Goal: Task Accomplishment & Management: Manage account settings

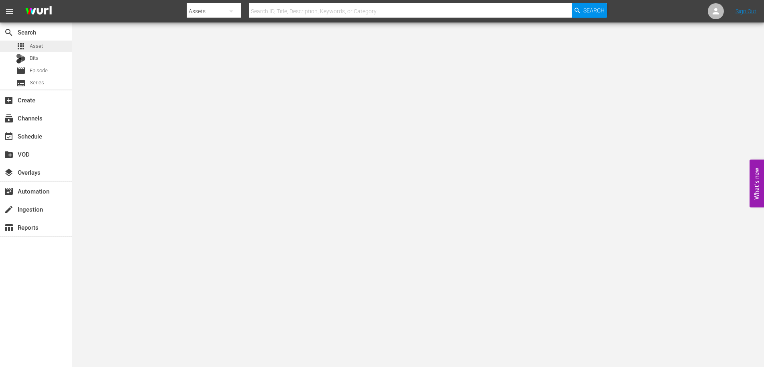
click at [33, 45] on span "Asset" at bounding box center [36, 46] width 13 height 8
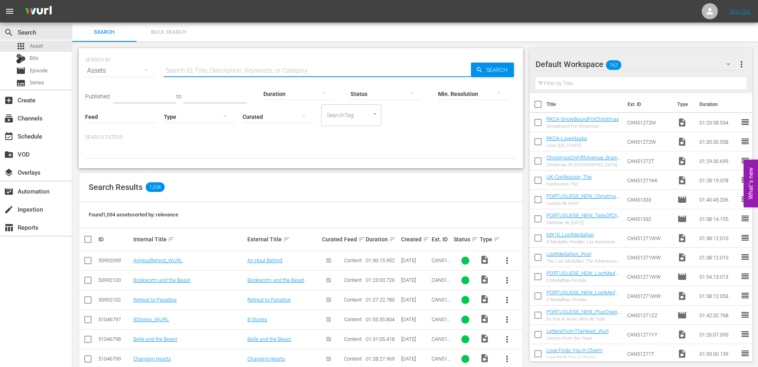
click at [191, 65] on input "text" at bounding box center [317, 70] width 307 height 19
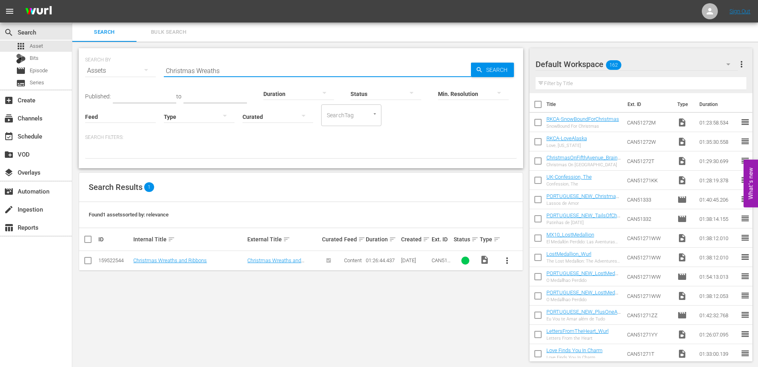
drag, startPoint x: 231, startPoint y: 69, endPoint x: 160, endPoint y: 66, distance: 71.6
click at [160, 66] on div "SEARCH BY Search By Assets Search ID, Title, Description, Keywords, or Category…" at bounding box center [301, 65] width 432 height 29
type input "Lasso"
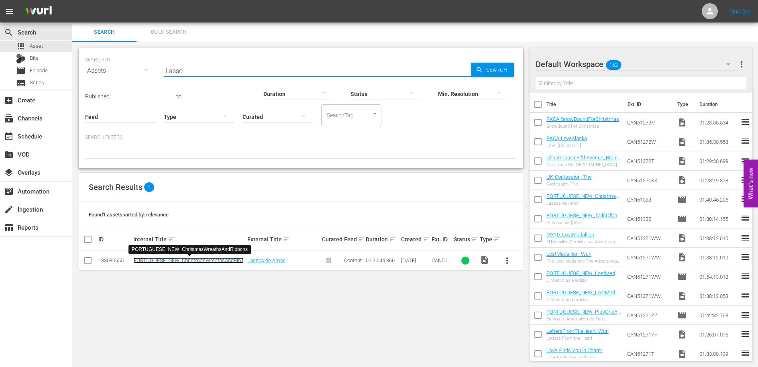
click at [214, 259] on link "PORTUGUESE_NEW_ChristmasWreathsAndRibbons" at bounding box center [188, 263] width 110 height 12
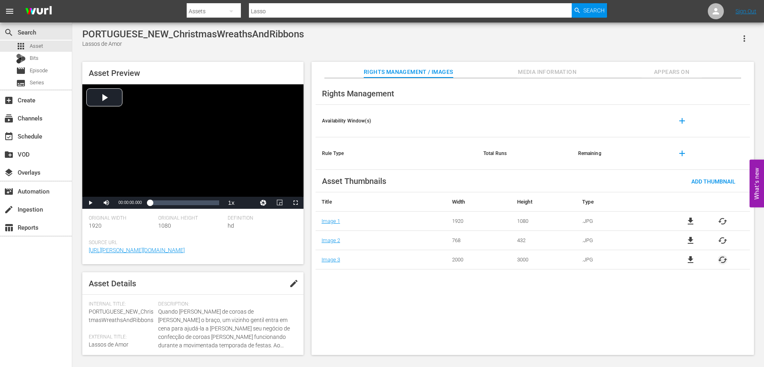
click at [725, 260] on span "cached" at bounding box center [723, 260] width 10 height 10
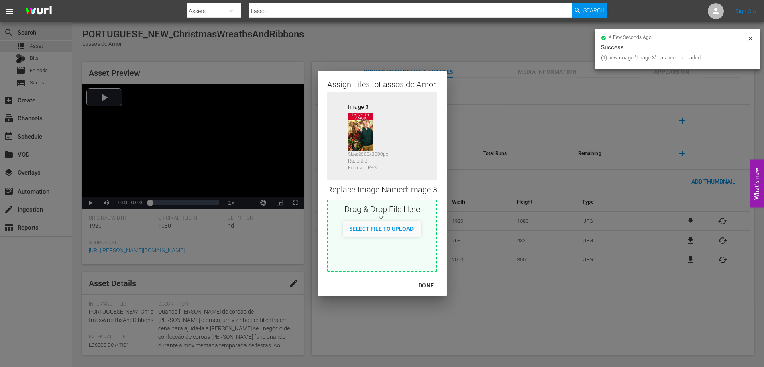
click at [428, 285] on div "DONE" at bounding box center [426, 286] width 28 height 10
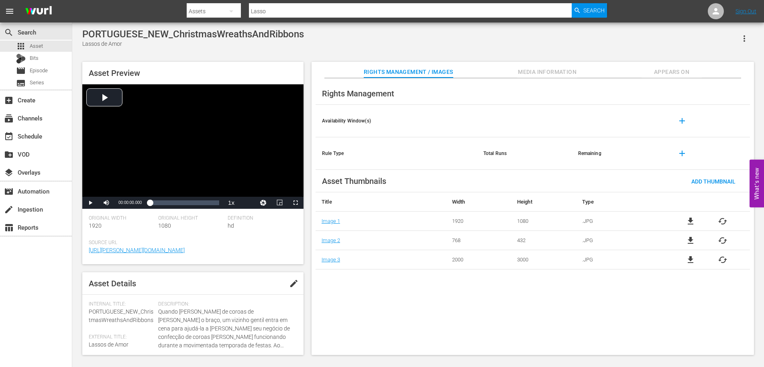
click at [722, 219] on span "cached" at bounding box center [723, 222] width 10 height 10
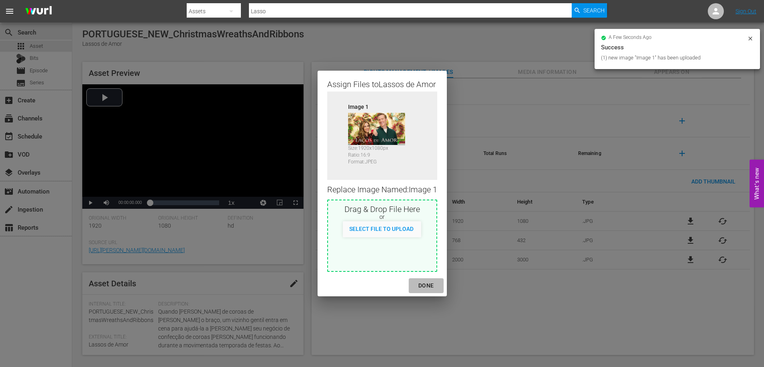
click at [430, 285] on div "DONE" at bounding box center [426, 286] width 28 height 10
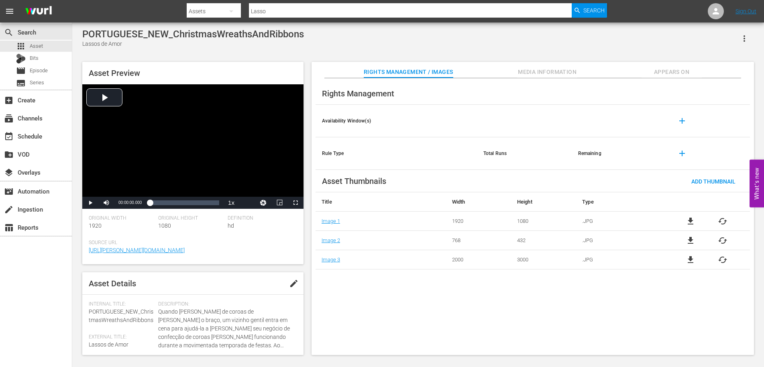
click at [725, 239] on span "cached" at bounding box center [723, 241] width 10 height 10
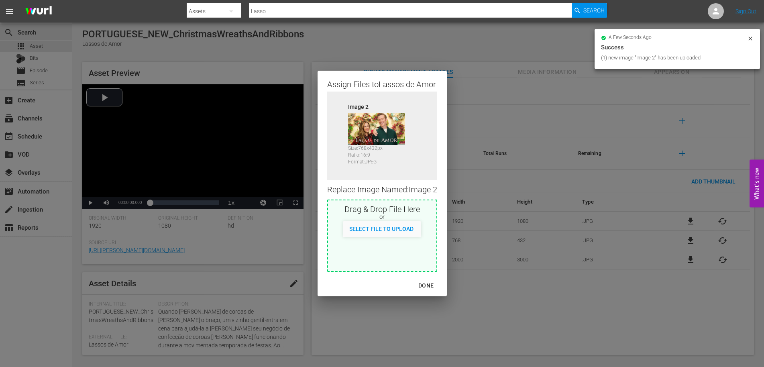
click at [433, 285] on div "DONE" at bounding box center [426, 286] width 28 height 10
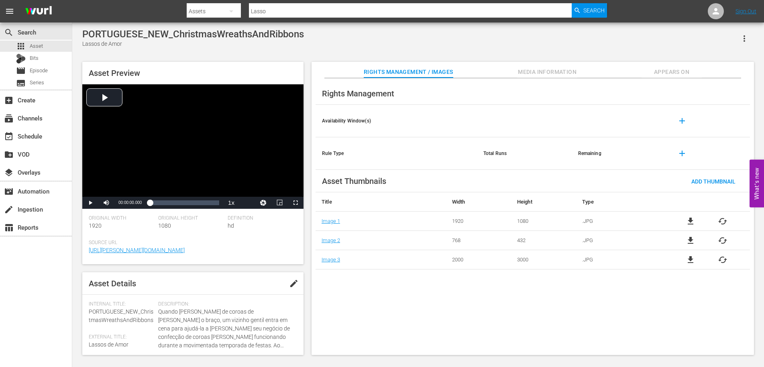
click at [682, 69] on span "Appears On" at bounding box center [672, 72] width 60 height 10
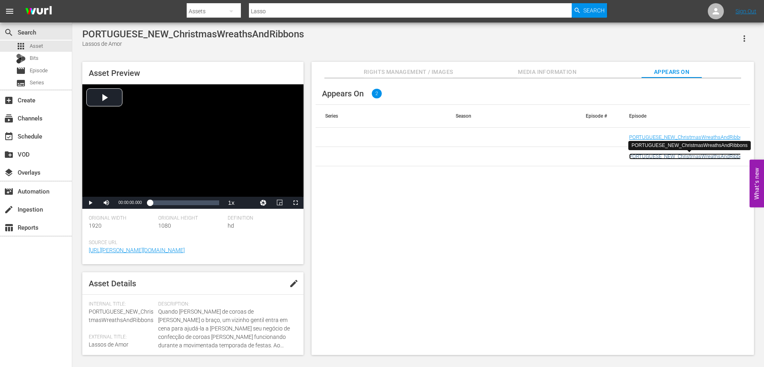
click at [666, 155] on link "PORTUGUESE_NEW_ChristmasWreathsAndRibbons" at bounding box center [688, 156] width 119 height 6
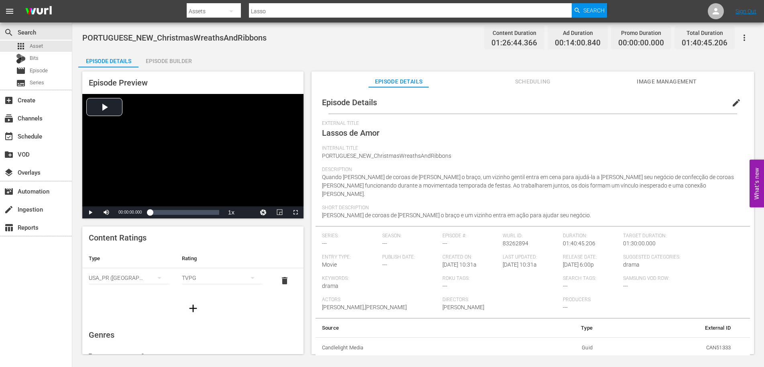
click at [535, 82] on span "Scheduling" at bounding box center [533, 82] width 60 height 10
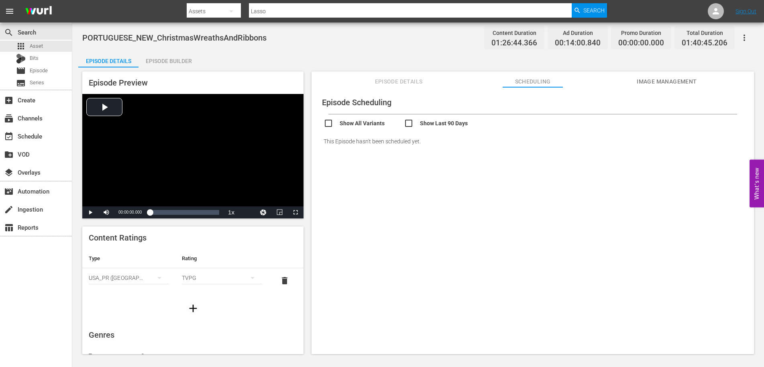
click at [386, 83] on span "Episode Details" at bounding box center [399, 82] width 60 height 10
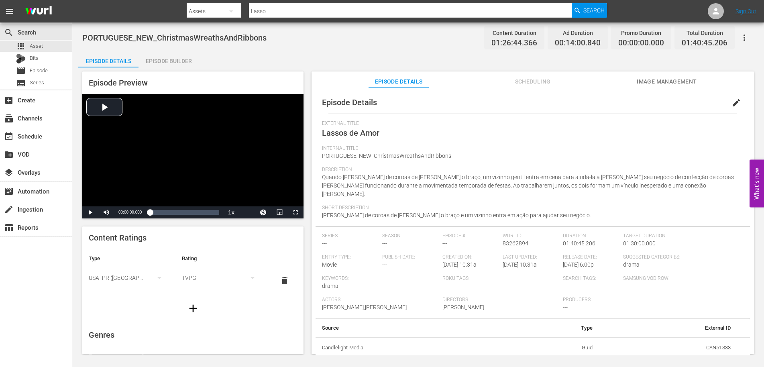
click at [744, 38] on icon "button" at bounding box center [745, 38] width 2 height 6
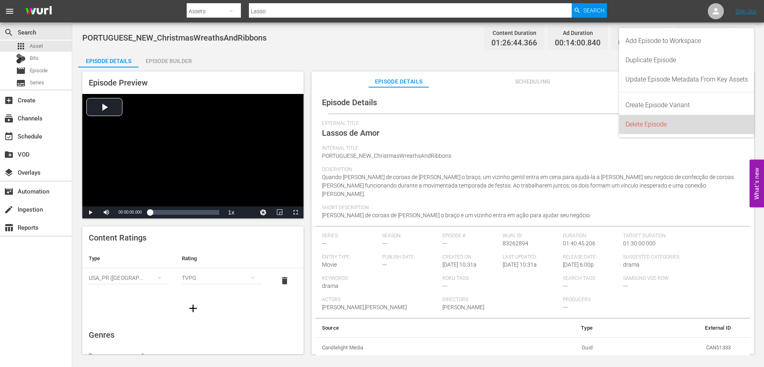
click at [655, 129] on div "Delete Episode" at bounding box center [687, 124] width 123 height 19
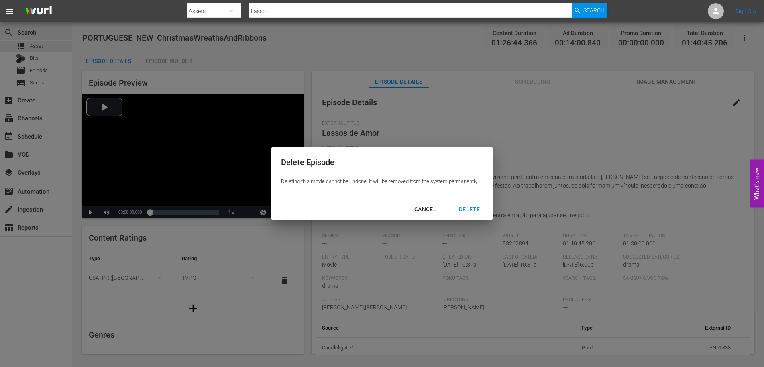
click at [474, 211] on div "DELETE" at bounding box center [470, 209] width 34 height 10
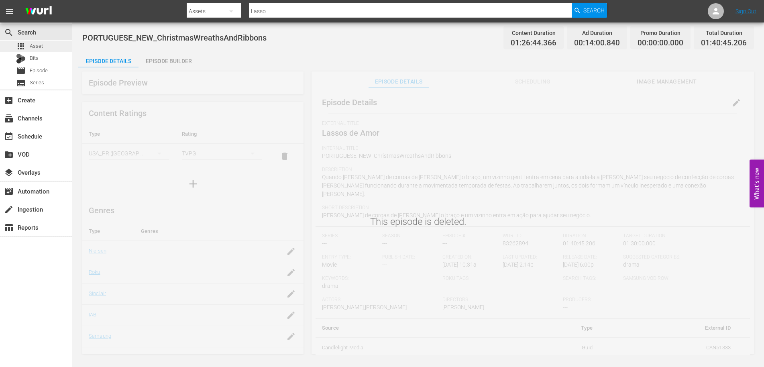
click at [34, 46] on span "Asset" at bounding box center [36, 46] width 13 height 8
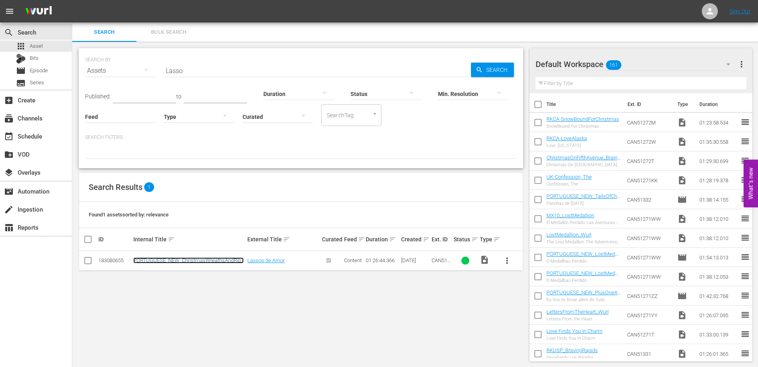
click at [214, 261] on link "PORTUGUESE_NEW_ChristmasWreathsAndRibbons" at bounding box center [188, 263] width 110 height 12
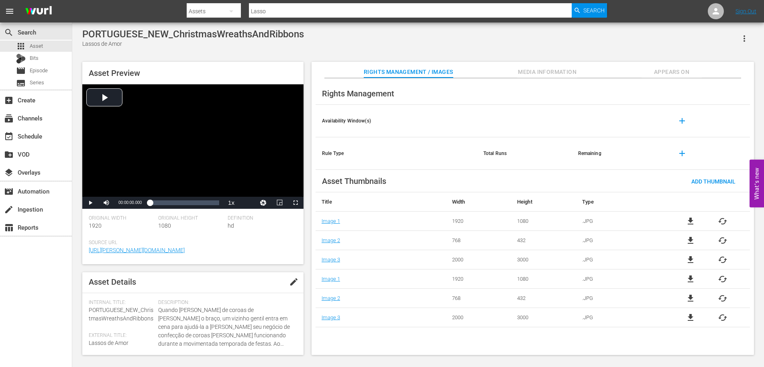
scroll to position [3, 0]
click at [294, 279] on span "edit" at bounding box center [294, 281] width 10 height 10
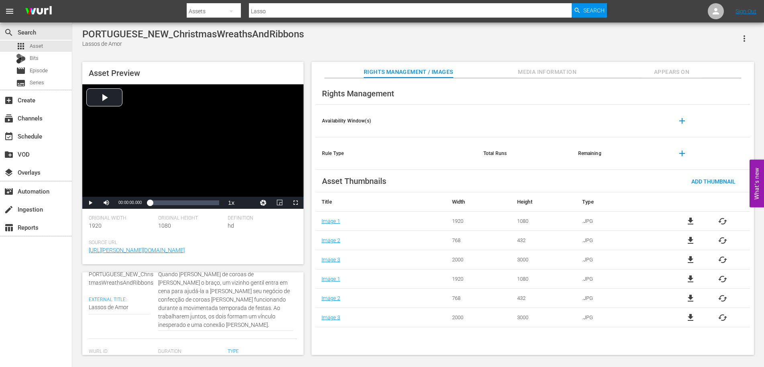
scroll to position [39, 0]
click at [100, 311] on textarea "Lassos de Amor" at bounding box center [119, 307] width 61 height 10
type textarea "Lasos de Amor"
type textarea "Laos de Amor"
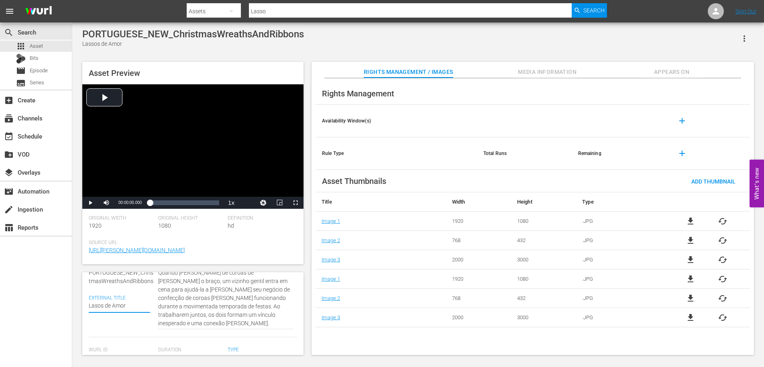
type textarea "Laos de Amor"
type textarea "Lacos de Amor"
type textarea "Laços de Amor"
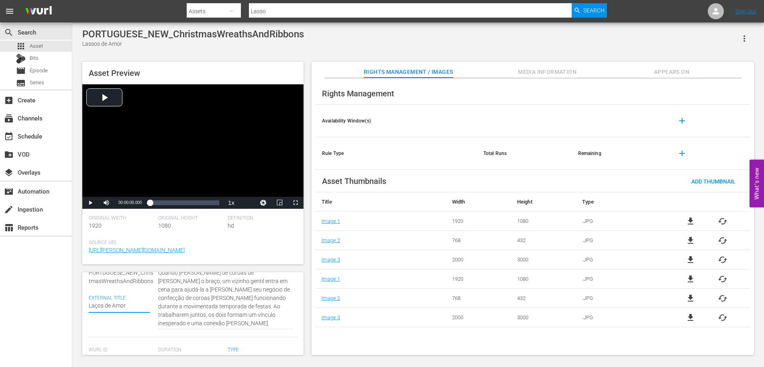
click at [297, 237] on div "Asset Preview Video Player is loading. Play Video Play Mute Current Time 00:00:…" at bounding box center [192, 163] width 221 height 202
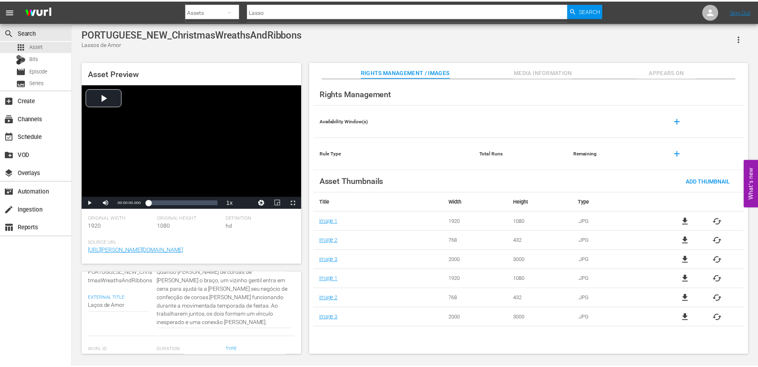
scroll to position [0, 0]
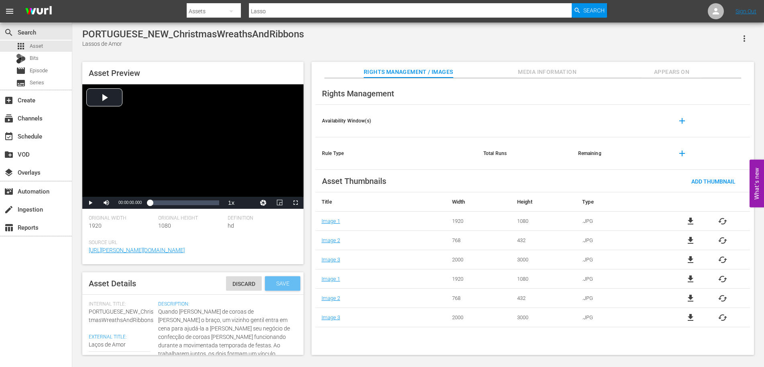
click at [283, 279] on div "Save" at bounding box center [282, 283] width 35 height 14
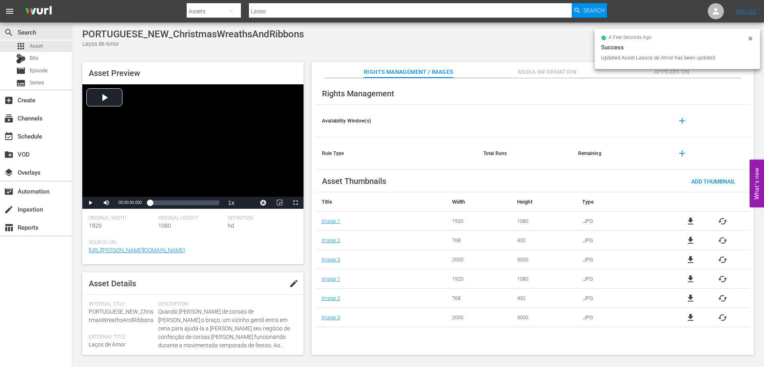
click at [666, 74] on span "Appears On" at bounding box center [672, 72] width 60 height 10
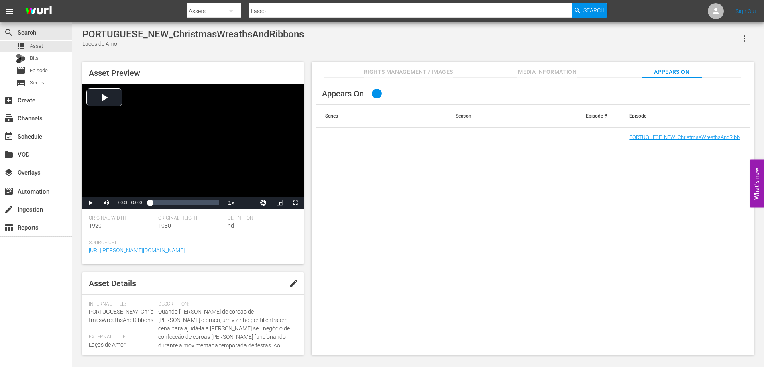
click at [498, 47] on div "PORTUGUESE_NEW_ChristmasWreathsAndRibbons Laços de Amor" at bounding box center [418, 39] width 672 height 20
click at [521, 39] on div "PORTUGUESE_NEW_ChristmasWreathsAndRibbons Laços de Amor" at bounding box center [418, 39] width 672 height 20
click at [679, 137] on link "PORTUGUESE_NEW_ChristmasWreathsAndRibbons" at bounding box center [688, 137] width 119 height 6
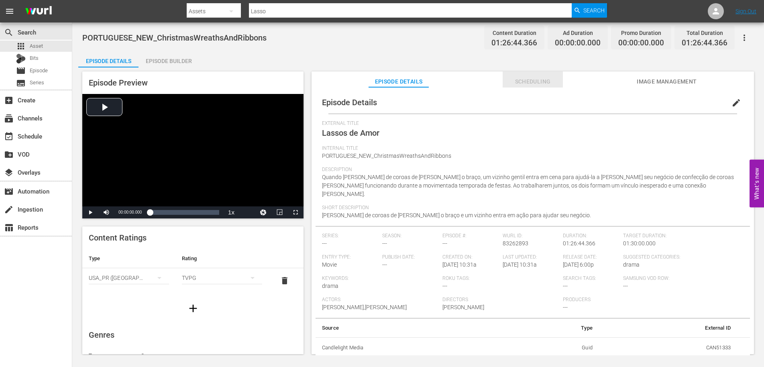
click at [542, 80] on span "Scheduling" at bounding box center [533, 82] width 60 height 10
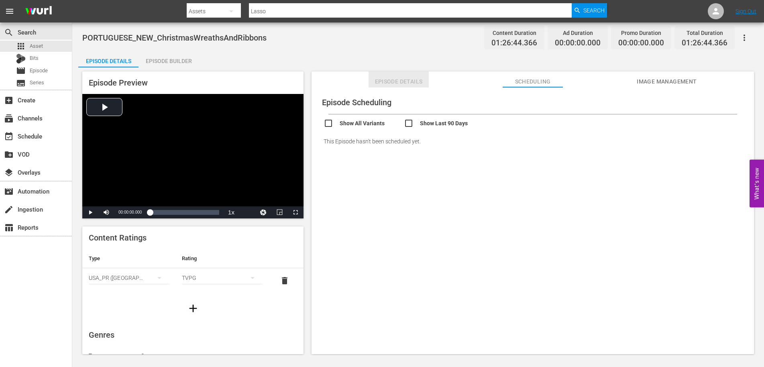
click at [405, 78] on span "Episode Details" at bounding box center [399, 82] width 60 height 10
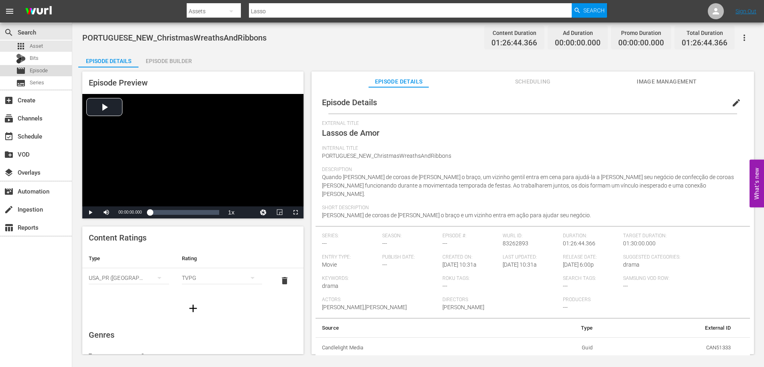
click at [33, 71] on span "Episode" at bounding box center [39, 71] width 18 height 8
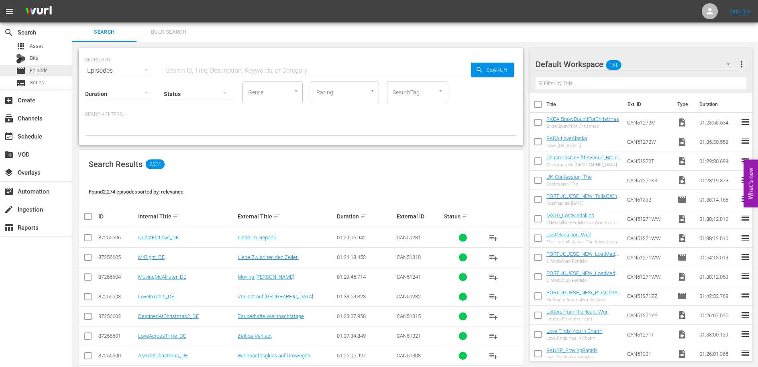
click at [36, 67] on span "Episode" at bounding box center [39, 71] width 18 height 8
click at [38, 70] on span "Episode" at bounding box center [39, 71] width 18 height 8
click at [204, 70] on input "text" at bounding box center [317, 70] width 307 height 19
type input "C"
type input "R"
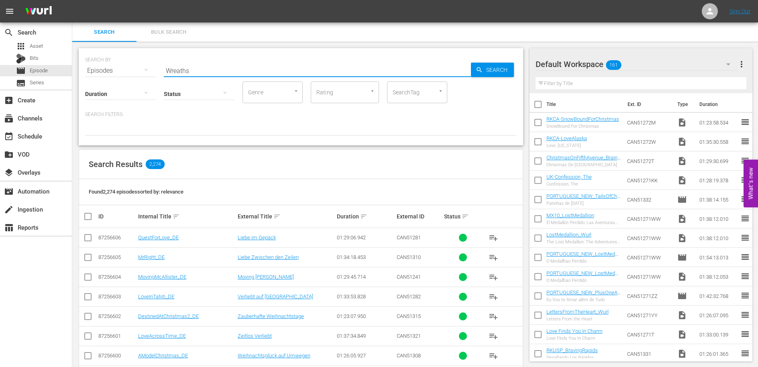
type input "Wreaths"
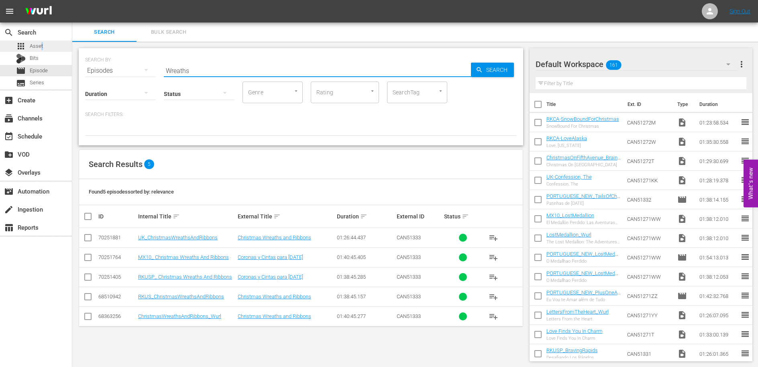
click at [37, 42] on div "apps Asset" at bounding box center [36, 46] width 72 height 11
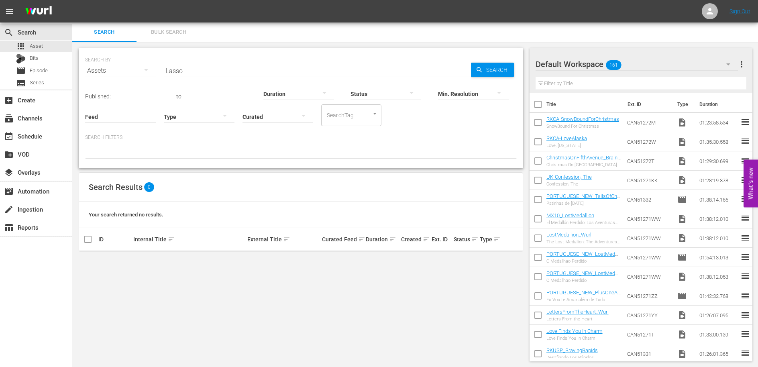
click at [197, 72] on input "Lasso" at bounding box center [317, 70] width 307 height 19
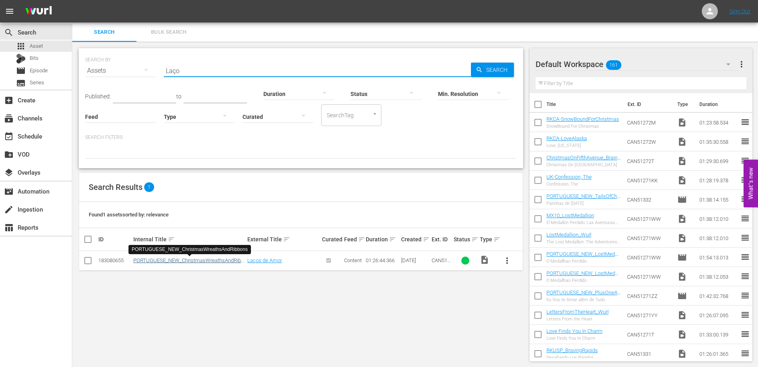
type input "Laço"
click at [196, 261] on link "PORTUGUESE_NEW_ChristmasWreathsAndRibbons" at bounding box center [188, 263] width 110 height 12
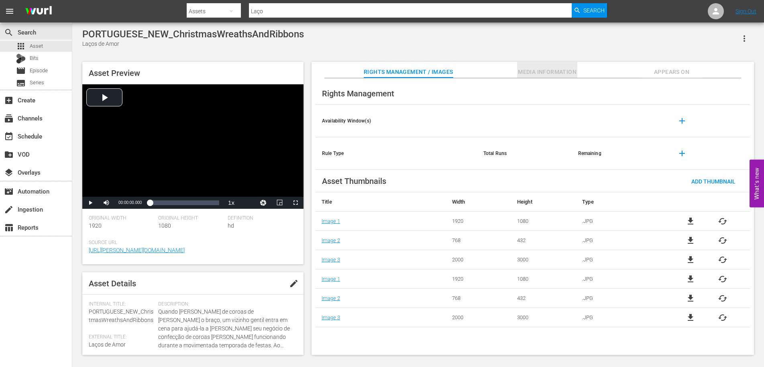
click at [564, 68] on span "Media Information" at bounding box center [547, 72] width 60 height 10
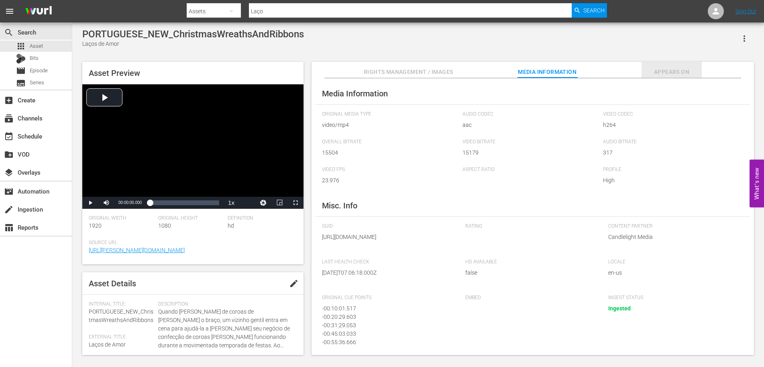
click at [673, 69] on span "Appears On" at bounding box center [672, 72] width 60 height 10
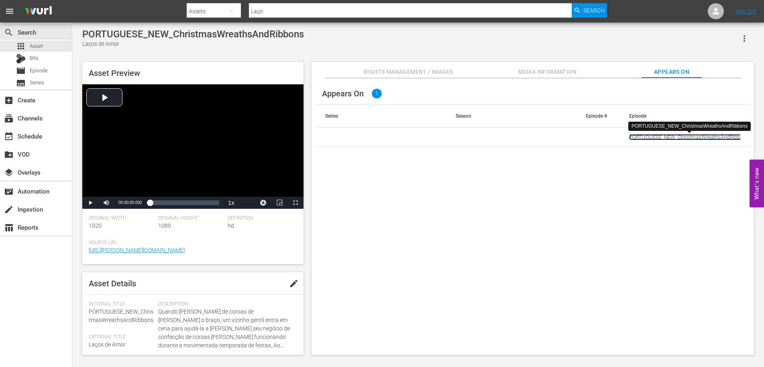
click at [679, 137] on link "PORTUGUESE_NEW_ChristmasWreathsAndRibbons" at bounding box center [688, 137] width 119 height 6
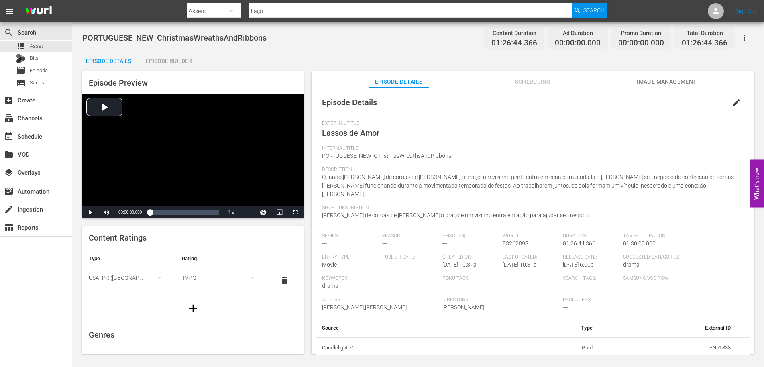
click at [170, 65] on div "Episode Builder" at bounding box center [169, 60] width 60 height 19
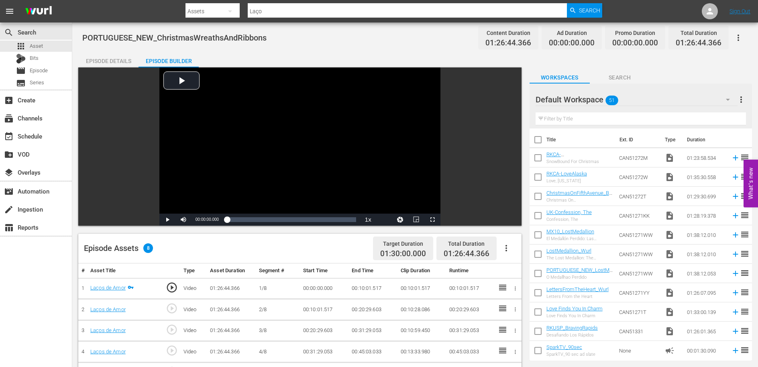
click at [335, 45] on div "PORTUGUESE_NEW_ChristmasWreathsAndRibbons Content Duration 01:26:44.366 Ad Dura…" at bounding box center [415, 38] width 666 height 18
click at [583, 119] on input "text" at bounding box center [641, 118] width 210 height 13
click at [114, 53] on div "Episode Details" at bounding box center [108, 60] width 60 height 19
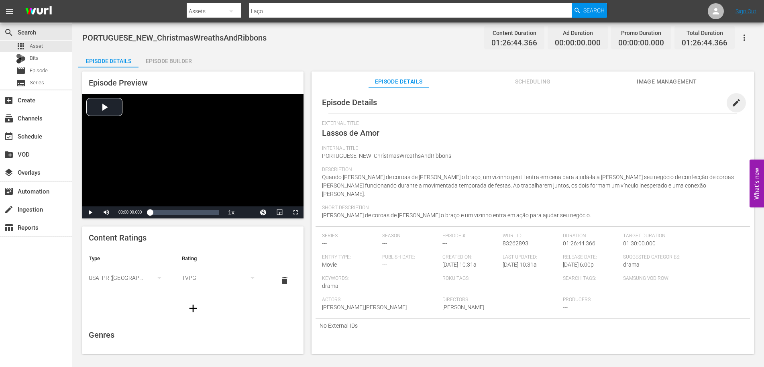
click at [732, 104] on span "edit" at bounding box center [737, 103] width 10 height 10
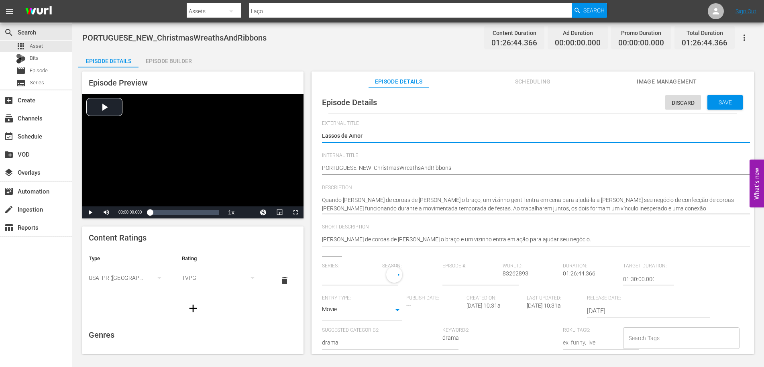
type input "No Series"
click at [333, 137] on textarea "Lassos de Amor" at bounding box center [531, 137] width 418 height 10
type textarea "Lasos de Amor"
type textarea "Laos de Amor"
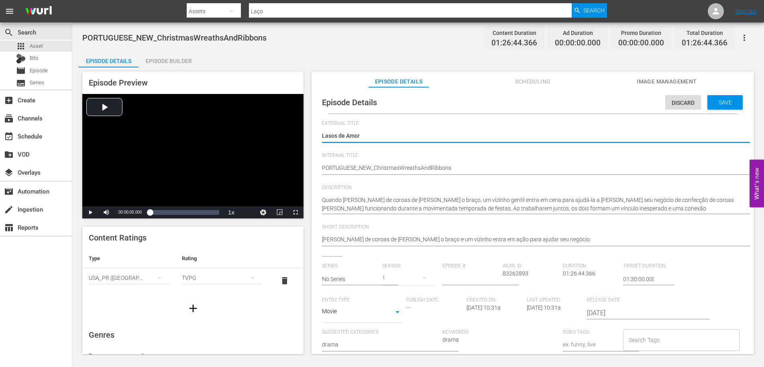
type textarea "Laos de Amor"
type textarea "Lacos de Amor"
type textarea "Laços de Amor"
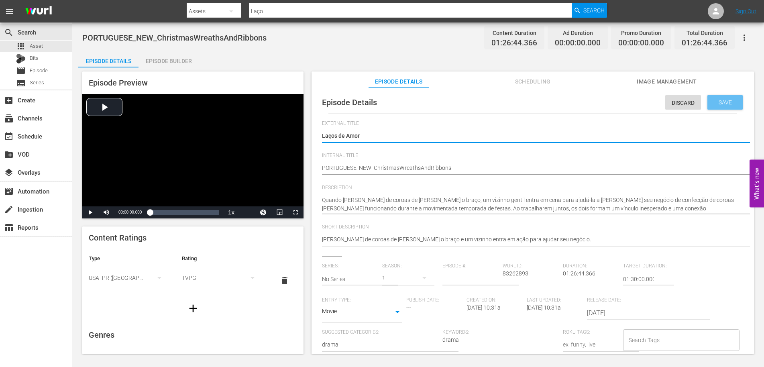
click at [721, 103] on span "Save" at bounding box center [726, 102] width 26 height 6
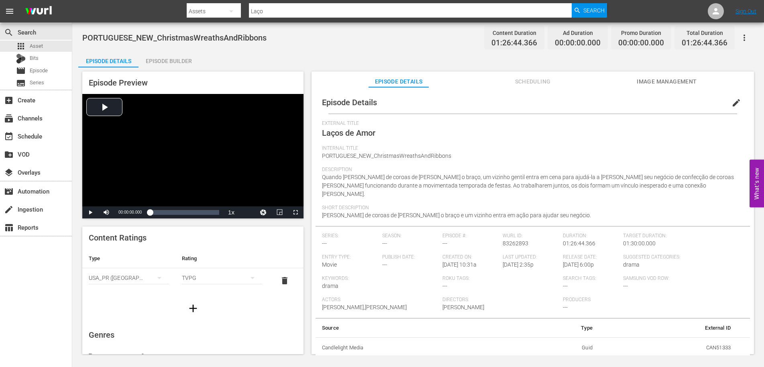
click at [154, 62] on div "Episode Builder" at bounding box center [169, 60] width 60 height 19
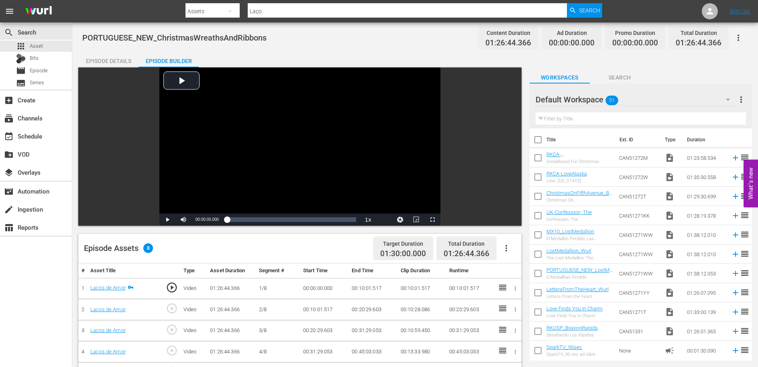
click at [390, 37] on div "PORTUGUESE_NEW_ChristmasWreathsAndRibbons Content Duration 01:26:44.366 Ad Dura…" at bounding box center [415, 38] width 666 height 18
click at [345, 38] on div "PORTUGUESE_NEW_ChristmasWreathsAndRibbons Content Duration 01:26:44.366 Ad Dura…" at bounding box center [415, 38] width 666 height 18
click at [592, 119] on input "text" at bounding box center [641, 118] width 210 height 13
type input "B"
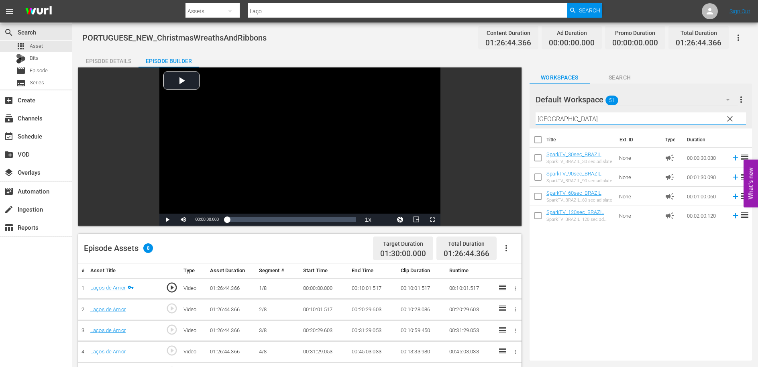
type input "[GEOGRAPHIC_DATA]"
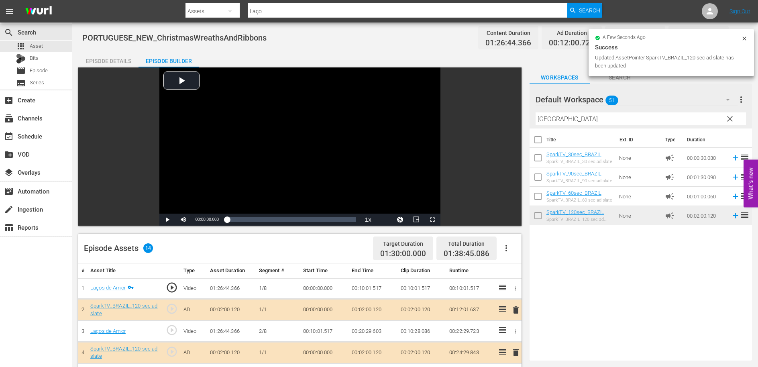
scroll to position [217, 0]
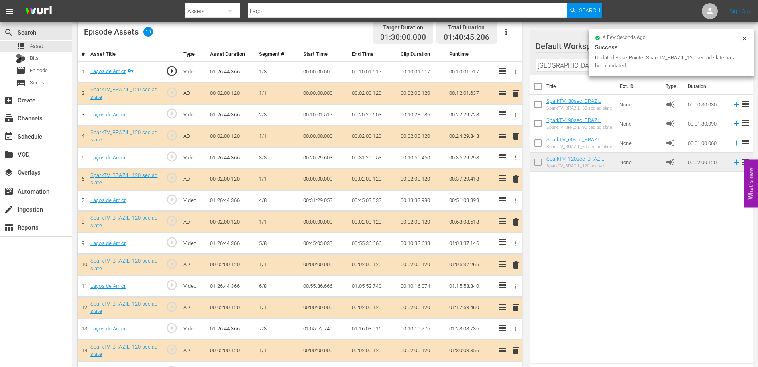
drag, startPoint x: 642, startPoint y: 165, endPoint x: 372, endPoint y: 4, distance: 314.2
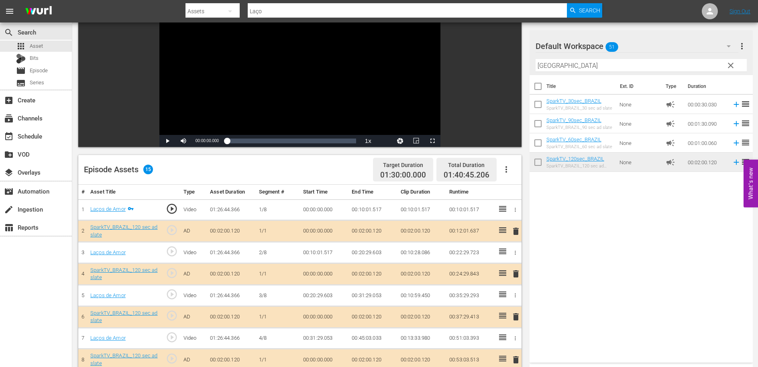
scroll to position [0, 0]
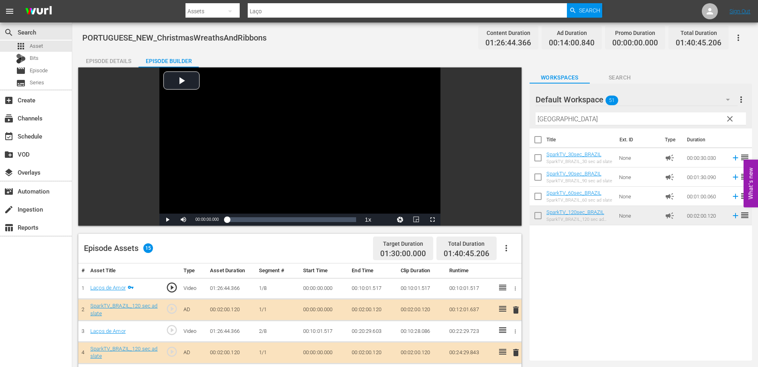
click at [739, 40] on icon "button" at bounding box center [739, 38] width 10 height 10
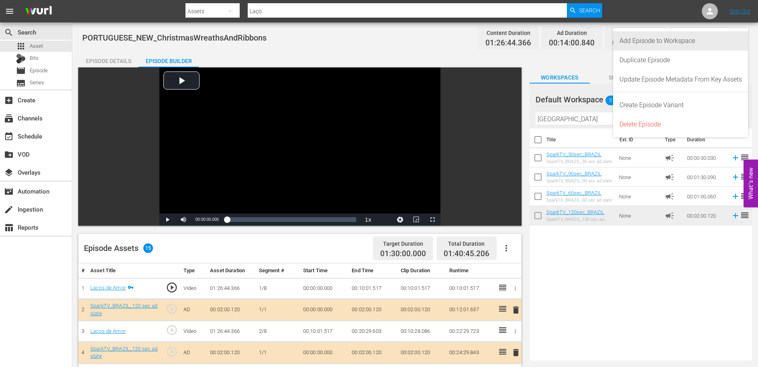
click at [655, 38] on div "Add Episode to Workspace" at bounding box center [681, 40] width 123 height 19
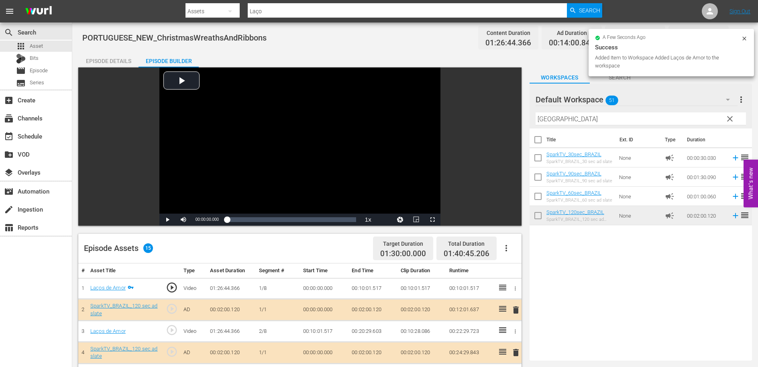
click at [440, 44] on div "PORTUGUESE_NEW_ChristmasWreathsAndRibbons Content Duration 01:26:44.366 Ad Dura…" at bounding box center [415, 38] width 666 height 18
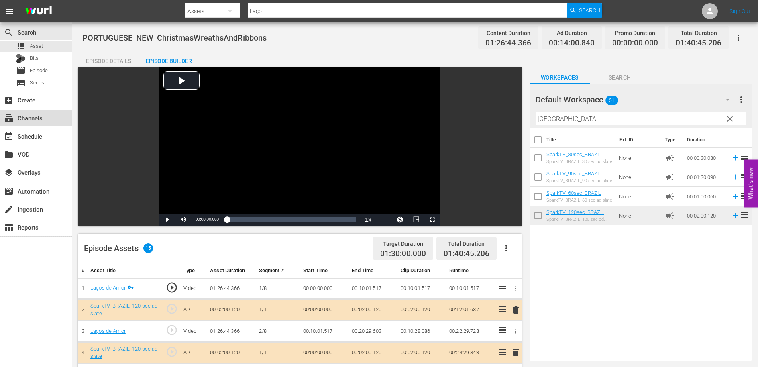
click at [33, 116] on div "subscriptions Channels" at bounding box center [22, 116] width 45 height 7
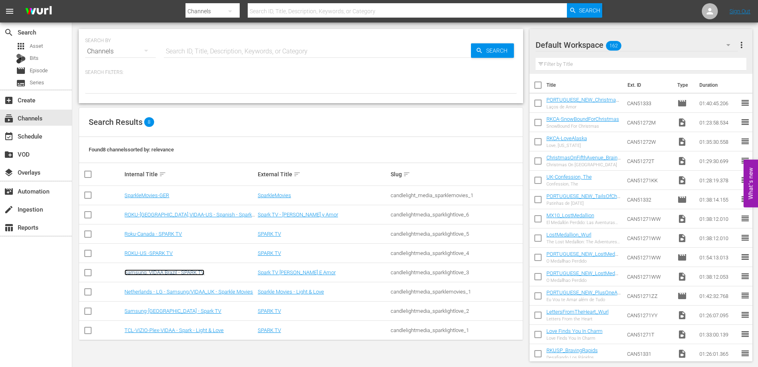
click at [183, 274] on link "Samsung, VIDAA Brazil - SPARK TV" at bounding box center [165, 273] width 80 height 6
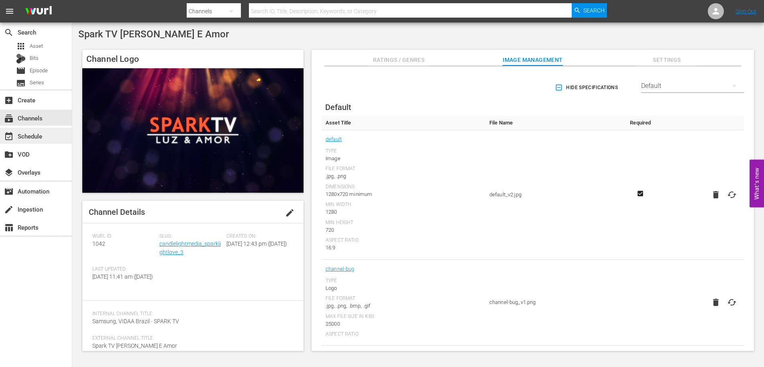
click at [38, 139] on div "event_available Schedule" at bounding box center [22, 134] width 45 height 7
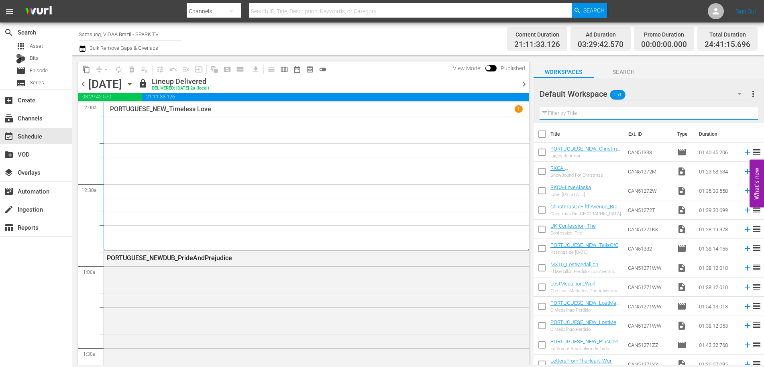
click at [588, 113] on input "text" at bounding box center [649, 113] width 219 height 13
type input "c"
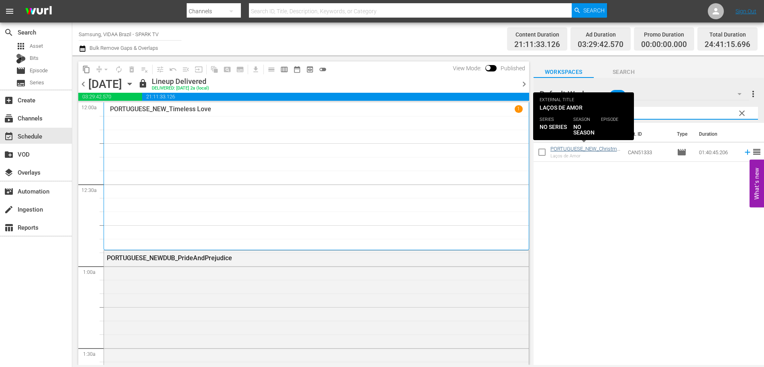
type input "wreath"
click at [601, 147] on link "PORTUGUESE_NEW_ChristmasWreathsAndRibbons" at bounding box center [585, 152] width 69 height 12
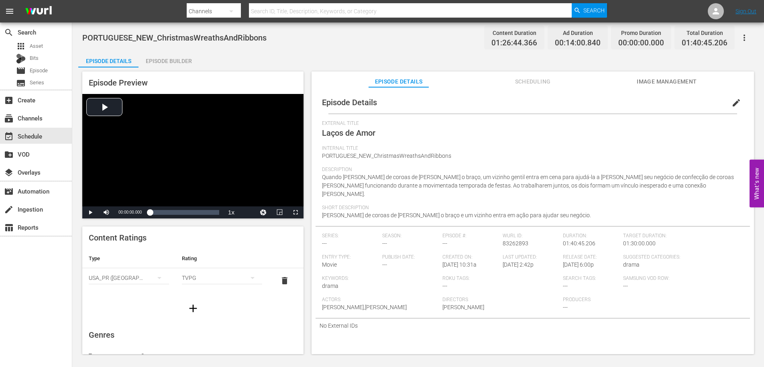
click at [164, 61] on div "Episode Builder" at bounding box center [169, 60] width 60 height 19
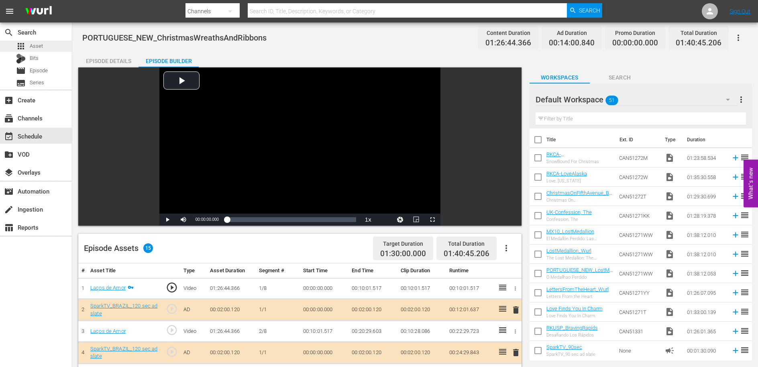
click at [41, 45] on span "Asset" at bounding box center [36, 46] width 13 height 8
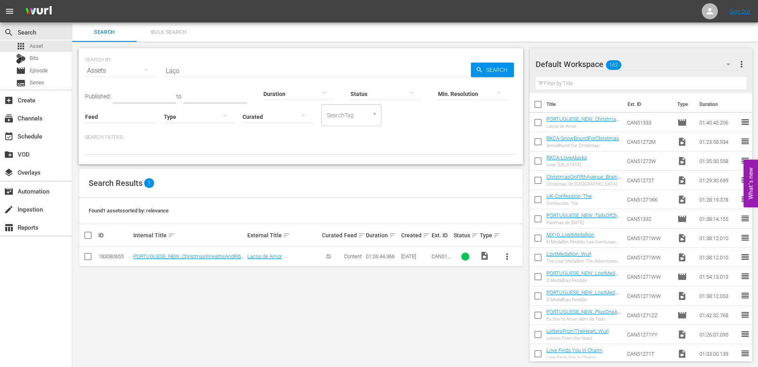
click at [243, 74] on input "Laço" at bounding box center [317, 70] width 307 height 19
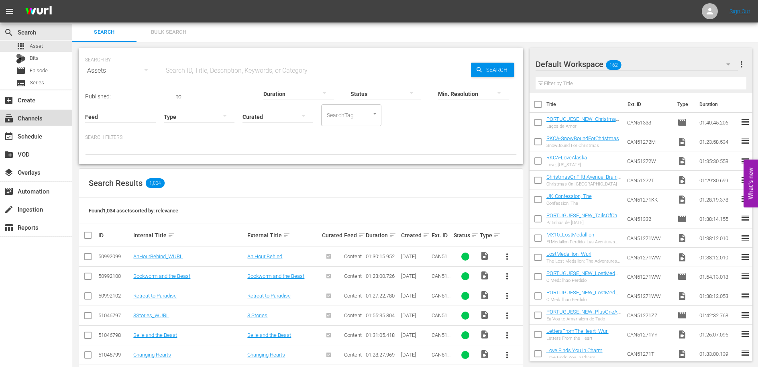
click at [35, 120] on div "subscriptions Channels" at bounding box center [22, 116] width 45 height 7
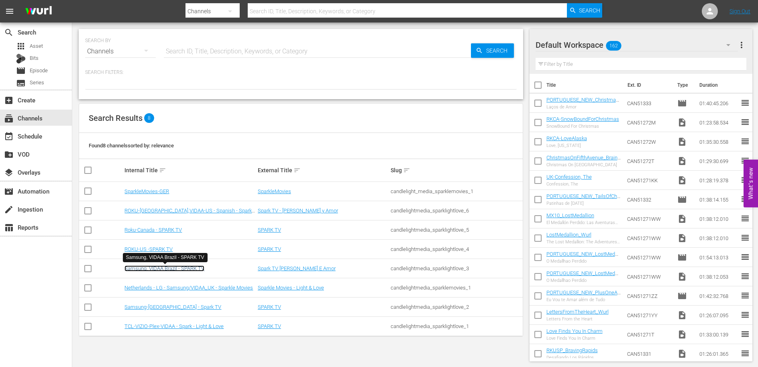
click at [195, 267] on link "Samsung, VIDAA Brazil - SPARK TV" at bounding box center [165, 269] width 80 height 6
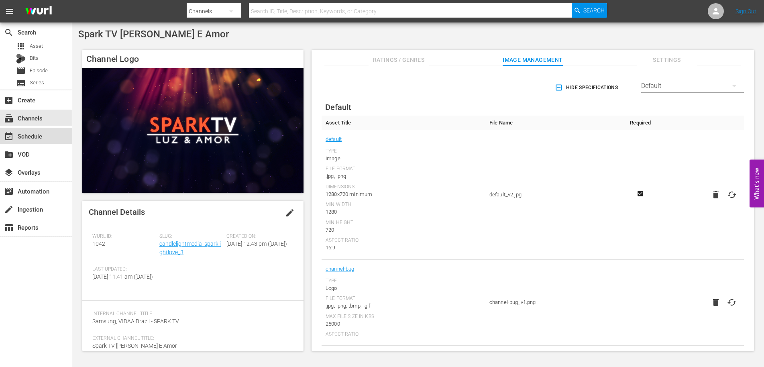
click at [41, 137] on div "event_available Schedule" at bounding box center [22, 134] width 45 height 7
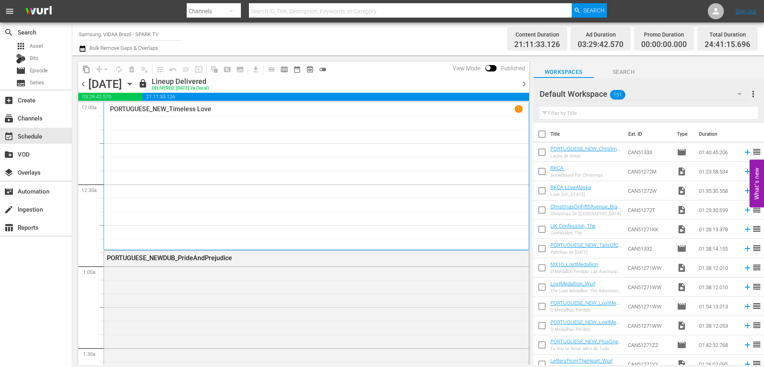
click at [131, 84] on icon "button" at bounding box center [130, 84] width 4 height 2
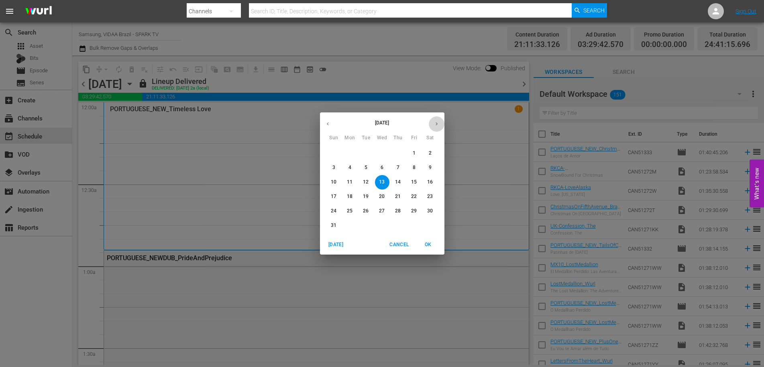
click at [436, 123] on icon "button" at bounding box center [437, 124] width 6 height 6
click at [347, 196] on p "22" at bounding box center [350, 196] width 6 height 7
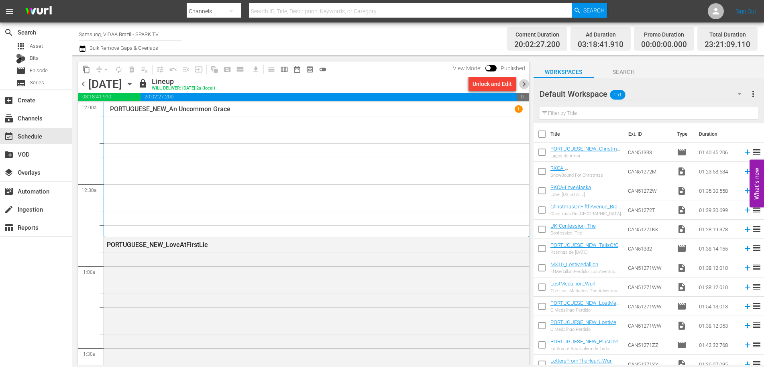
click at [522, 86] on span "chevron_right" at bounding box center [524, 84] width 10 height 10
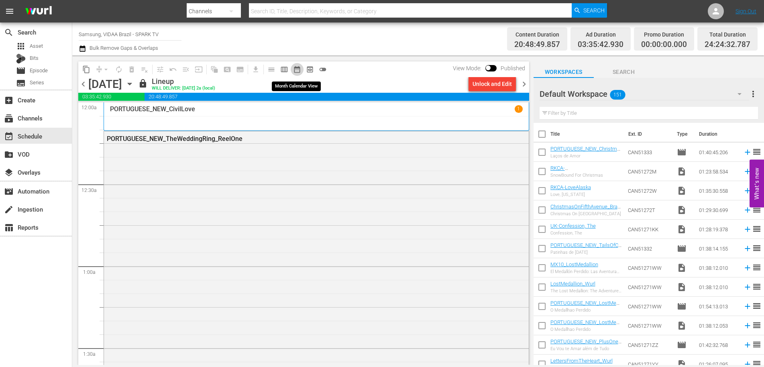
click at [298, 69] on span "date_range_outlined" at bounding box center [297, 69] width 8 height 8
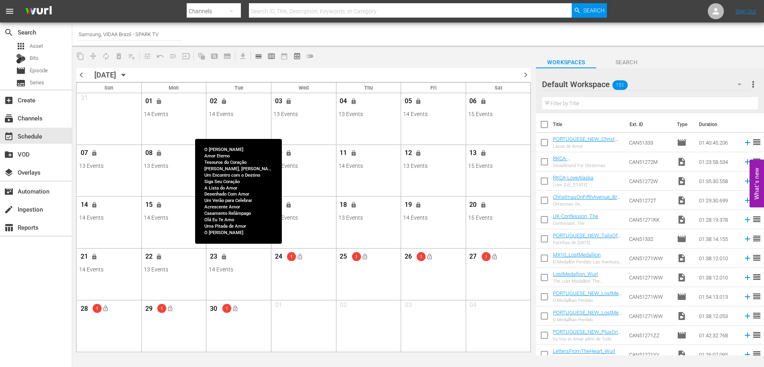
click at [242, 269] on div "14 Events" at bounding box center [239, 269] width 60 height 6
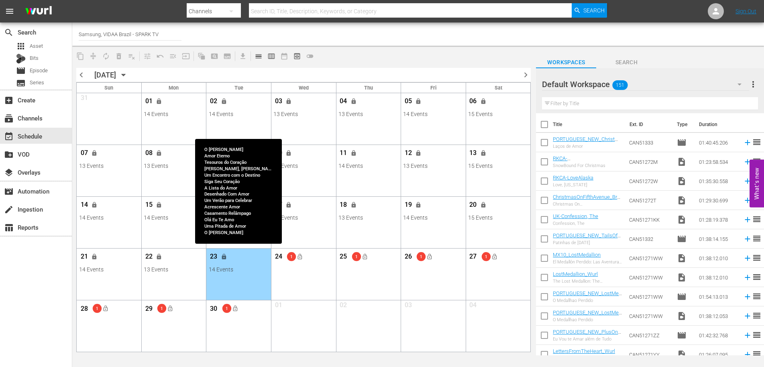
click at [241, 267] on div "14 Events" at bounding box center [239, 269] width 60 height 6
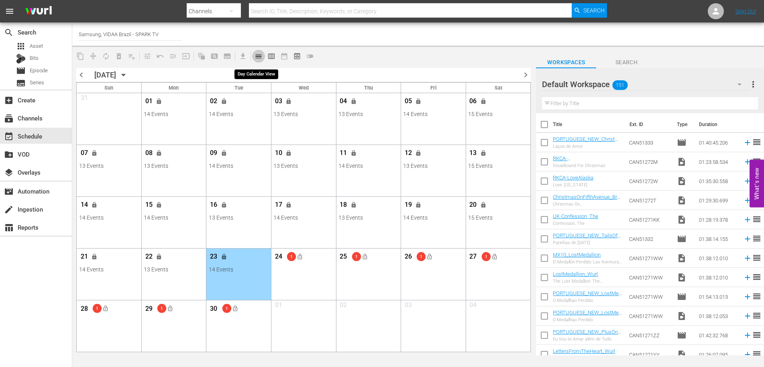
click at [260, 54] on span "calendar_view_day_outlined" at bounding box center [259, 56] width 8 height 8
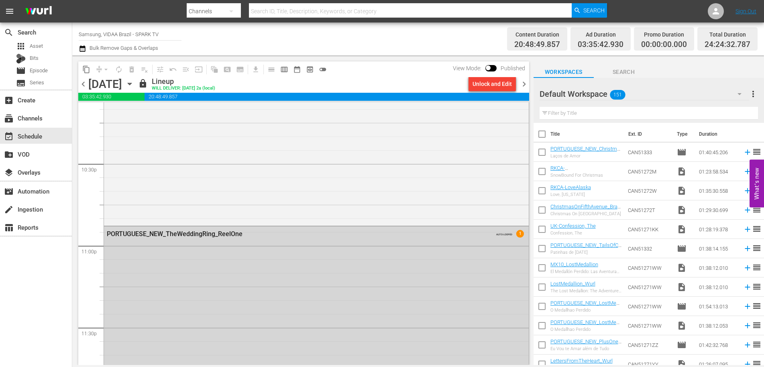
scroll to position [3766, 0]
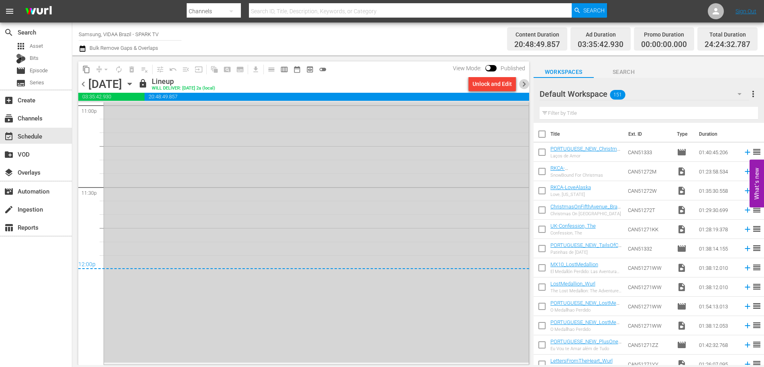
click at [523, 83] on span "chevron_right" at bounding box center [524, 84] width 10 height 10
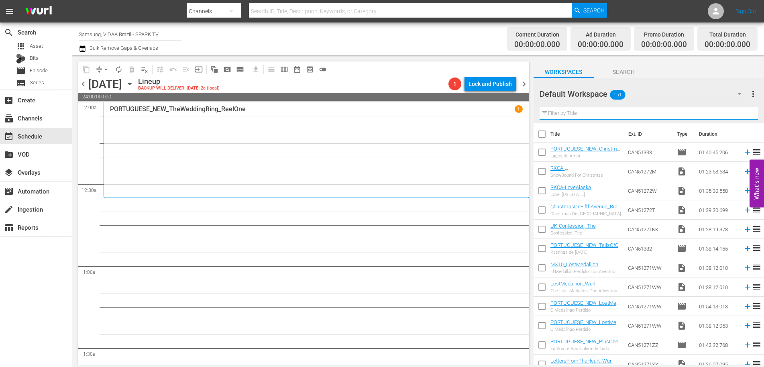
click at [596, 111] on input "text" at bounding box center [649, 113] width 219 height 13
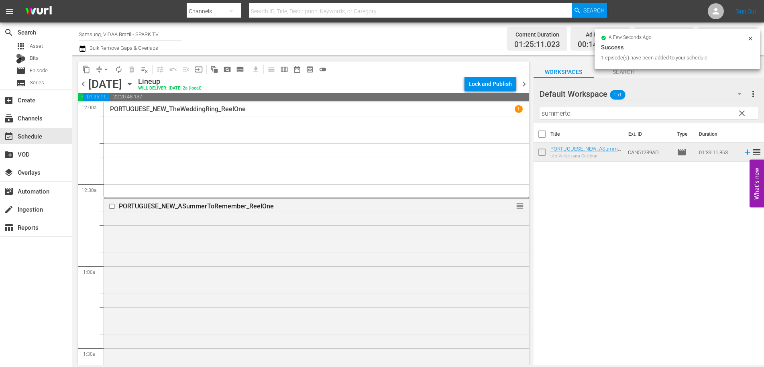
drag, startPoint x: 627, startPoint y: 147, endPoint x: 384, endPoint y: 4, distance: 282.3
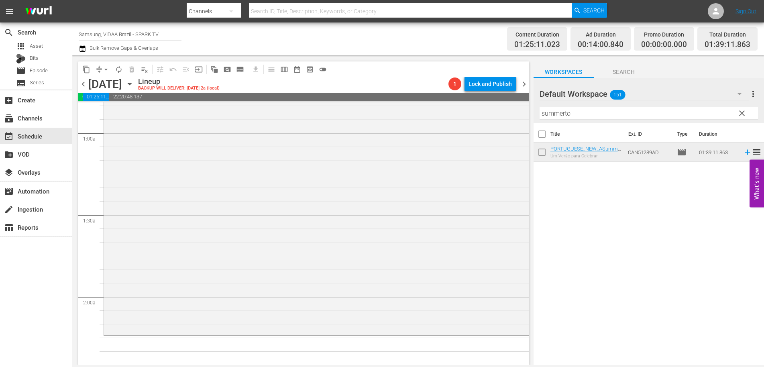
scroll to position [285, 0]
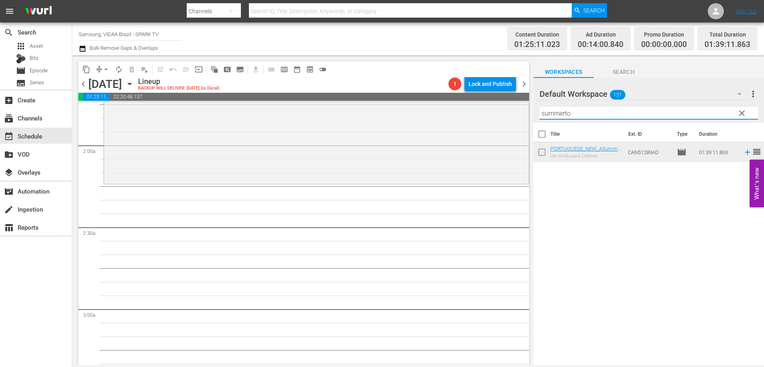
click at [587, 111] on input "summerto" at bounding box center [649, 113] width 219 height 13
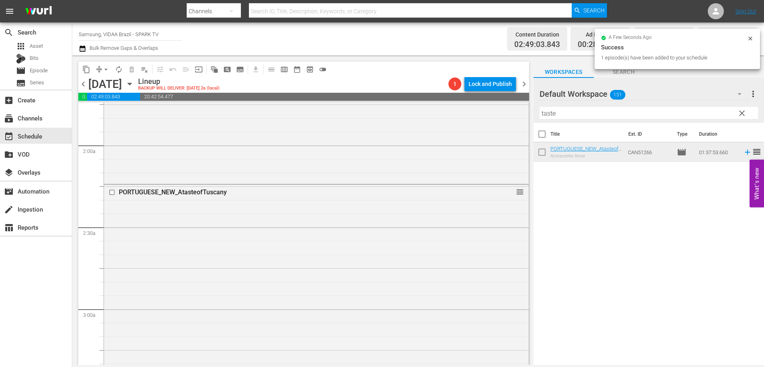
drag, startPoint x: 637, startPoint y: 147, endPoint x: 370, endPoint y: 7, distance: 302.6
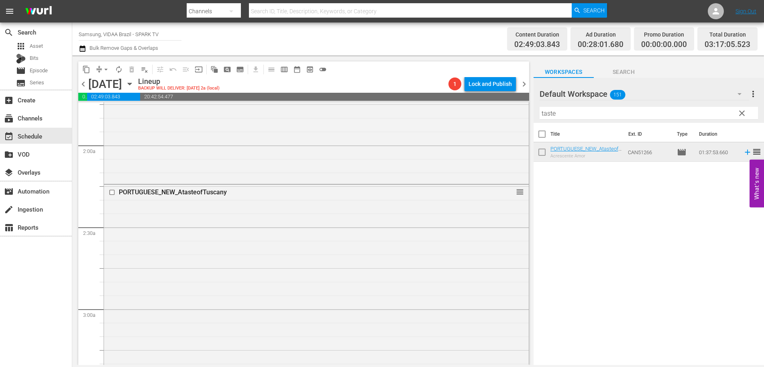
click at [619, 121] on div "Filter by Title taste" at bounding box center [649, 113] width 219 height 19
click at [615, 112] on input "taste" at bounding box center [649, 113] width 219 height 13
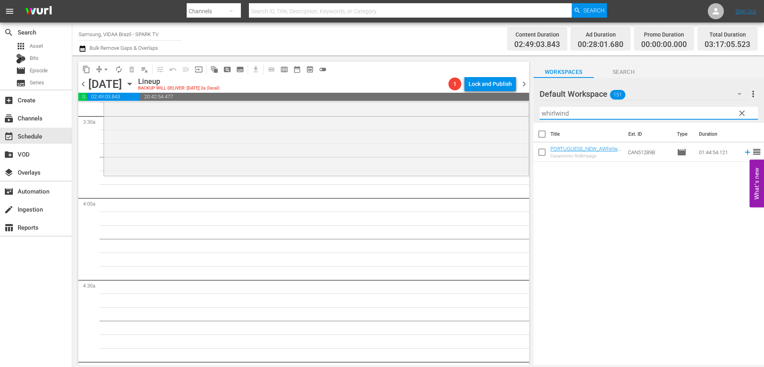
scroll to position [602, 0]
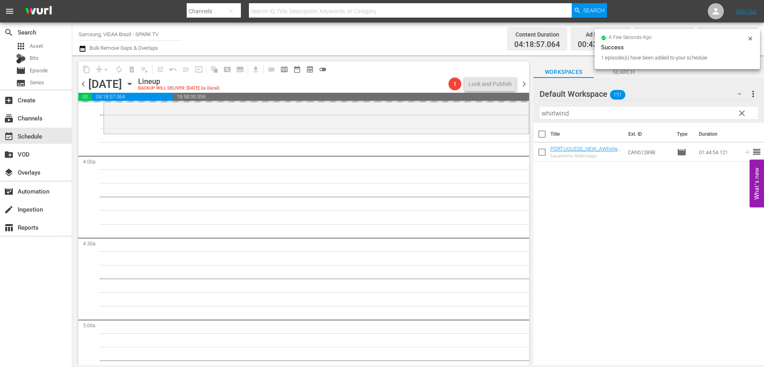
drag, startPoint x: 637, startPoint y: 149, endPoint x: 380, endPoint y: 0, distance: 297.3
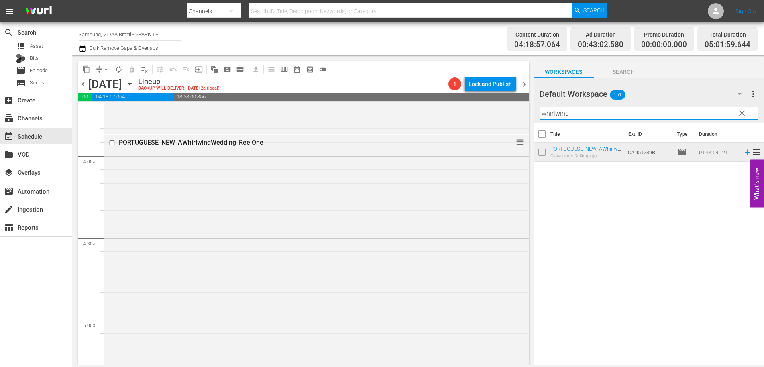
click at [624, 117] on input "whirlwind" at bounding box center [649, 113] width 219 height 13
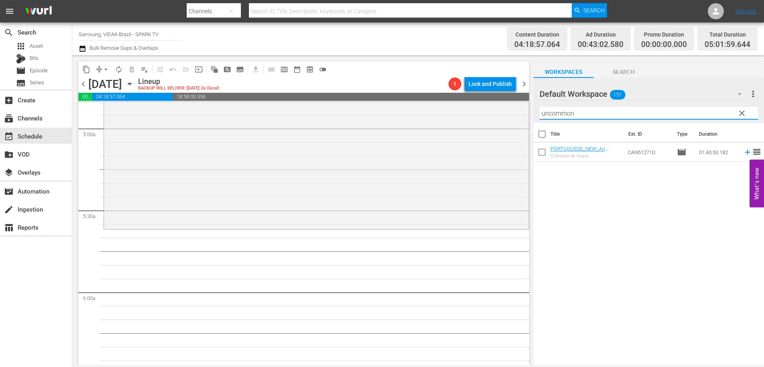
scroll to position [828, 0]
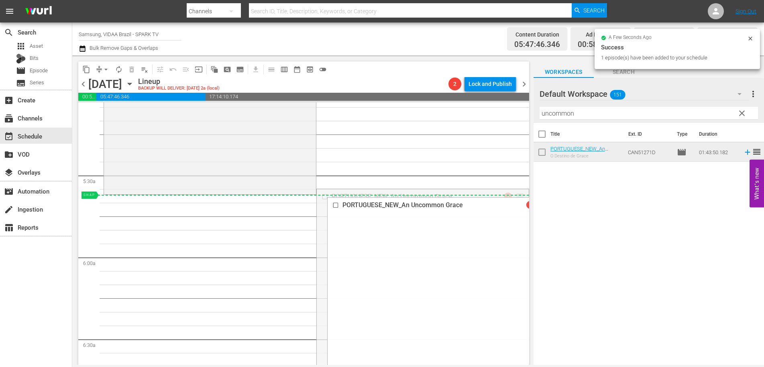
drag, startPoint x: 511, startPoint y: 195, endPoint x: 509, endPoint y: 201, distance: 7.0
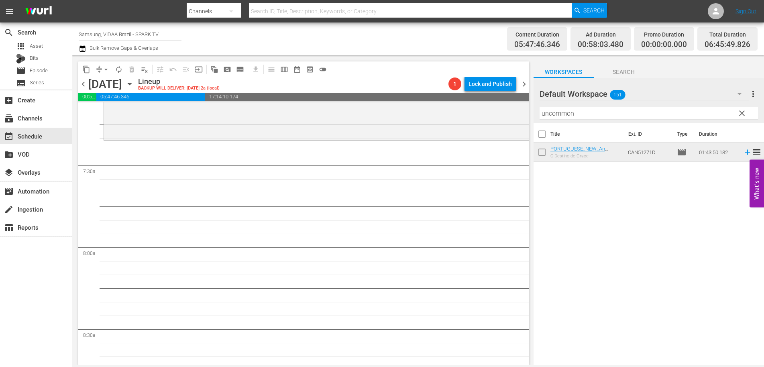
scroll to position [1171, 0]
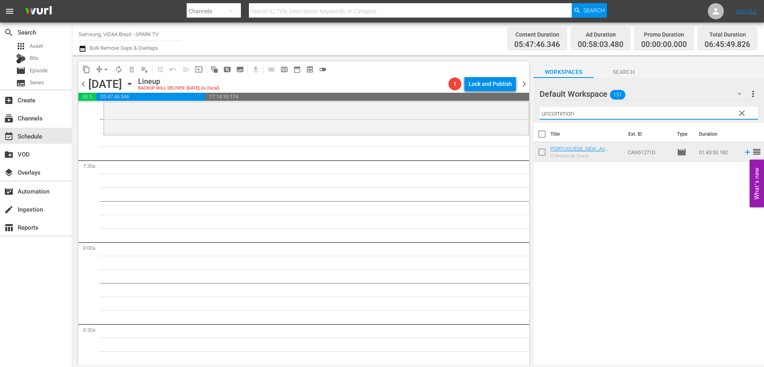
click at [584, 112] on input "uncommon" at bounding box center [649, 113] width 219 height 13
click at [583, 112] on input "uncommon" at bounding box center [649, 113] width 219 height 13
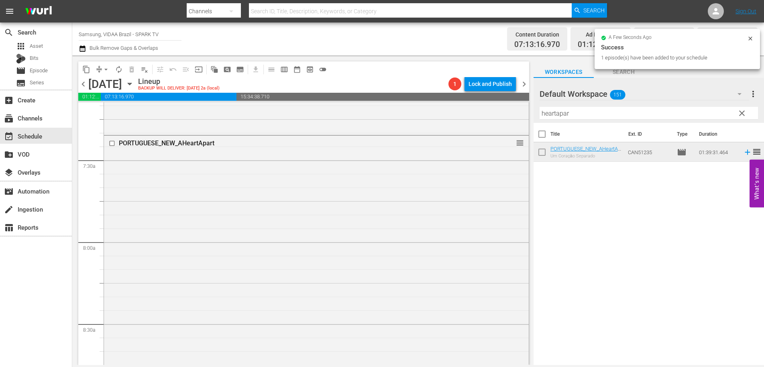
drag, startPoint x: 639, startPoint y: 154, endPoint x: 292, endPoint y: 2, distance: 379.0
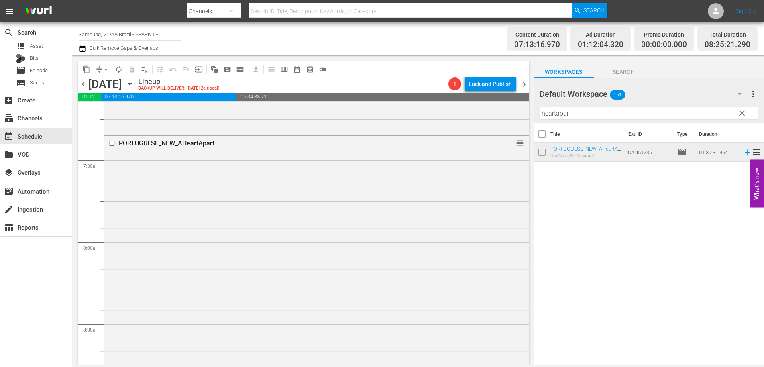
click at [588, 117] on input "heartapar" at bounding box center [649, 113] width 219 height 13
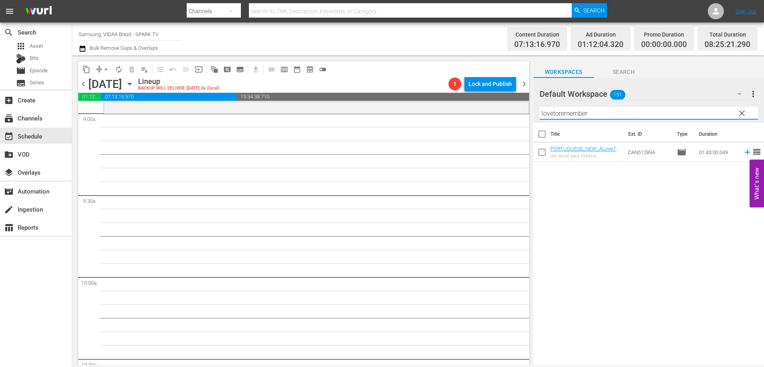
scroll to position [1460, 0]
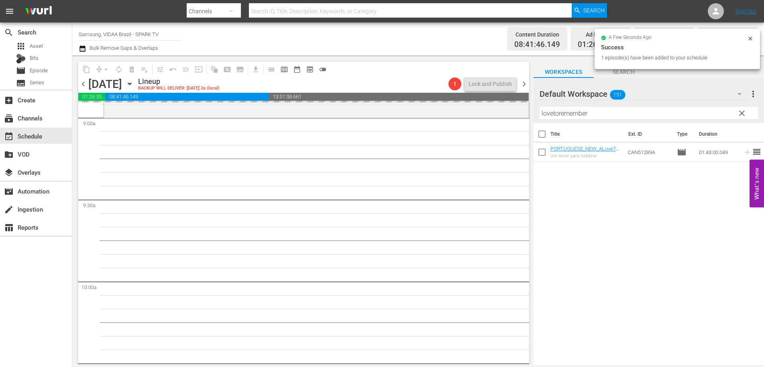
drag, startPoint x: 628, startPoint y: 150, endPoint x: 294, endPoint y: 4, distance: 364.6
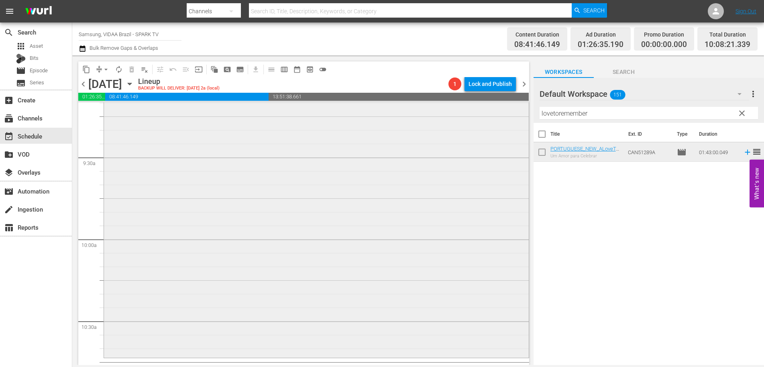
scroll to position [1680, 0]
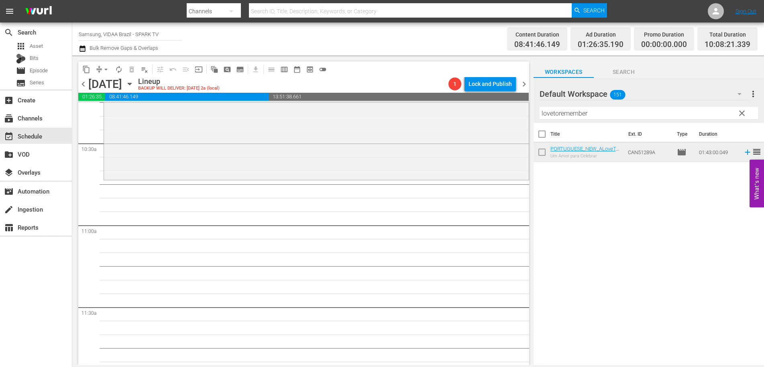
click at [633, 120] on div "Filter by Title lovetoremember" at bounding box center [649, 113] width 219 height 19
click at [631, 113] on input "lovetoremember" at bounding box center [649, 113] width 219 height 13
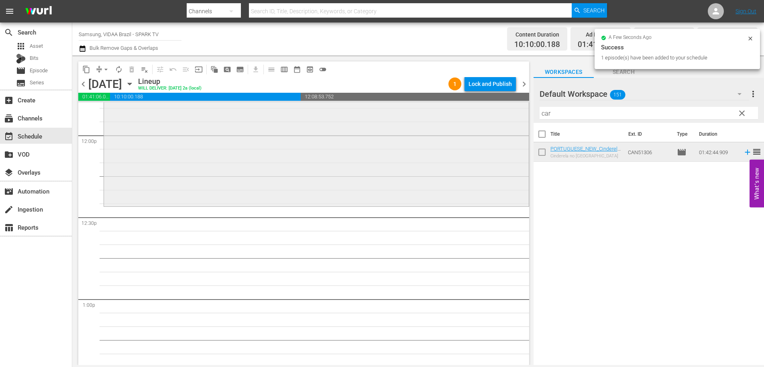
scroll to position [1940, 0]
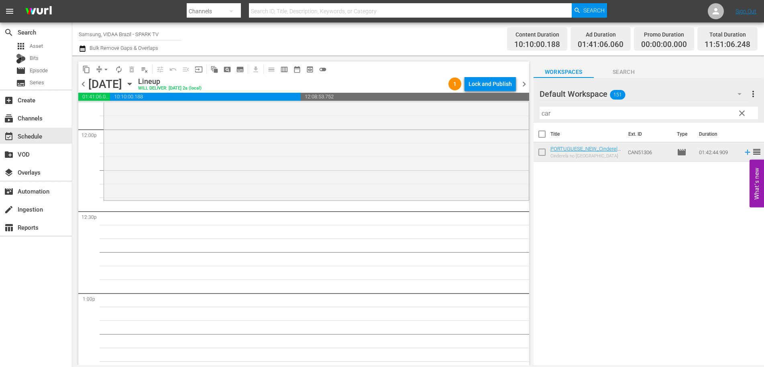
drag, startPoint x: 637, startPoint y: 151, endPoint x: 302, endPoint y: 1, distance: 366.2
click at [575, 116] on input "car" at bounding box center [649, 113] width 219 height 13
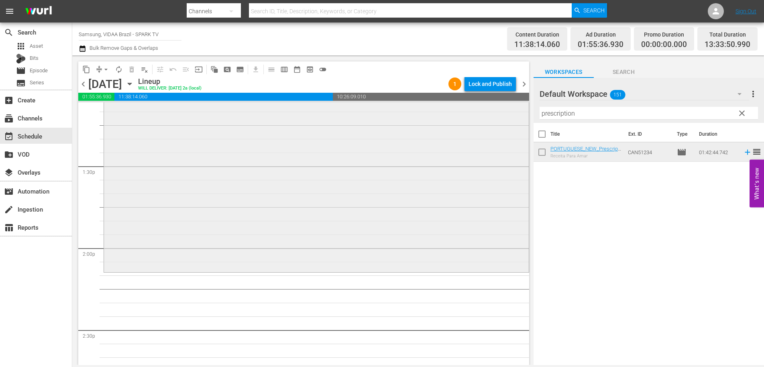
scroll to position [2195, 0]
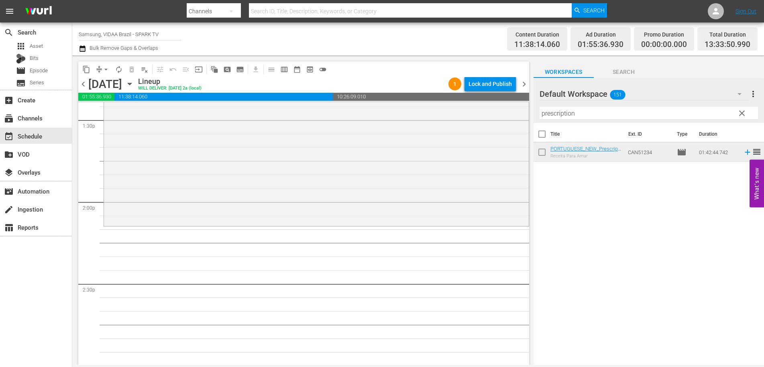
drag, startPoint x: 635, startPoint y: 152, endPoint x: 401, endPoint y: 2, distance: 277.5
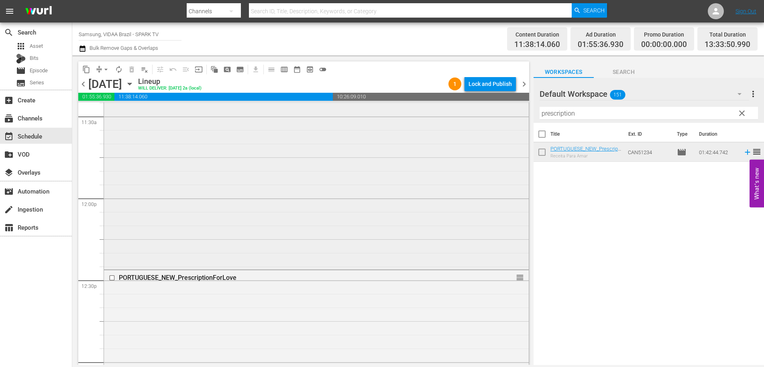
scroll to position [1839, 0]
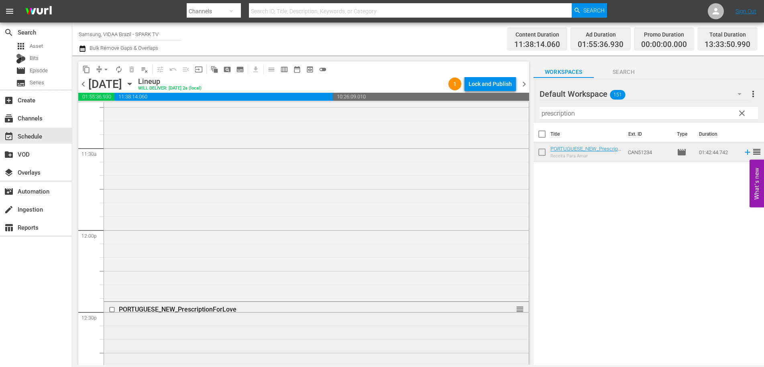
click at [112, 310] on input "checkbox" at bounding box center [113, 309] width 8 height 7
click at [132, 71] on span "delete_forever_outlined" at bounding box center [132, 69] width 8 height 8
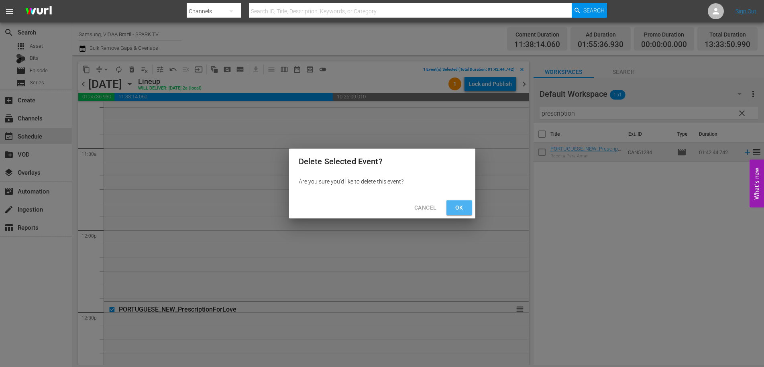
click at [462, 208] on span "Ok" at bounding box center [459, 208] width 13 height 10
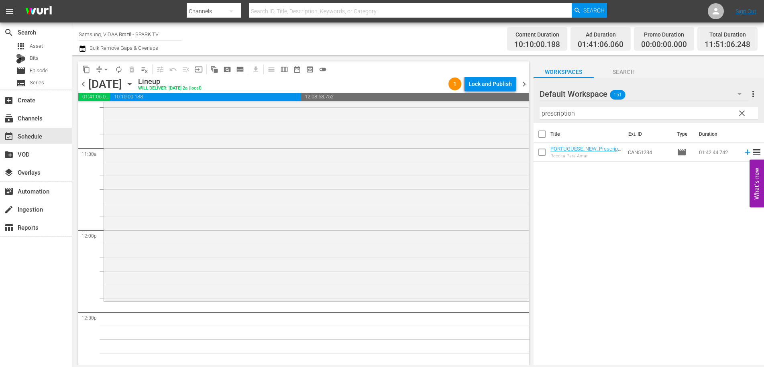
click at [585, 116] on input "prescription" at bounding box center [649, 113] width 219 height 13
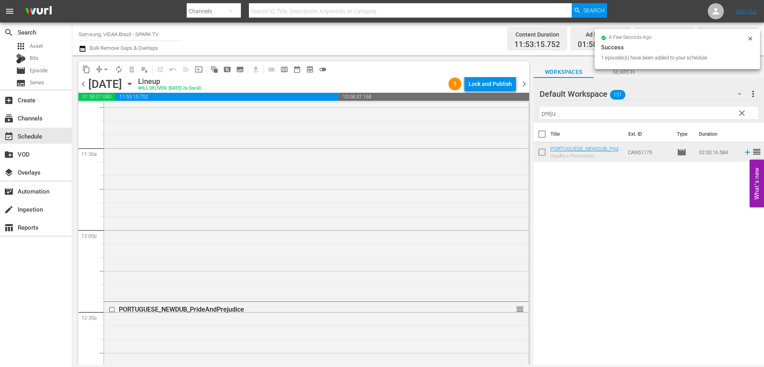
drag, startPoint x: 648, startPoint y: 155, endPoint x: 341, endPoint y: 3, distance: 342.7
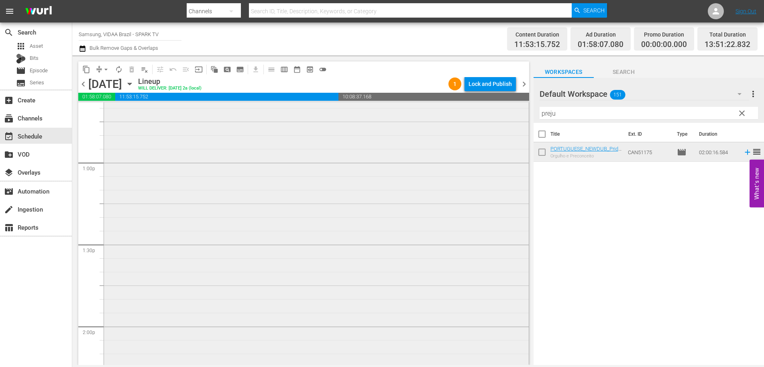
scroll to position [2185, 0]
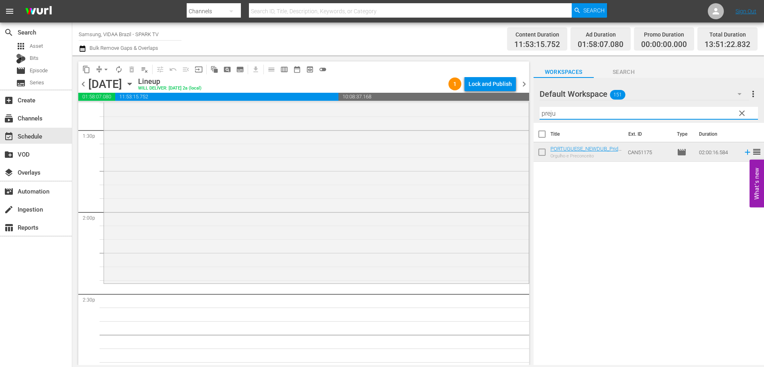
click at [619, 113] on input "preju" at bounding box center [649, 113] width 219 height 13
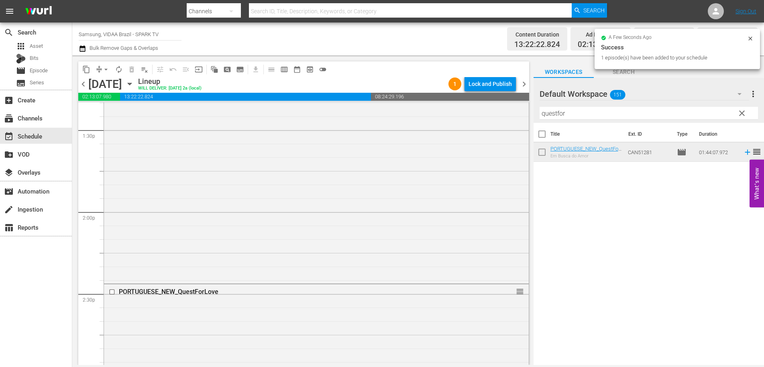
drag, startPoint x: 645, startPoint y: 154, endPoint x: 441, endPoint y: 2, distance: 254.9
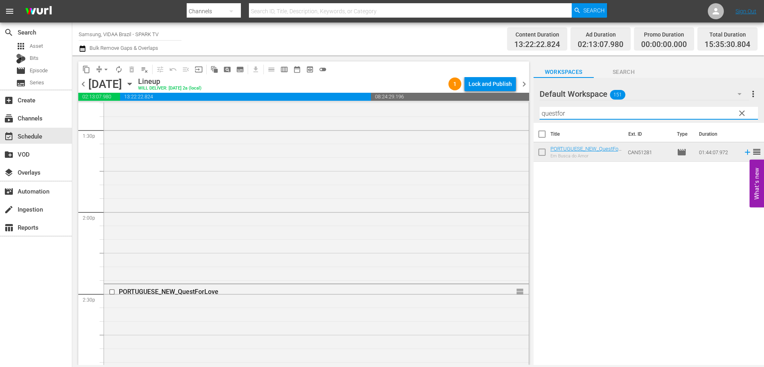
click at [581, 114] on input "questfor" at bounding box center [649, 113] width 219 height 13
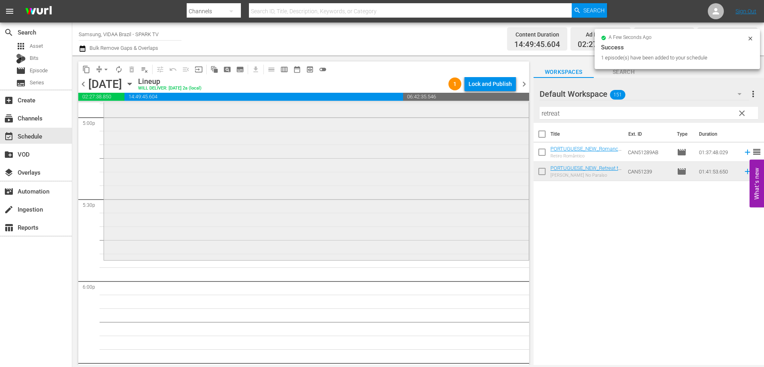
scroll to position [2773, 0]
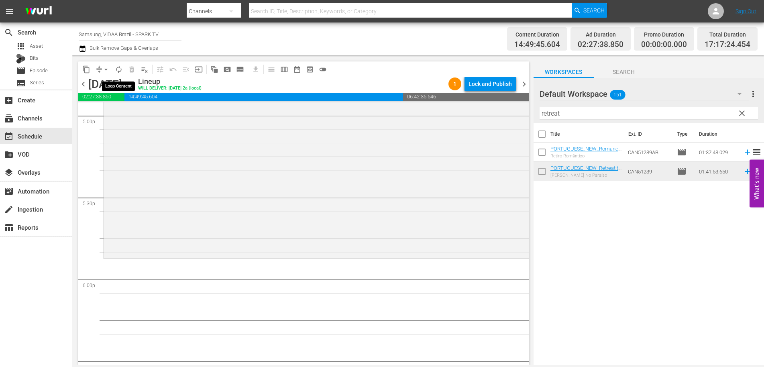
click at [119, 67] on span "autorenew_outlined" at bounding box center [119, 69] width 8 height 8
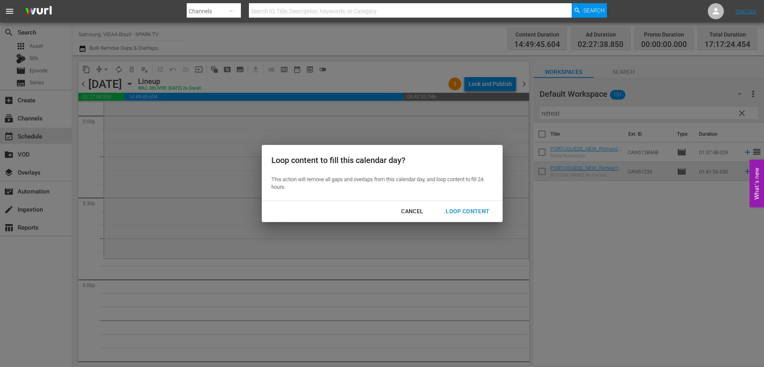
click at [467, 206] on div "Loop Content" at bounding box center [467, 211] width 57 height 10
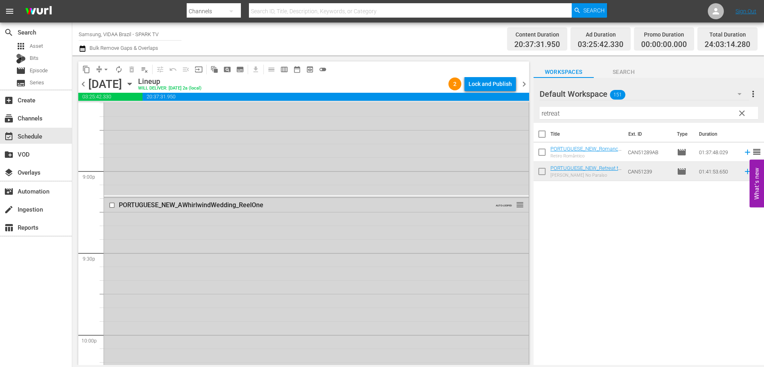
scroll to position [3775, 0]
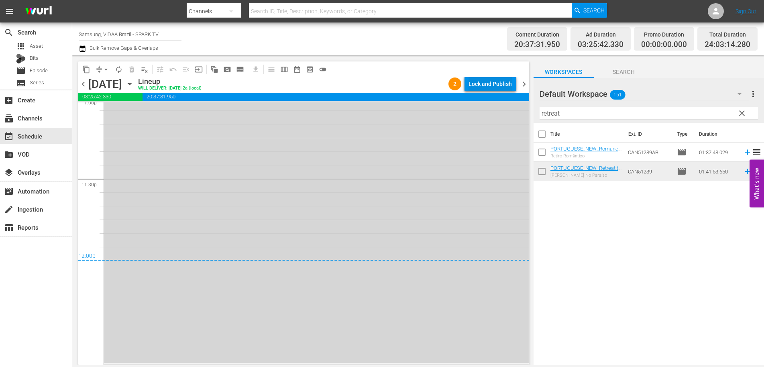
click at [492, 80] on div "Lock and Publish" at bounding box center [490, 84] width 43 height 14
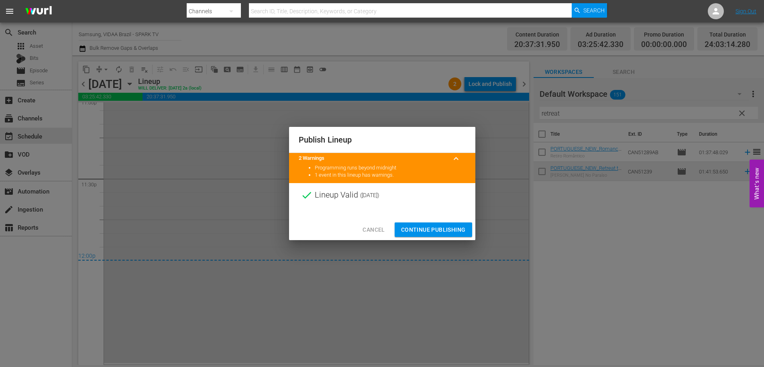
click at [442, 226] on span "Continue Publishing" at bounding box center [433, 230] width 65 height 10
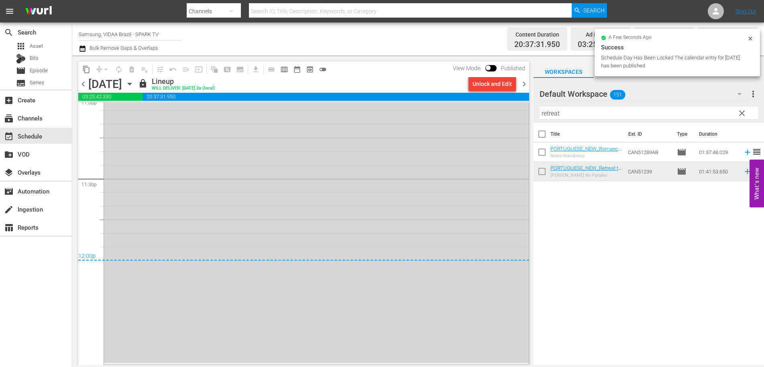
click at [525, 85] on span "chevron_right" at bounding box center [524, 84] width 10 height 10
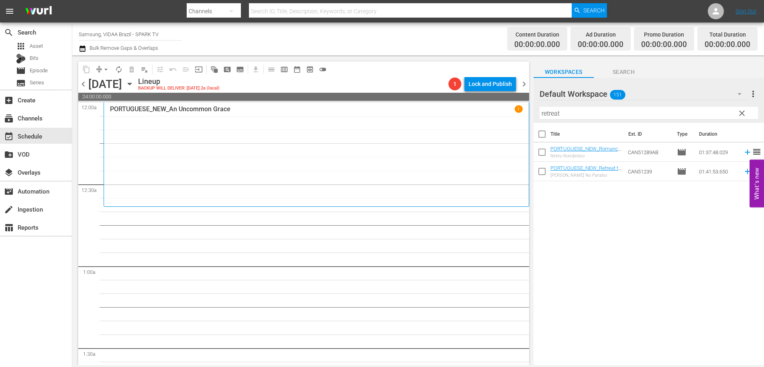
click at [573, 112] on input "retreat" at bounding box center [649, 113] width 219 height 13
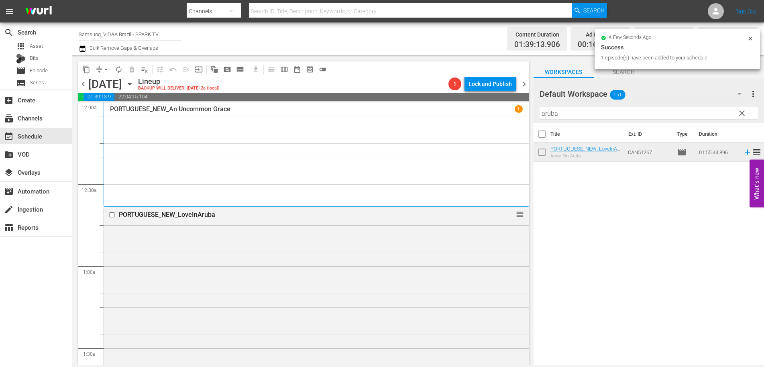
drag, startPoint x: 630, startPoint y: 153, endPoint x: 425, endPoint y: 0, distance: 256.3
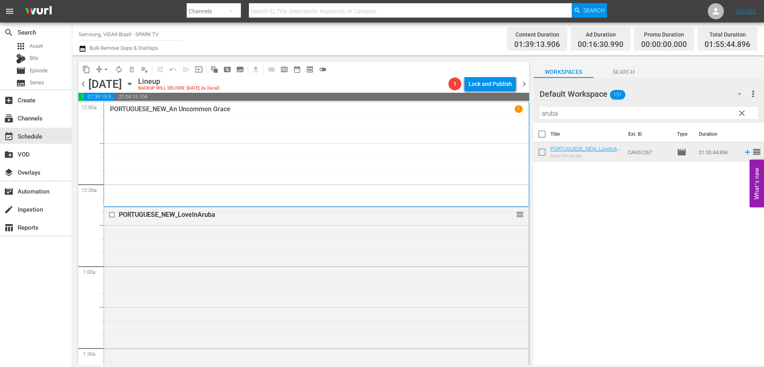
click at [633, 116] on input "aruba" at bounding box center [649, 113] width 219 height 13
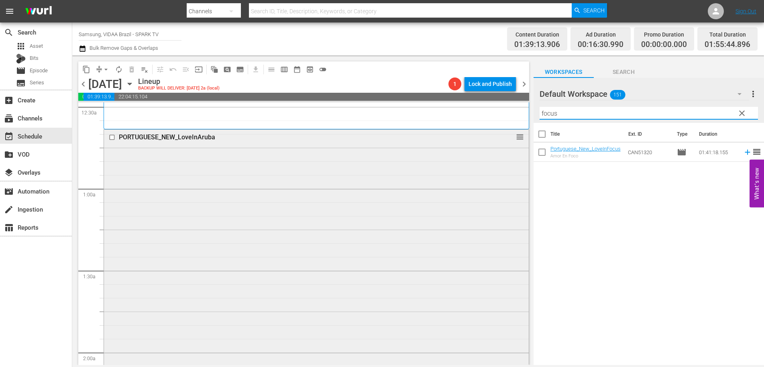
scroll to position [248, 0]
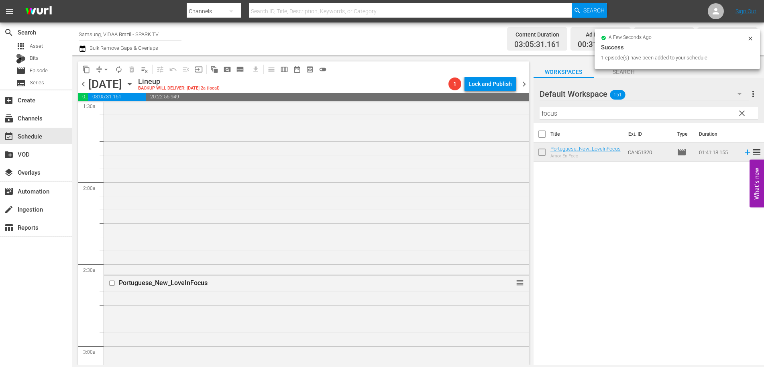
drag, startPoint x: 639, startPoint y: 149, endPoint x: 332, endPoint y: 2, distance: 340.4
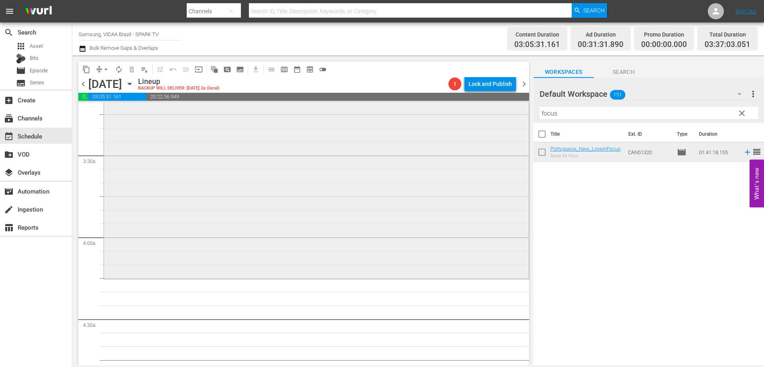
scroll to position [521, 0]
click at [588, 112] on input "focus" at bounding box center [649, 113] width 219 height 13
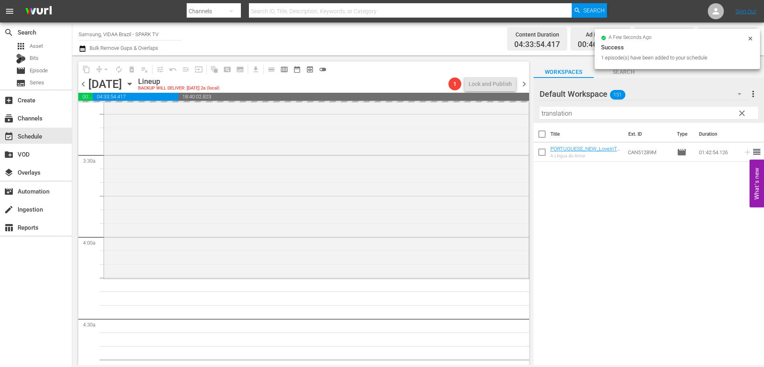
drag, startPoint x: 634, startPoint y: 152, endPoint x: 394, endPoint y: 0, distance: 284.5
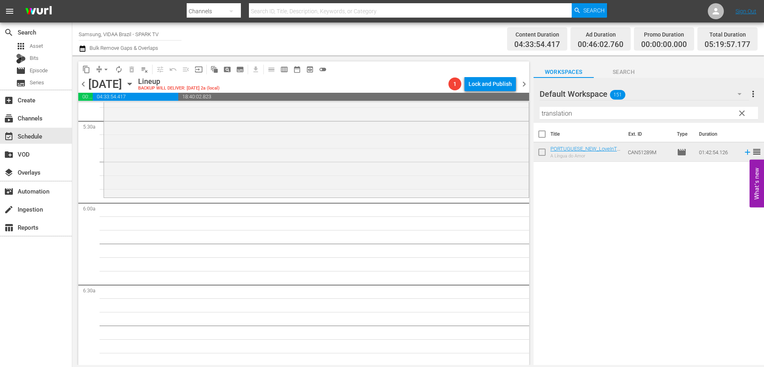
scroll to position [888, 0]
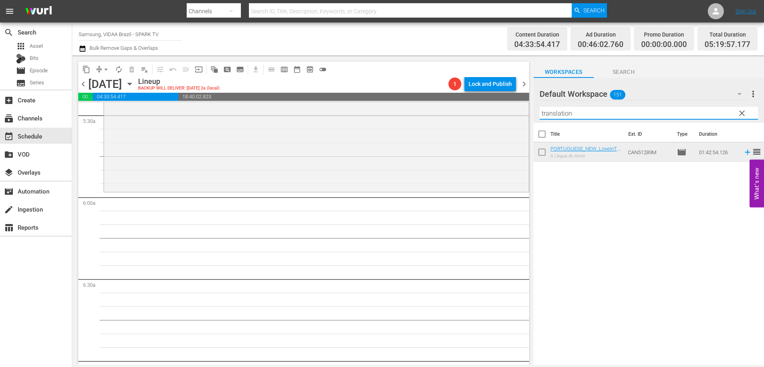
click at [584, 113] on input "translation" at bounding box center [649, 113] width 219 height 13
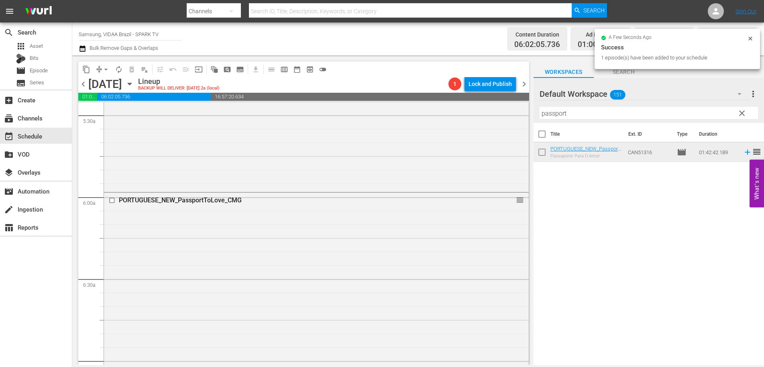
drag, startPoint x: 638, startPoint y: 156, endPoint x: 325, endPoint y: 4, distance: 347.6
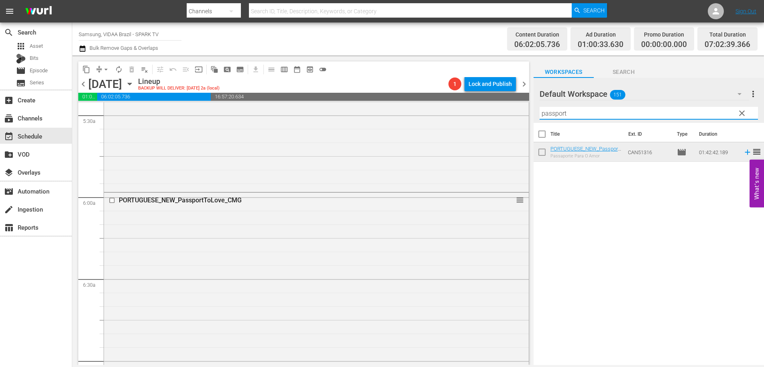
click at [578, 113] on input "passport" at bounding box center [649, 113] width 219 height 13
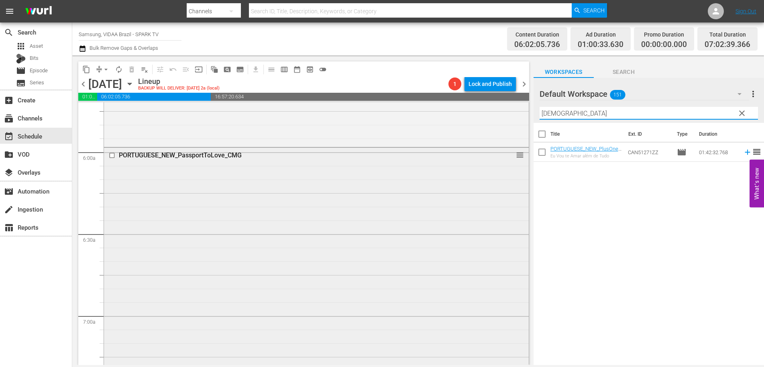
scroll to position [1102, 0]
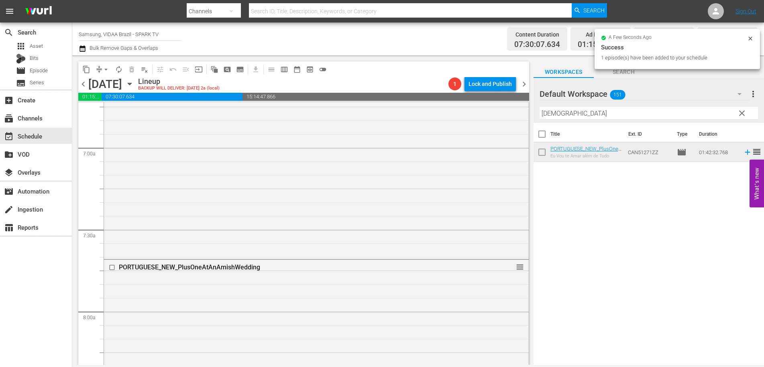
drag, startPoint x: 644, startPoint y: 153, endPoint x: 368, endPoint y: 0, distance: 316.2
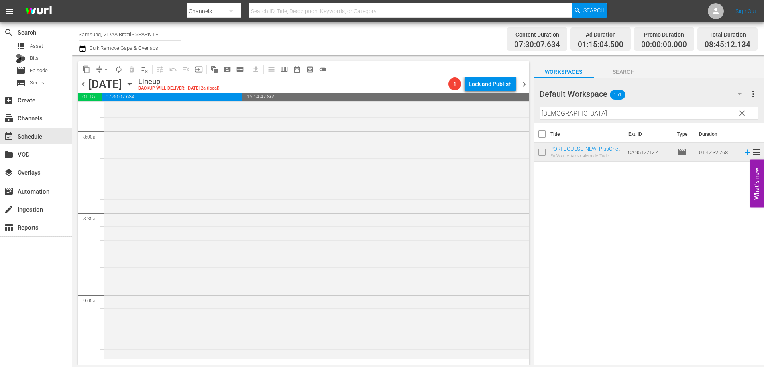
scroll to position [1499, 0]
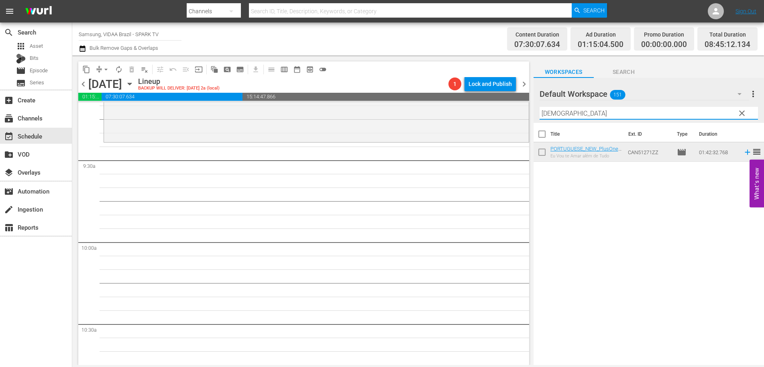
click at [594, 108] on input "[DEMOGRAPHIC_DATA]" at bounding box center [649, 113] width 219 height 13
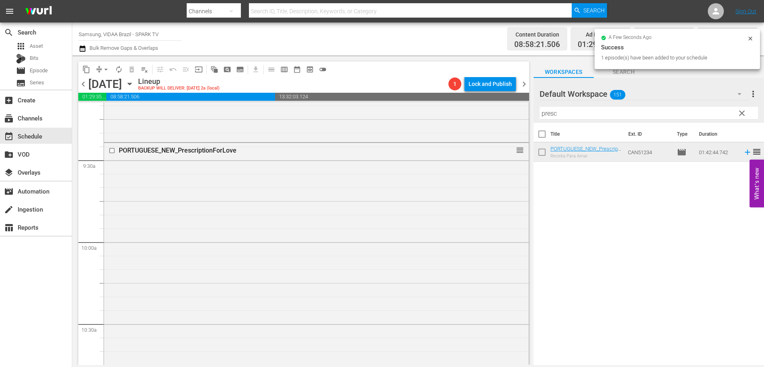
drag, startPoint x: 643, startPoint y: 151, endPoint x: 445, endPoint y: 2, distance: 247.5
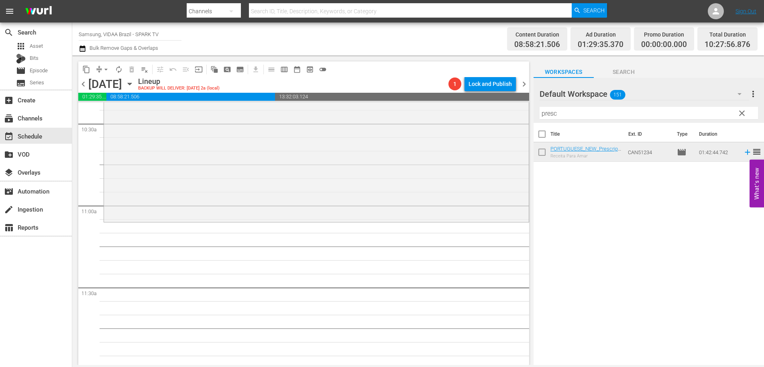
scroll to position [1799, 0]
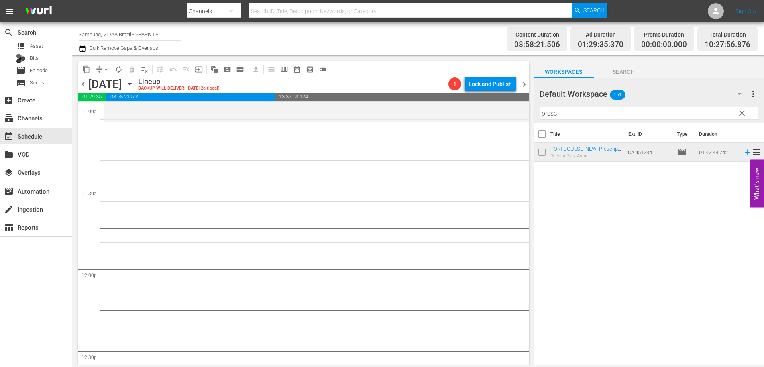
click at [578, 112] on input "presc" at bounding box center [649, 113] width 219 height 13
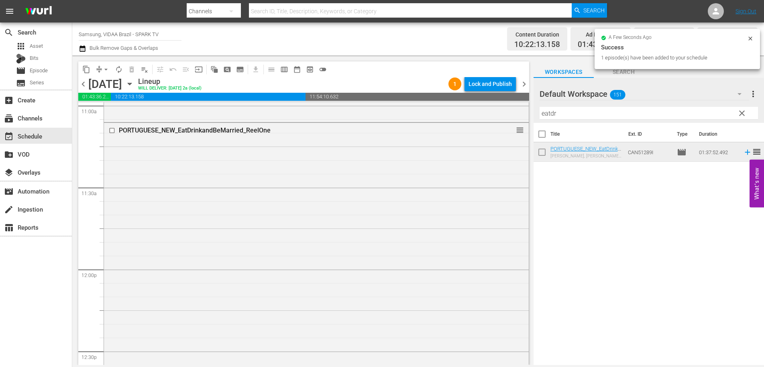
drag, startPoint x: 642, startPoint y: 155, endPoint x: 404, endPoint y: 0, distance: 284.1
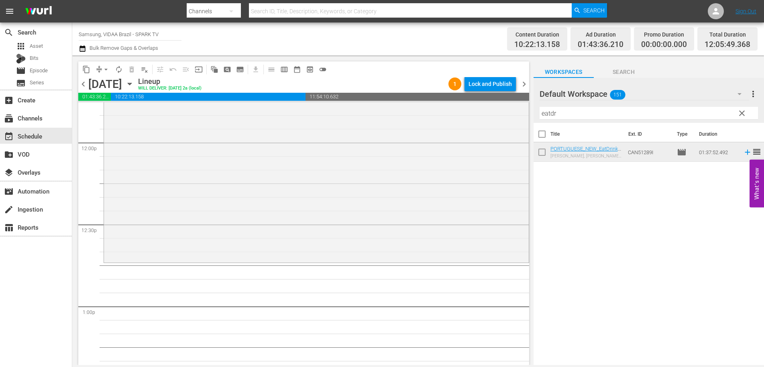
scroll to position [2039, 0]
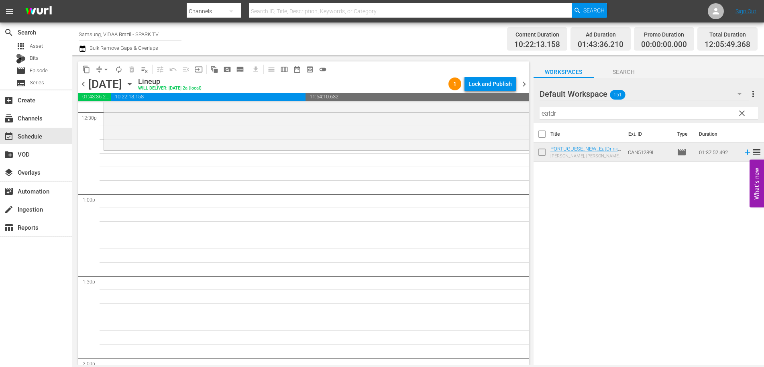
click at [593, 110] on input "eatdr" at bounding box center [649, 113] width 219 height 13
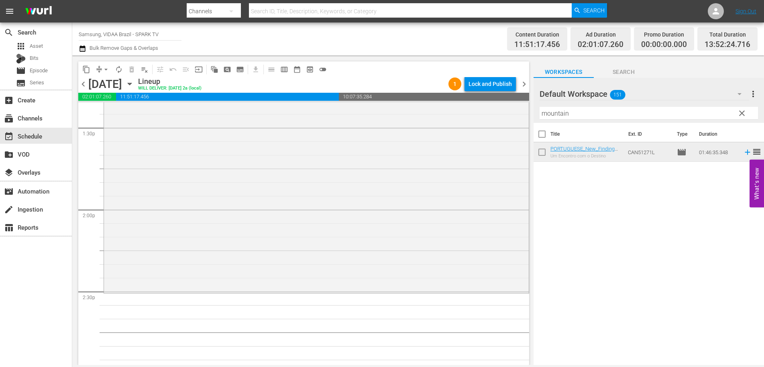
scroll to position [2249, 0]
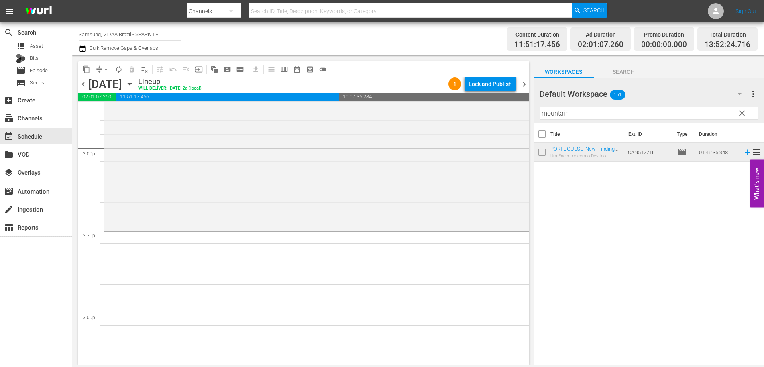
drag, startPoint x: 638, startPoint y: 151, endPoint x: 379, endPoint y: 0, distance: 299.9
click at [596, 112] on input "mountain" at bounding box center [649, 113] width 219 height 13
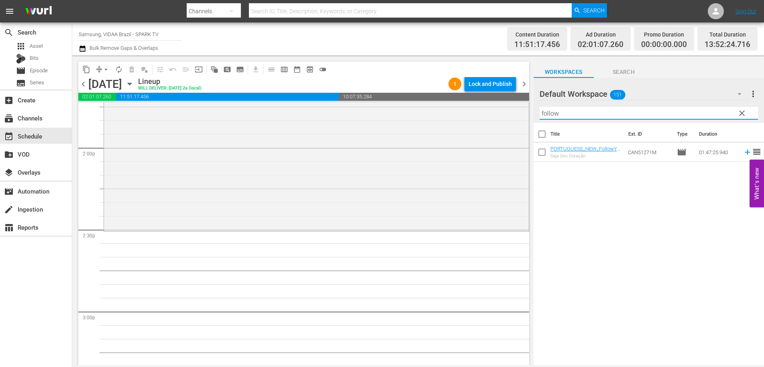
type input "follow"
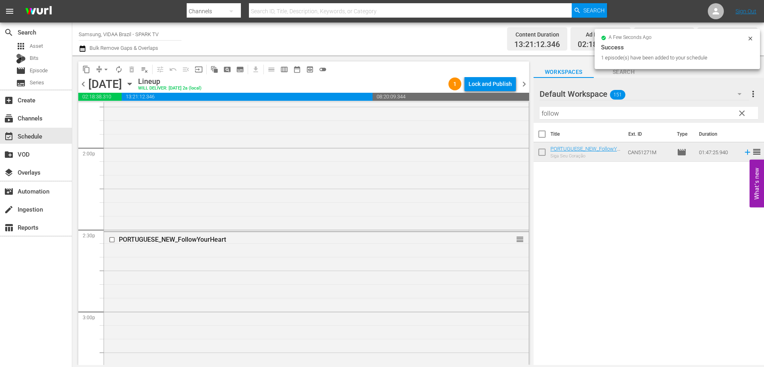
drag, startPoint x: 647, startPoint y: 153, endPoint x: 320, endPoint y: 2, distance: 360.9
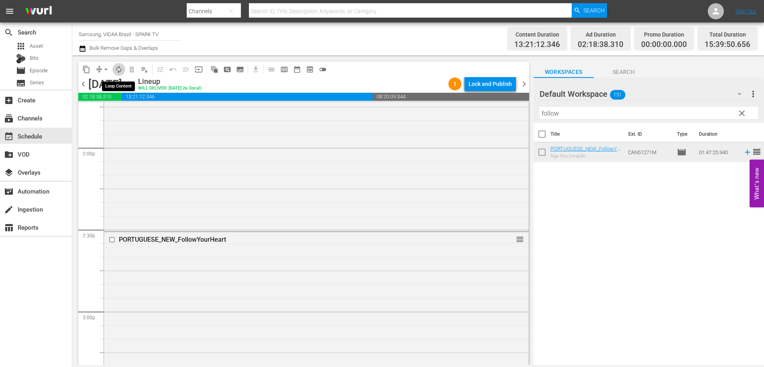
click at [116, 68] on span "autorenew_outlined" at bounding box center [119, 69] width 8 height 8
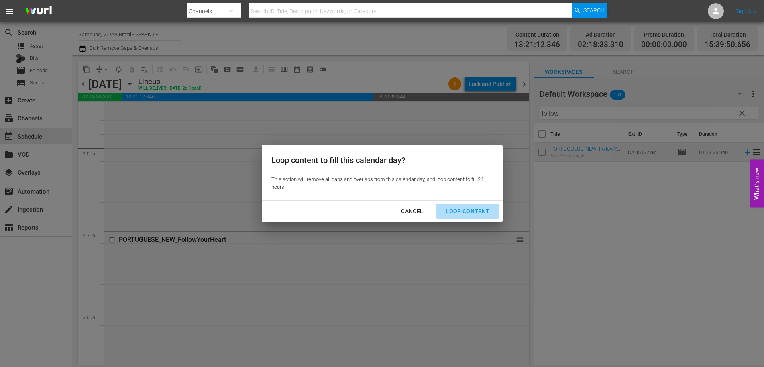
click at [456, 208] on div "Loop Content" at bounding box center [467, 211] width 57 height 10
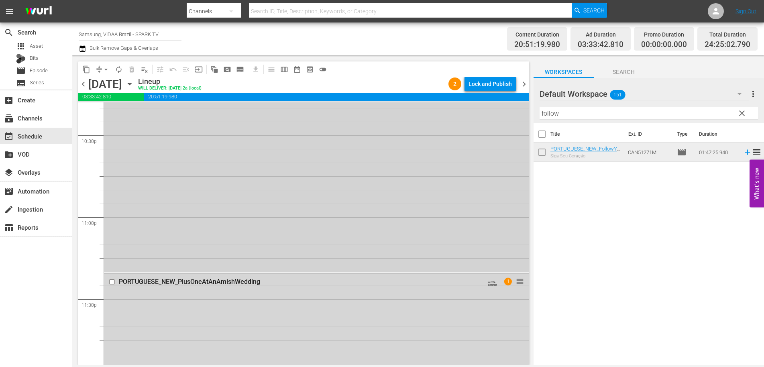
scroll to position [3843, 0]
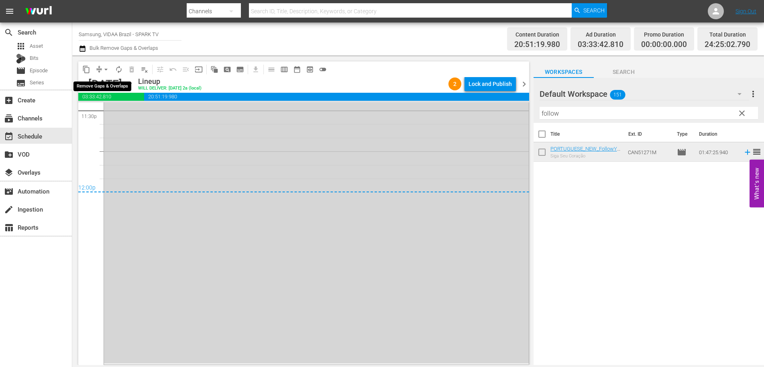
click at [106, 67] on span "arrow_drop_down" at bounding box center [106, 69] width 8 height 8
click at [107, 114] on li "Align to End of Previous Day" at bounding box center [106, 112] width 84 height 13
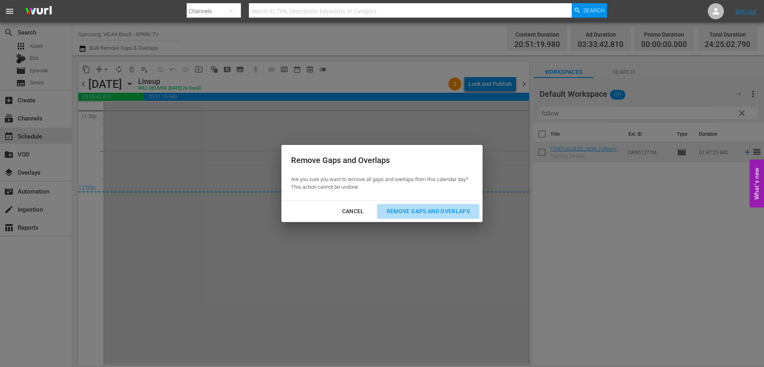
click at [431, 212] on div "Remove Gaps and Overlaps" at bounding box center [428, 211] width 96 height 10
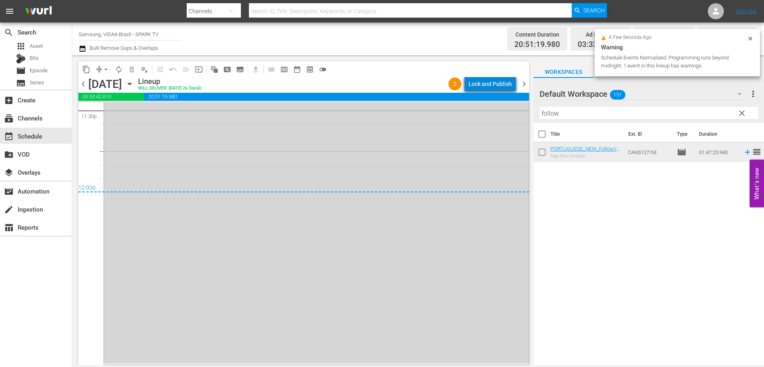
click at [500, 85] on div "Lock and Publish" at bounding box center [490, 84] width 43 height 14
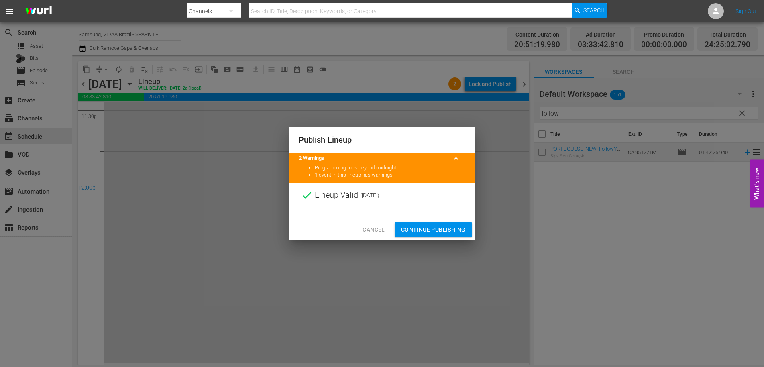
click at [433, 229] on span "Continue Publishing" at bounding box center [433, 230] width 65 height 10
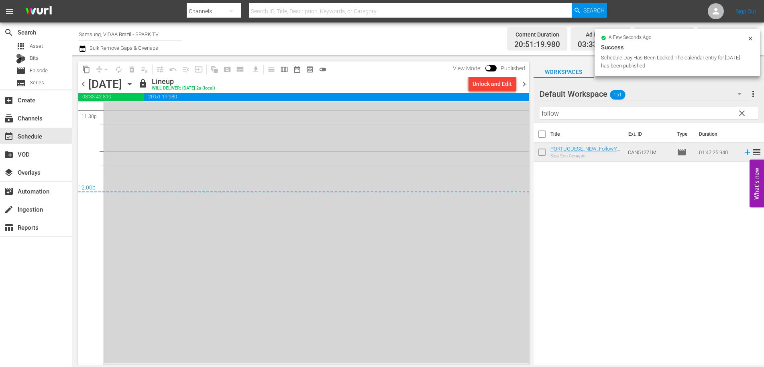
click at [525, 85] on span "chevron_right" at bounding box center [524, 84] width 10 height 10
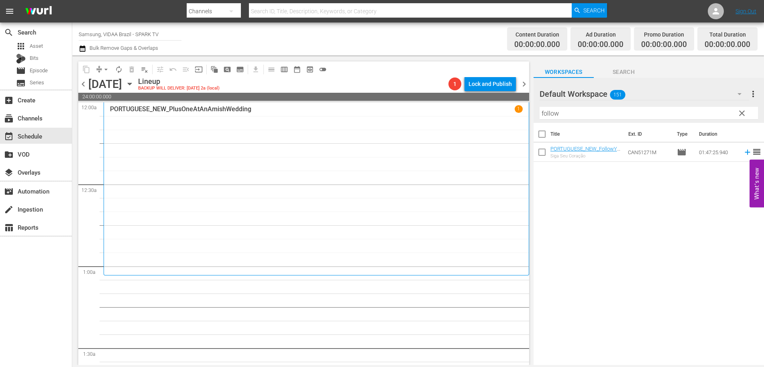
click at [741, 113] on span "clear" at bounding box center [742, 113] width 10 height 10
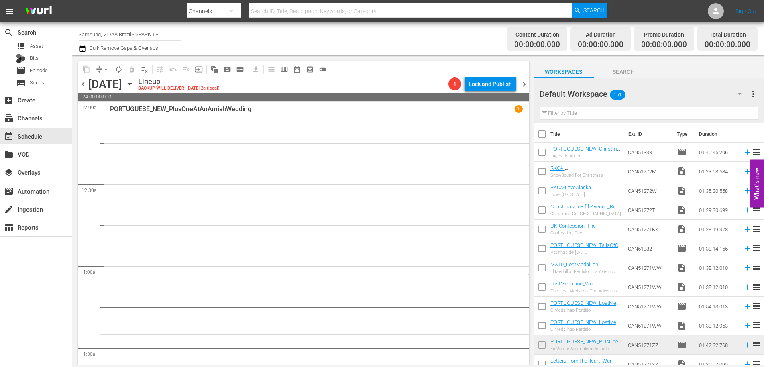
click at [586, 103] on div at bounding box center [569, 94] width 58 height 20
click at [586, 112] on input "text" at bounding box center [649, 113] width 219 height 13
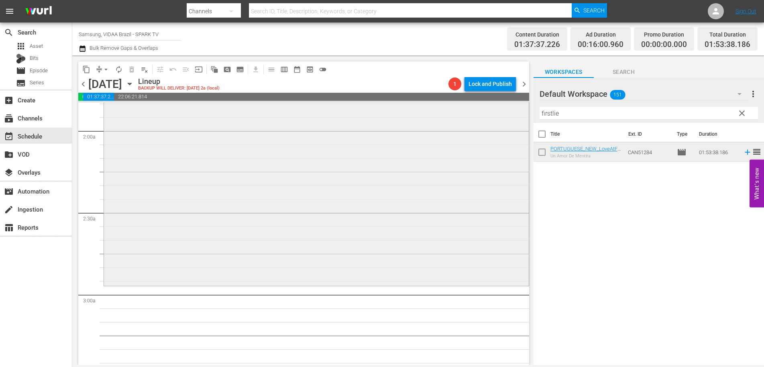
scroll to position [302, 0]
drag, startPoint x: 637, startPoint y: 153, endPoint x: 281, endPoint y: 0, distance: 387.4
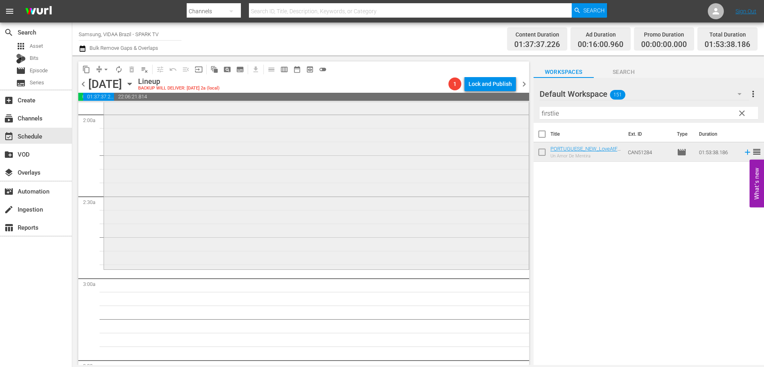
scroll to position [357, 0]
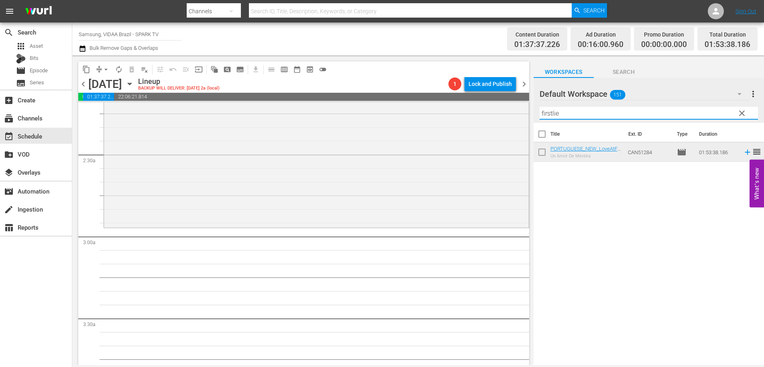
click at [578, 114] on input "firstlie" at bounding box center [649, 113] width 219 height 13
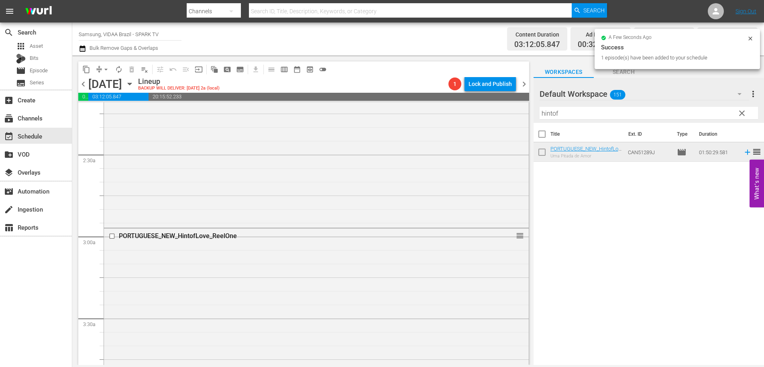
drag, startPoint x: 643, startPoint y: 153, endPoint x: 388, endPoint y: 6, distance: 295.1
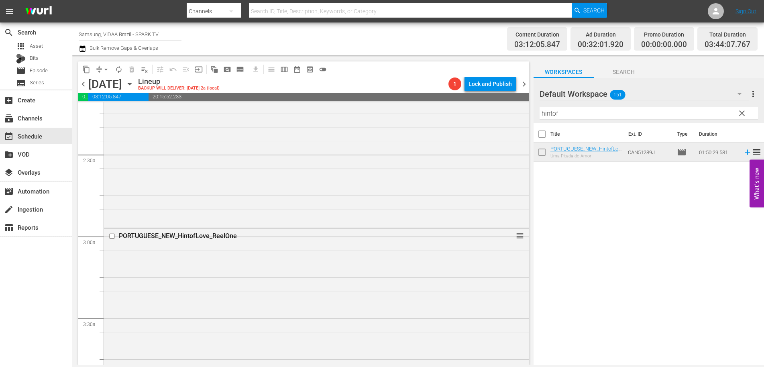
click at [592, 117] on input "hintof" at bounding box center [649, 113] width 219 height 13
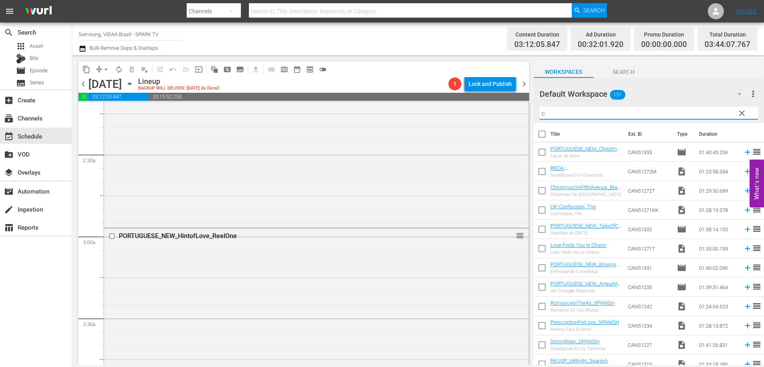
type input "ci"
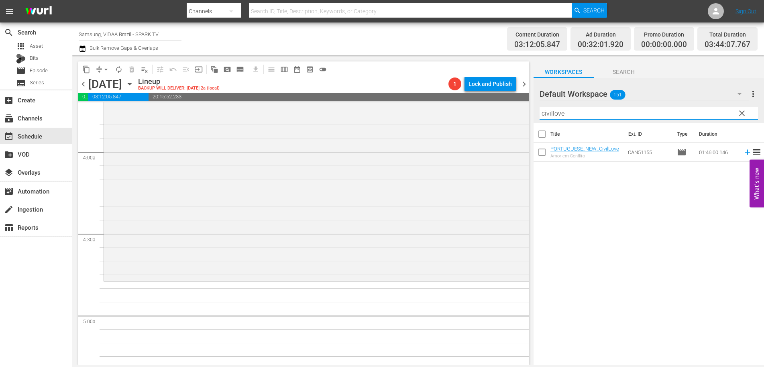
scroll to position [612, 0]
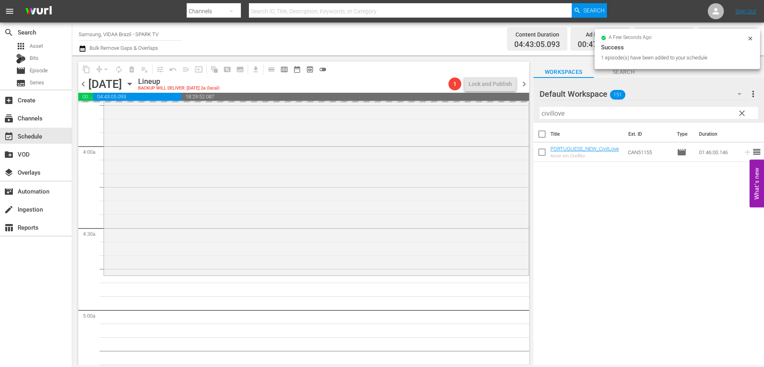
drag, startPoint x: 647, startPoint y: 150, endPoint x: 369, endPoint y: 1, distance: 315.4
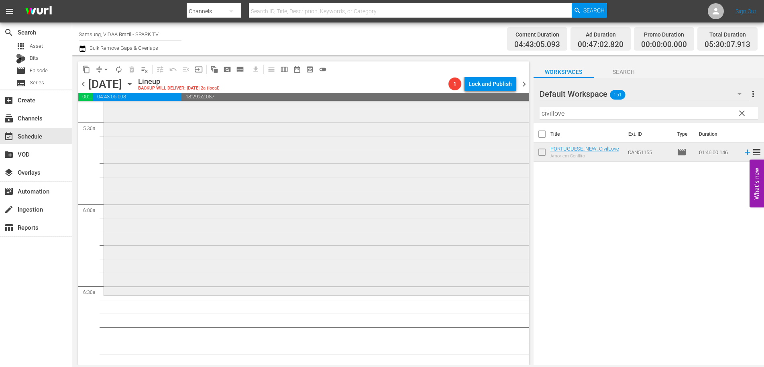
scroll to position [928, 0]
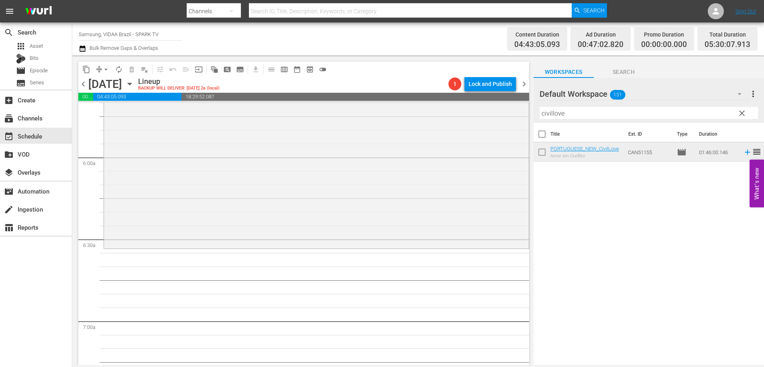
click at [587, 104] on div at bounding box center [569, 94] width 58 height 20
click at [586, 110] on input "civillove" at bounding box center [649, 113] width 219 height 13
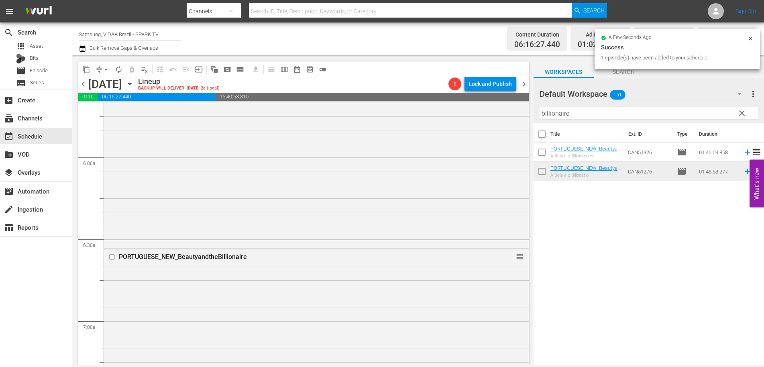
drag, startPoint x: 639, startPoint y: 172, endPoint x: 455, endPoint y: 1, distance: 251.8
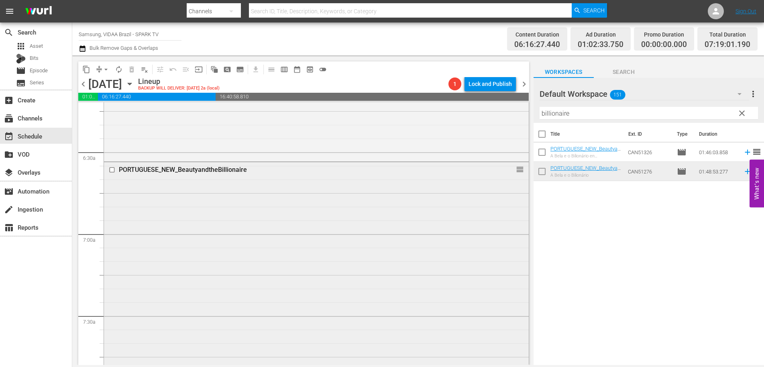
scroll to position [1175, 0]
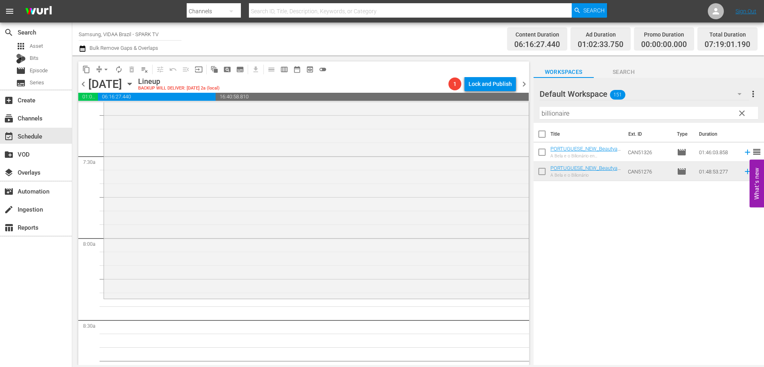
click at [575, 114] on input "billionaire" at bounding box center [649, 113] width 219 height 13
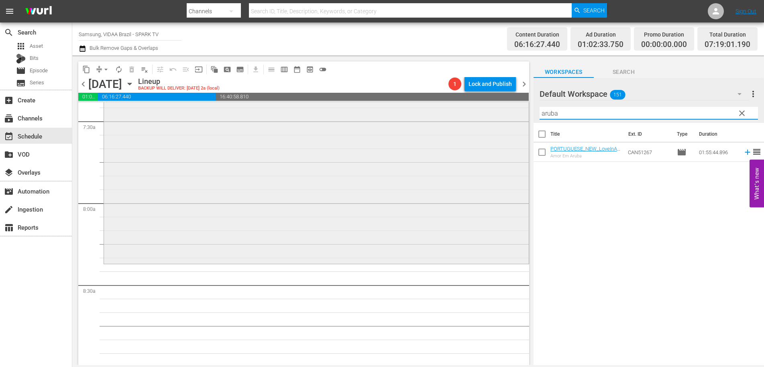
scroll to position [1294, 0]
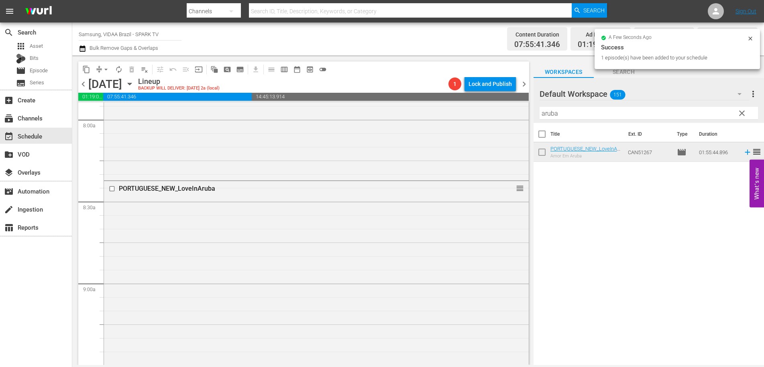
drag, startPoint x: 643, startPoint y: 152, endPoint x: 441, endPoint y: 2, distance: 252.1
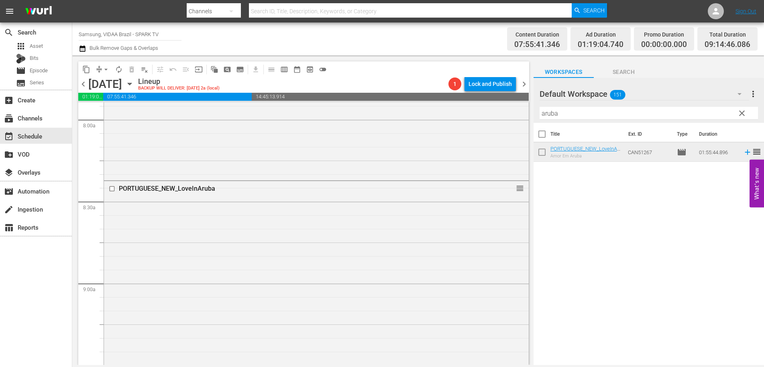
click at [578, 112] on input "aruba" at bounding box center [649, 113] width 219 height 13
drag, startPoint x: 578, startPoint y: 112, endPoint x: 572, endPoint y: 110, distance: 6.5
click at [578, 111] on input "aruba" at bounding box center [649, 113] width 219 height 13
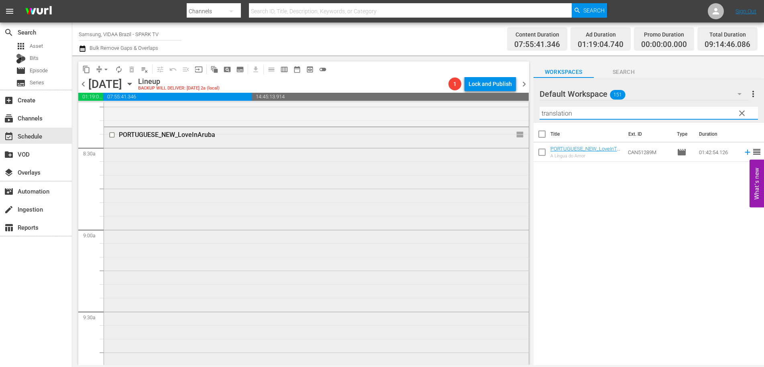
scroll to position [1523, 0]
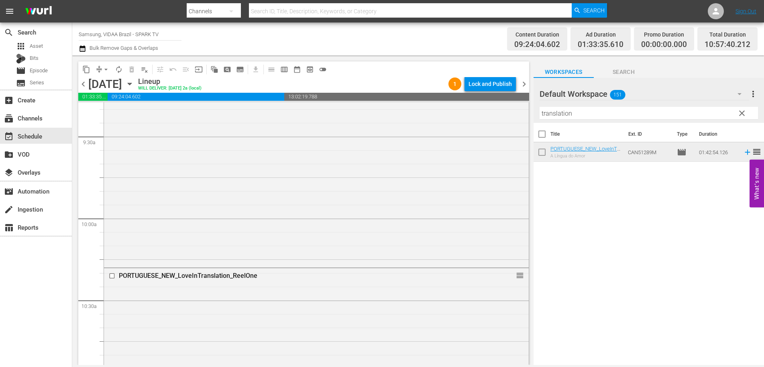
drag, startPoint x: 639, startPoint y: 152, endPoint x: 433, endPoint y: 4, distance: 254.4
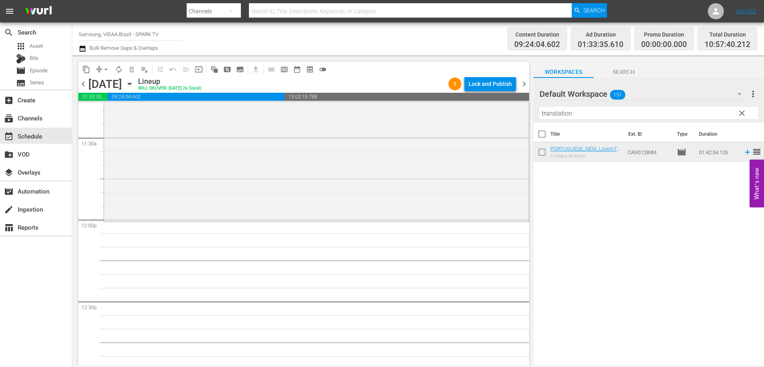
click at [600, 112] on input "translation" at bounding box center [649, 113] width 219 height 13
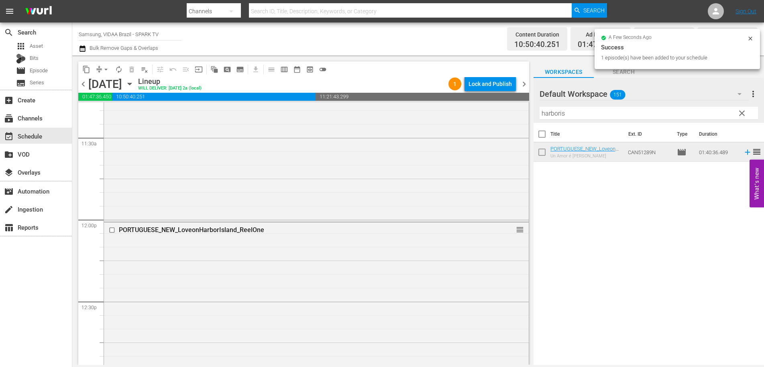
drag, startPoint x: 626, startPoint y: 149, endPoint x: 352, endPoint y: 4, distance: 310.7
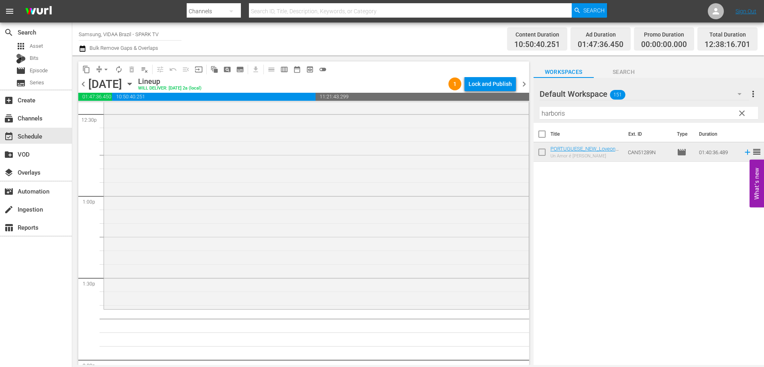
scroll to position [2145, 0]
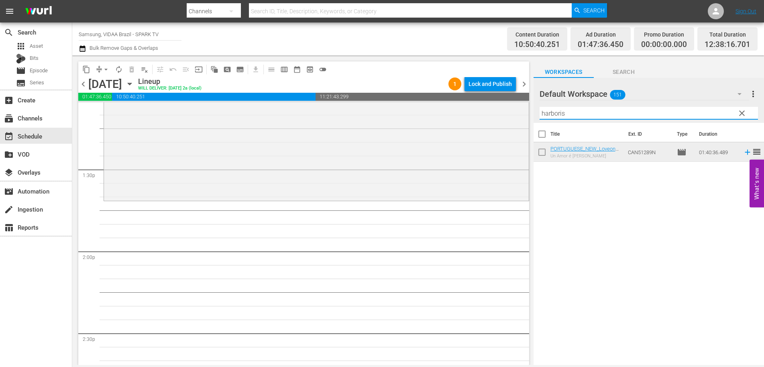
click at [612, 110] on input "harboris" at bounding box center [649, 113] width 219 height 13
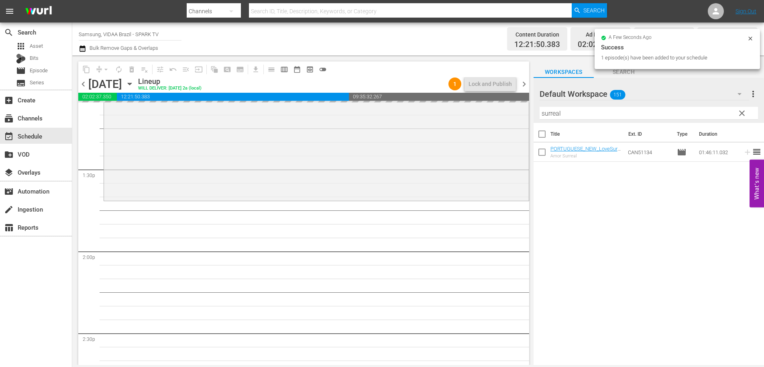
drag, startPoint x: 627, startPoint y: 149, endPoint x: 455, endPoint y: 0, distance: 228.1
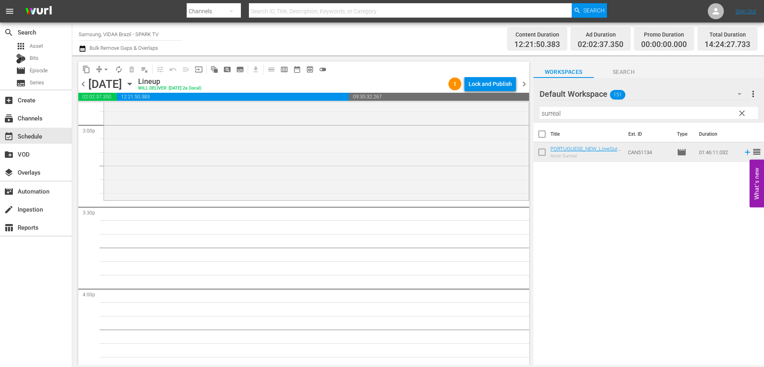
scroll to position [2466, 0]
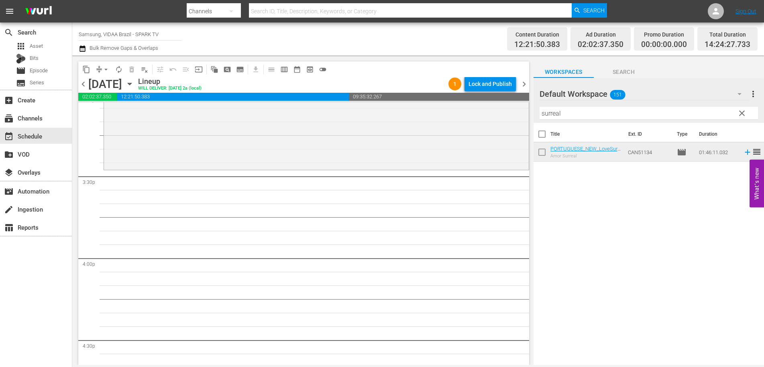
click at [624, 113] on input "surreal" at bounding box center [649, 113] width 219 height 13
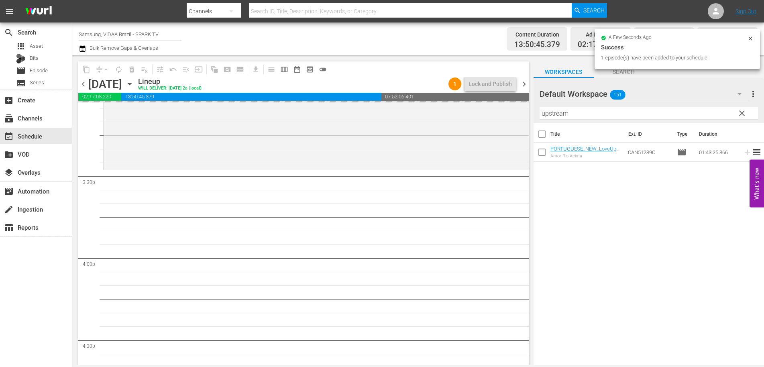
drag, startPoint x: 641, startPoint y: 153, endPoint x: 399, endPoint y: 1, distance: 286.3
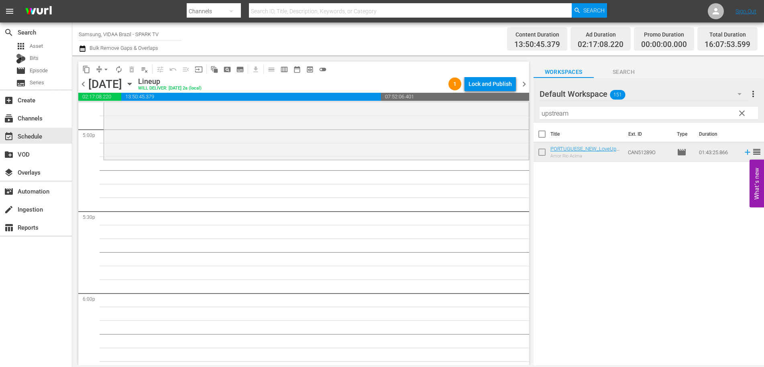
scroll to position [2807, 0]
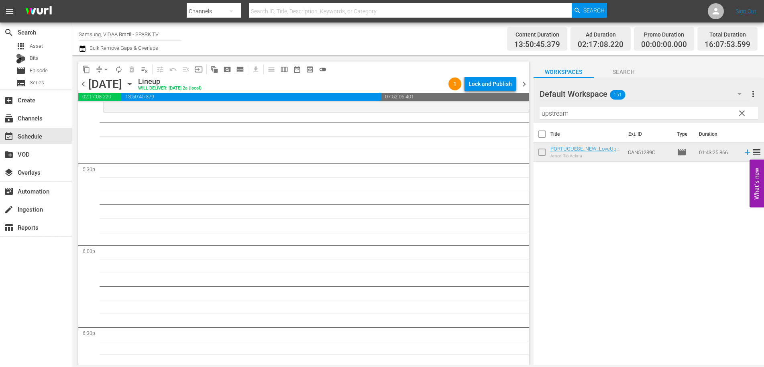
click at [605, 112] on input "upstream" at bounding box center [649, 113] width 219 height 13
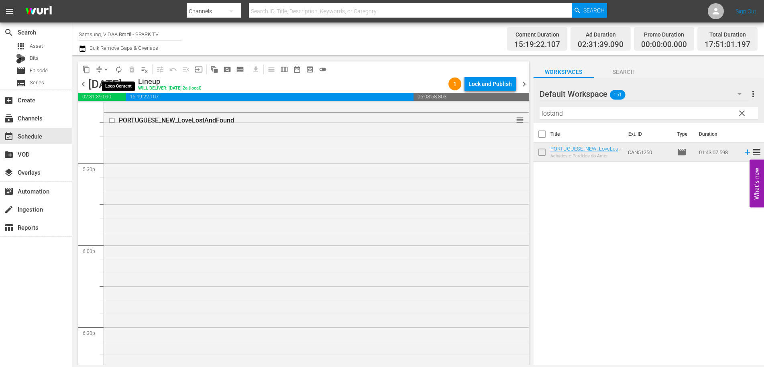
click at [122, 70] on span "autorenew_outlined" at bounding box center [119, 69] width 8 height 8
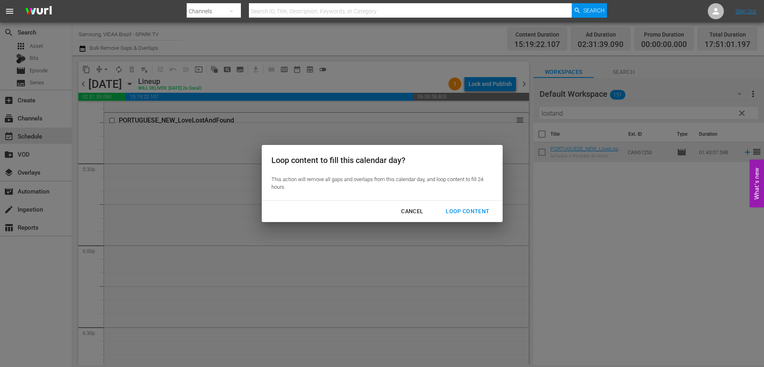
click at [475, 214] on div "Loop Content" at bounding box center [467, 211] width 57 height 10
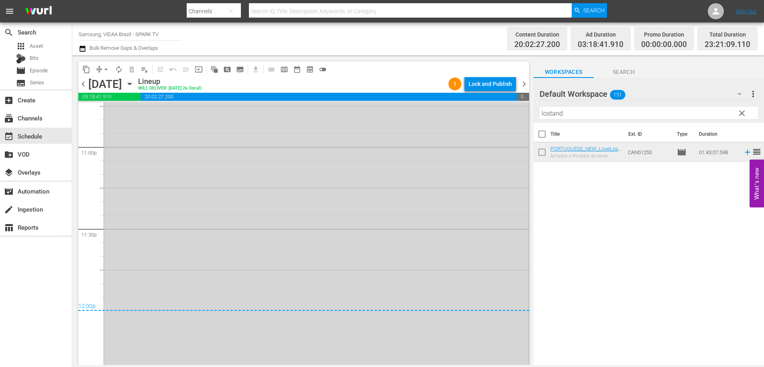
scroll to position [3737, 0]
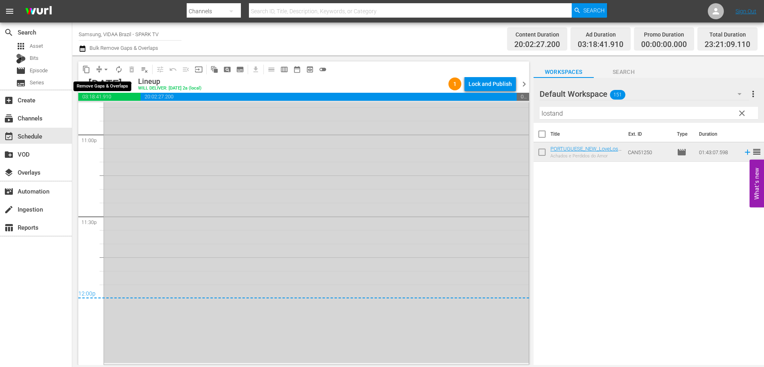
click at [103, 72] on span "arrow_drop_down" at bounding box center [106, 69] width 8 height 8
click at [107, 109] on li "Align to End of Previous Day" at bounding box center [106, 112] width 84 height 13
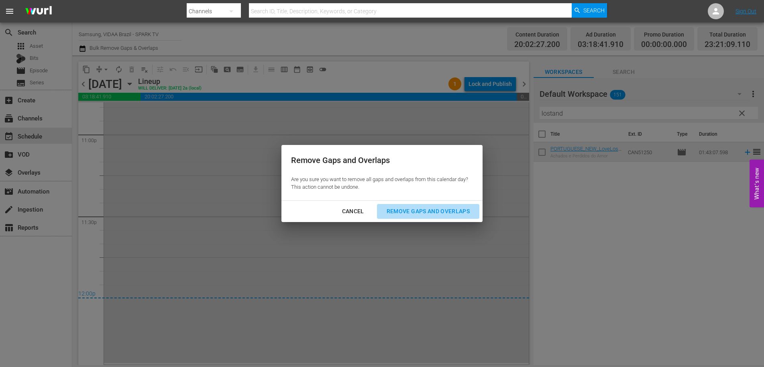
click at [455, 214] on div "Remove Gaps and Overlaps" at bounding box center [428, 211] width 96 height 10
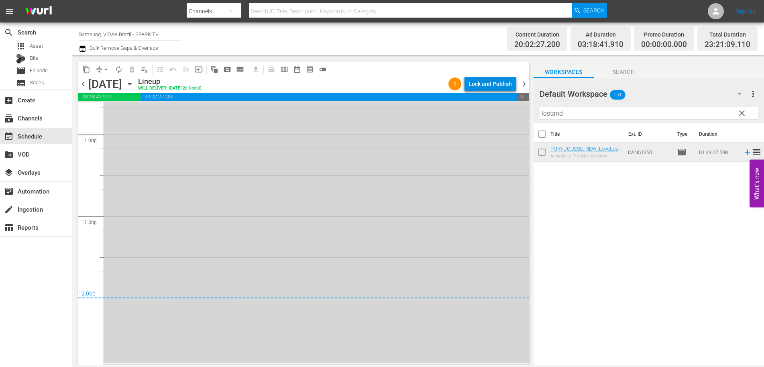
click at [493, 82] on div "Lock and Publish" at bounding box center [490, 84] width 43 height 14
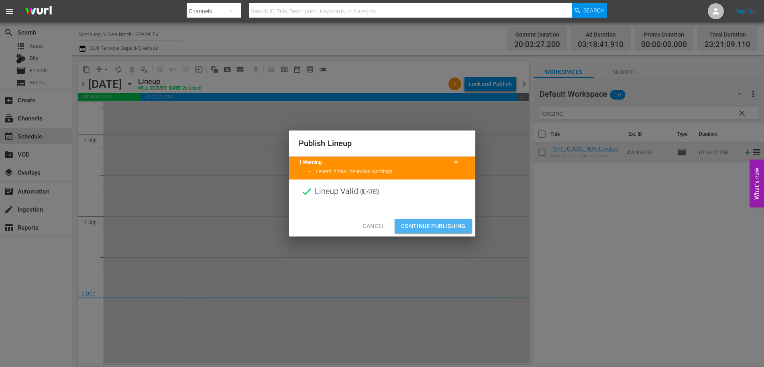
click at [455, 226] on span "Continue Publishing" at bounding box center [433, 226] width 65 height 10
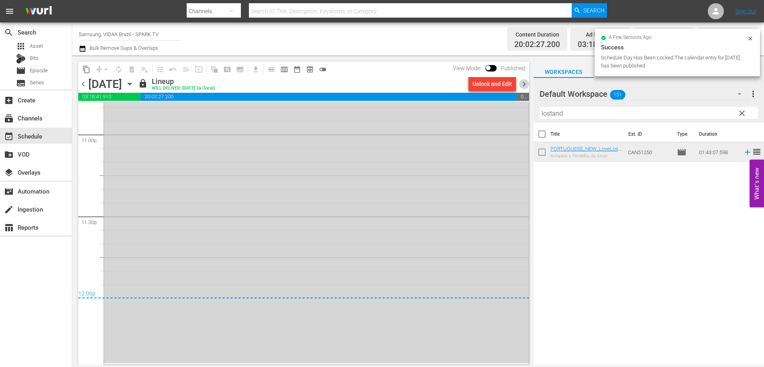
click at [526, 85] on span "chevron_right" at bounding box center [524, 84] width 10 height 10
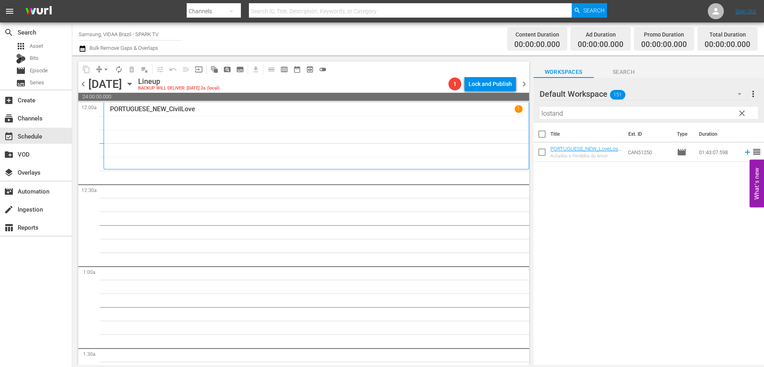
click at [570, 108] on input "lostand" at bounding box center [649, 113] width 219 height 13
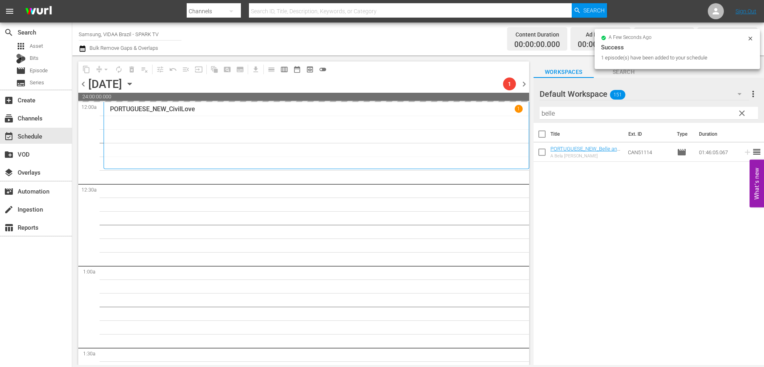
drag, startPoint x: 635, startPoint y: 154, endPoint x: 376, endPoint y: 2, distance: 301.4
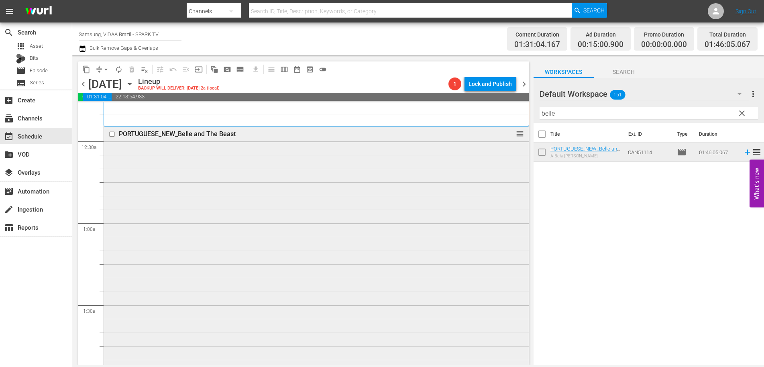
scroll to position [226, 0]
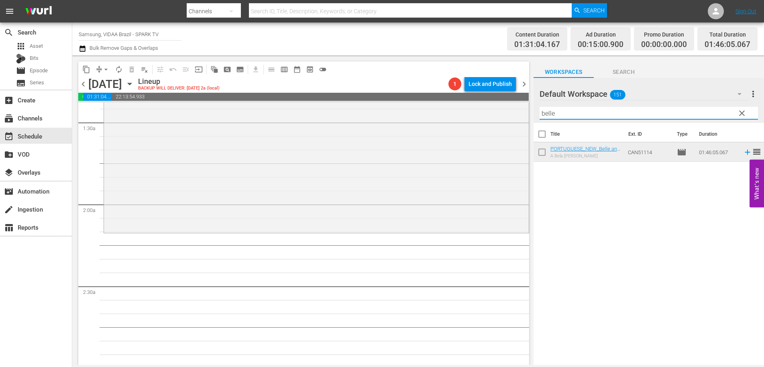
click at [606, 110] on input "belle" at bounding box center [649, 113] width 219 height 13
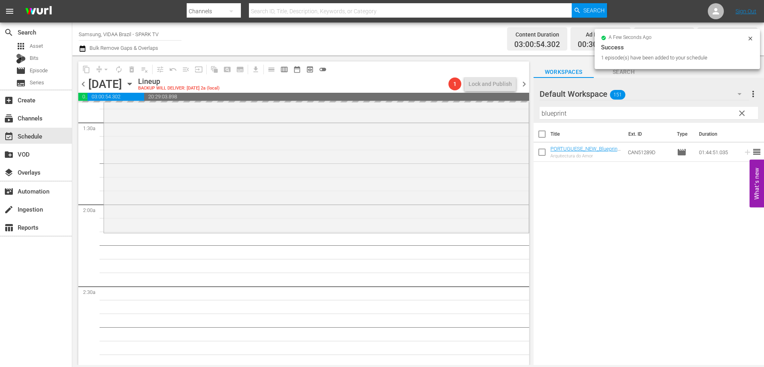
drag, startPoint x: 639, startPoint y: 149, endPoint x: 408, endPoint y: 8, distance: 270.7
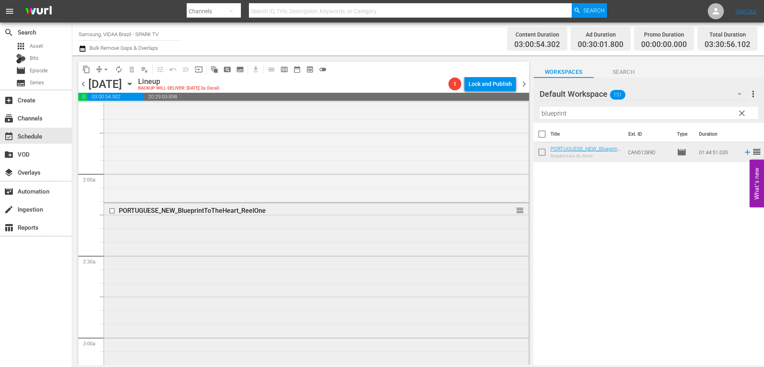
scroll to position [459, 0]
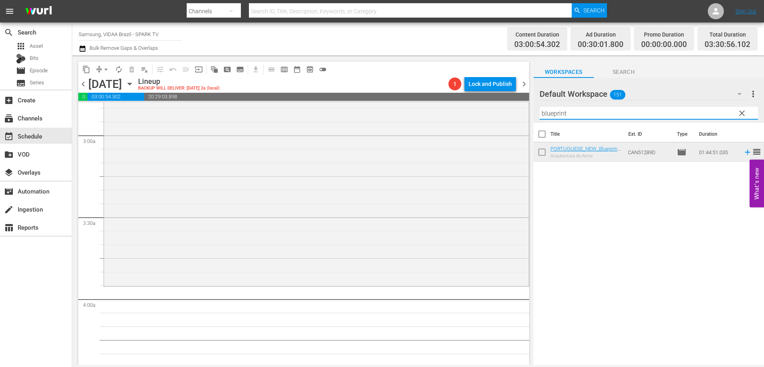
click at [592, 111] on input "blueprint" at bounding box center [649, 113] width 219 height 13
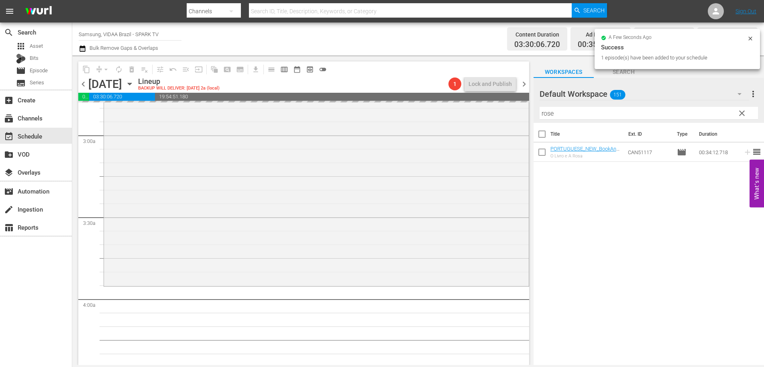
drag, startPoint x: 637, startPoint y: 151, endPoint x: 317, endPoint y: 1, distance: 353.5
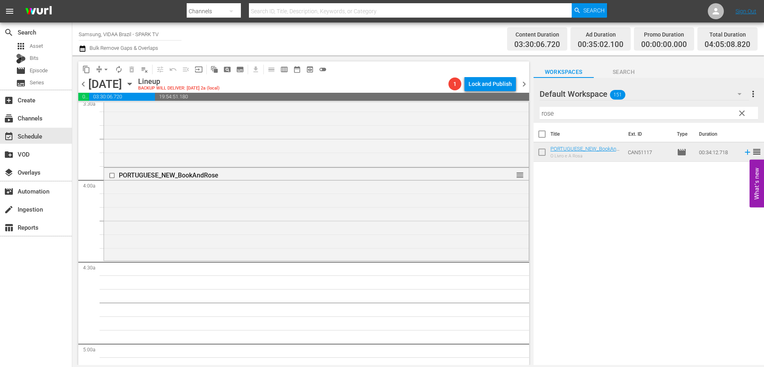
scroll to position [679, 0]
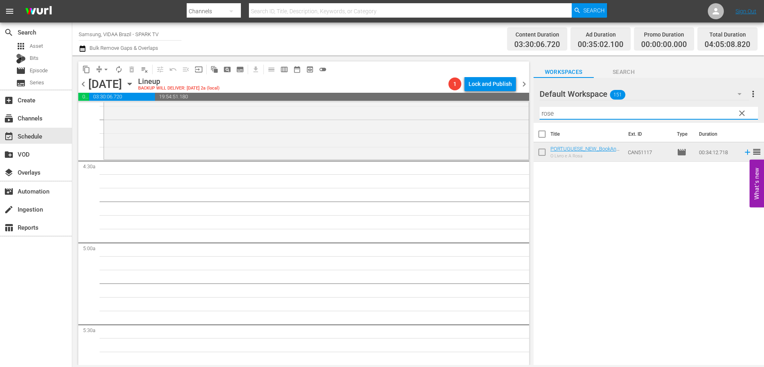
click at [599, 114] on input "rose" at bounding box center [649, 113] width 219 height 13
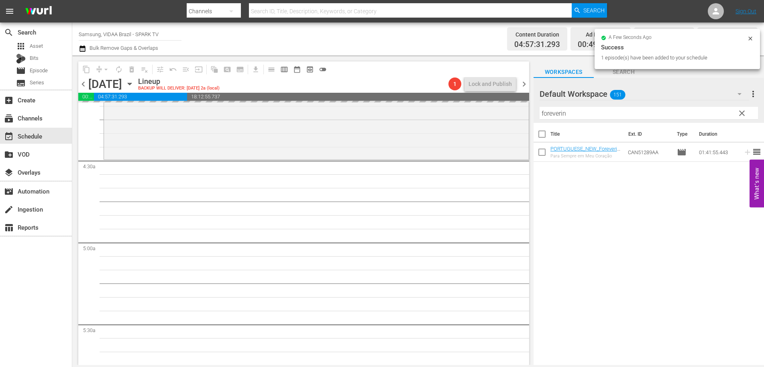
drag, startPoint x: 639, startPoint y: 153, endPoint x: 409, endPoint y: 3, distance: 274.6
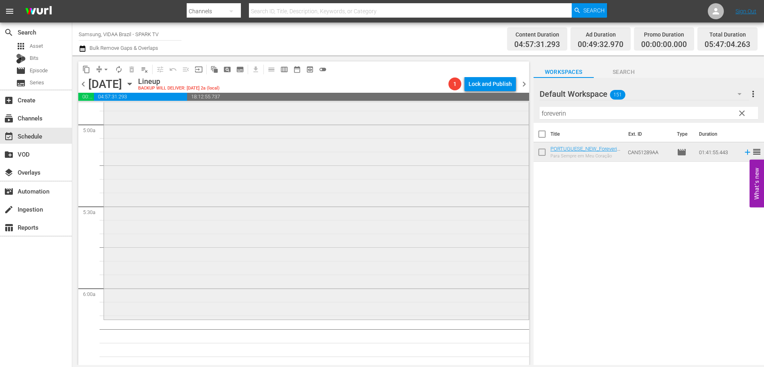
scroll to position [901, 0]
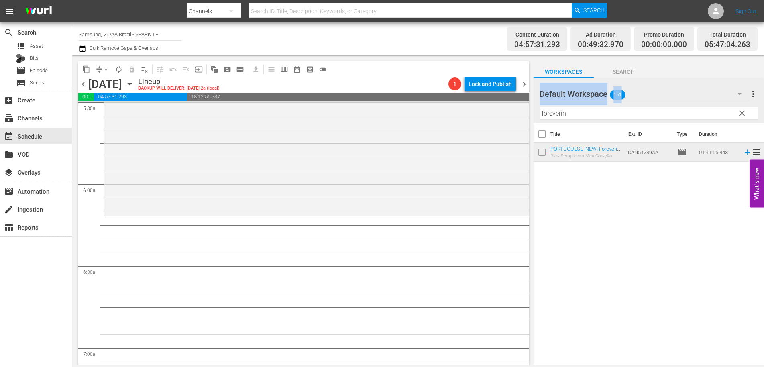
click at [590, 104] on div "Default Workspace 151 Default more_vert clear Filter by Title foreverin" at bounding box center [649, 100] width 231 height 45
click at [590, 104] on div "Filter by Title foreverin" at bounding box center [649, 113] width 219 height 19
click at [588, 112] on input "foreverin" at bounding box center [649, 113] width 219 height 13
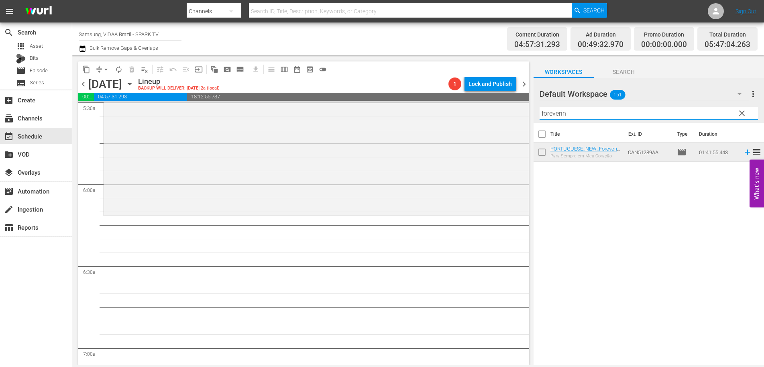
click at [588, 112] on input "foreverin" at bounding box center [649, 113] width 219 height 13
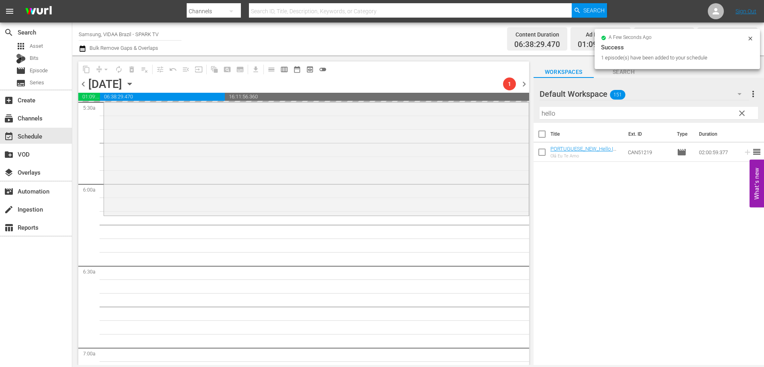
drag, startPoint x: 638, startPoint y: 149, endPoint x: 424, endPoint y: 2, distance: 260.3
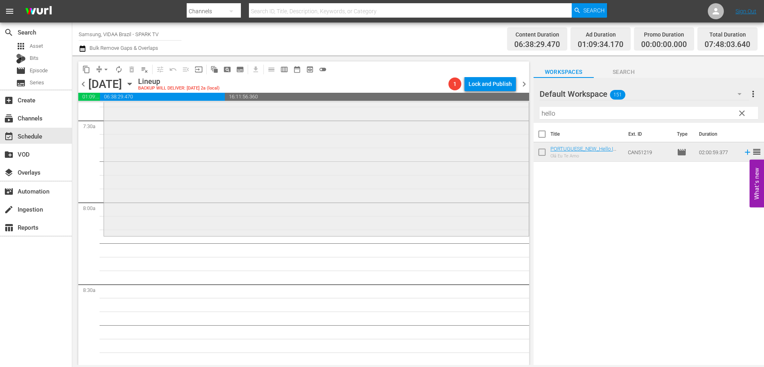
scroll to position [1213, 0]
click at [582, 112] on input "hello" at bounding box center [649, 113] width 219 height 13
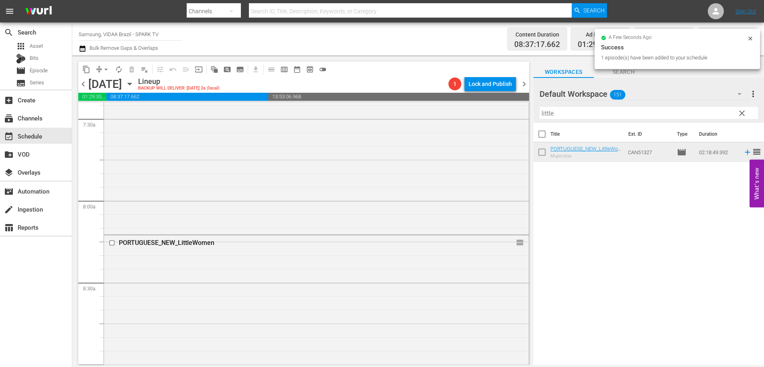
drag, startPoint x: 630, startPoint y: 151, endPoint x: 417, endPoint y: 1, distance: 261.2
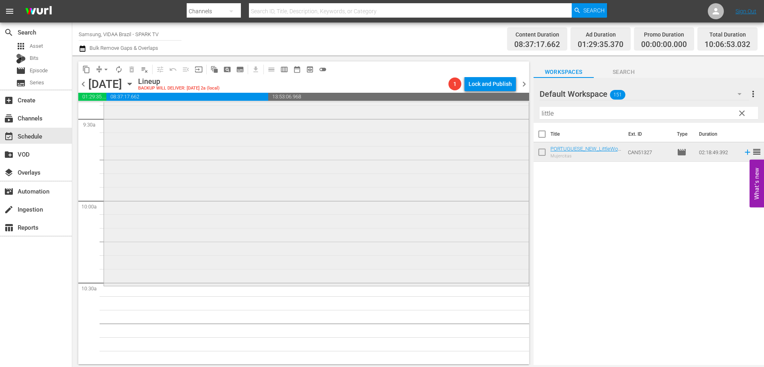
scroll to position [1544, 0]
click at [579, 115] on input "little" at bounding box center [649, 113] width 219 height 13
click at [578, 115] on input "little" at bounding box center [649, 113] width 219 height 13
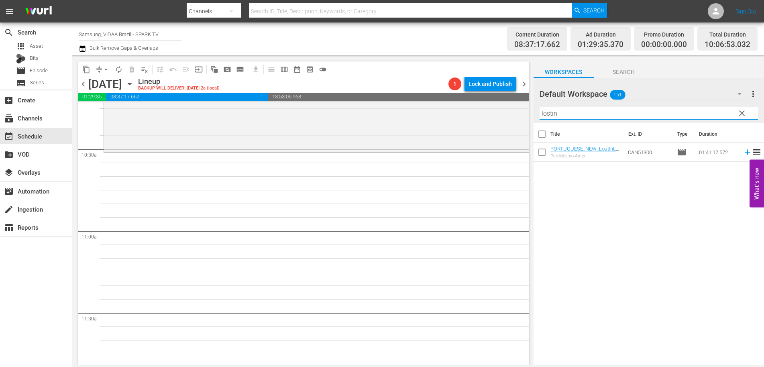
scroll to position [1671, 0]
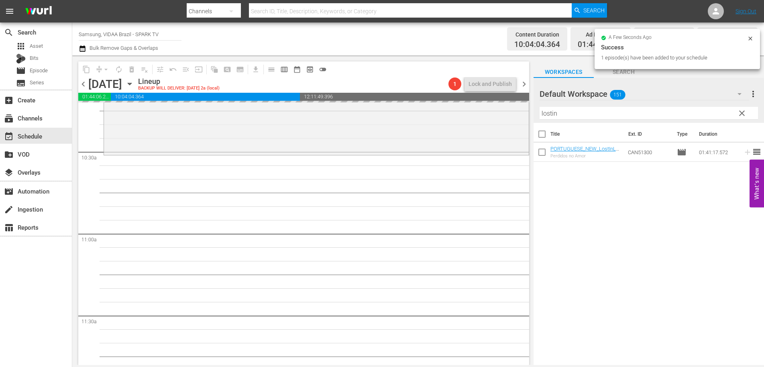
drag, startPoint x: 639, startPoint y: 151, endPoint x: 423, endPoint y: 3, distance: 261.4
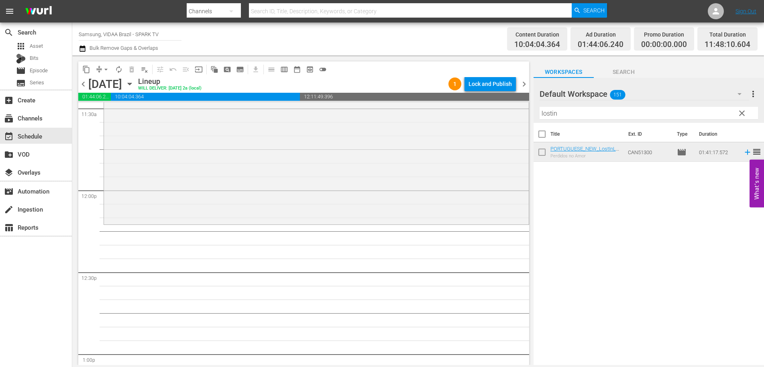
scroll to position [1889, 0]
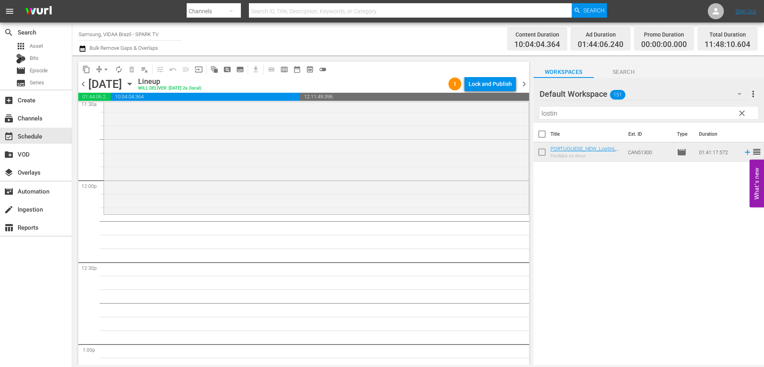
click at [593, 116] on input "lostin" at bounding box center [649, 113] width 219 height 13
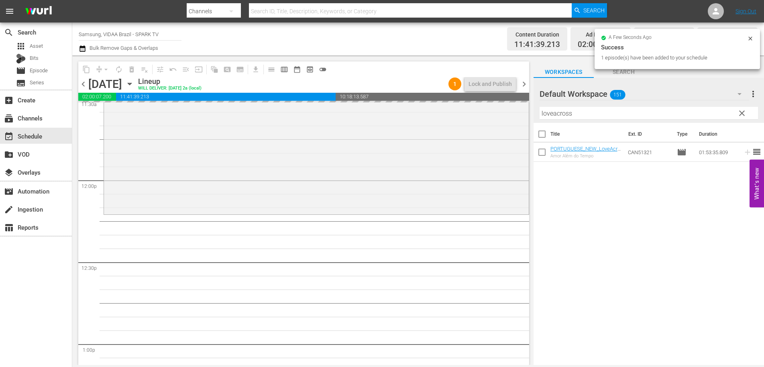
drag, startPoint x: 625, startPoint y: 153, endPoint x: 361, endPoint y: 4, distance: 303.3
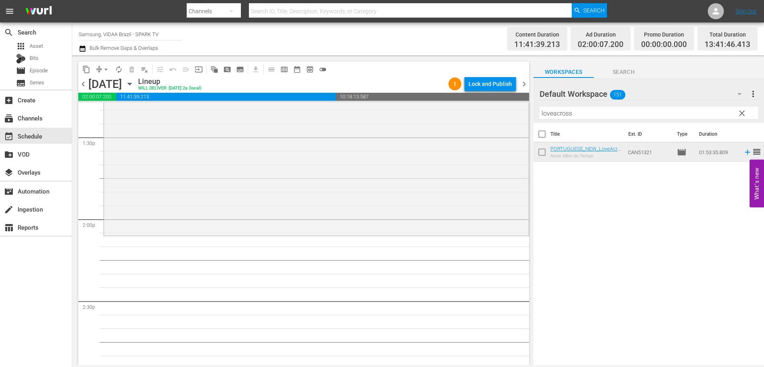
scroll to position [2224, 0]
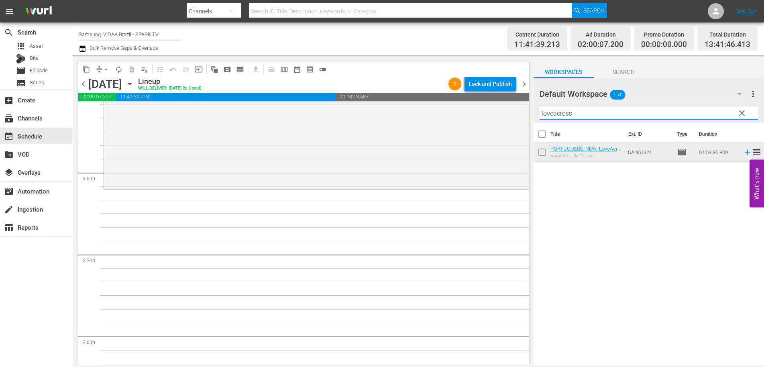
click at [591, 114] on input "loveacross" at bounding box center [649, 113] width 219 height 13
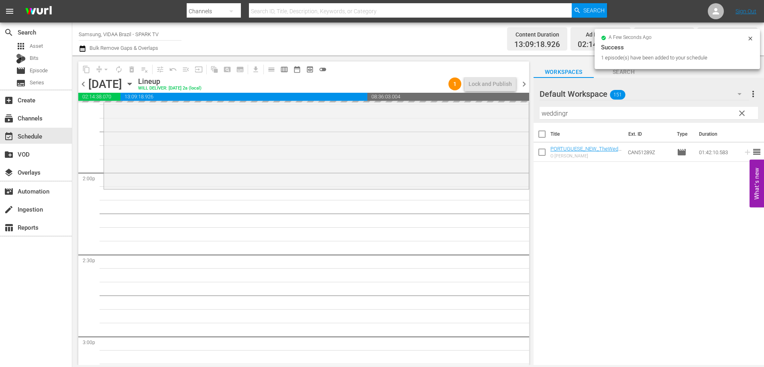
drag, startPoint x: 639, startPoint y: 155, endPoint x: 435, endPoint y: 1, distance: 256.0
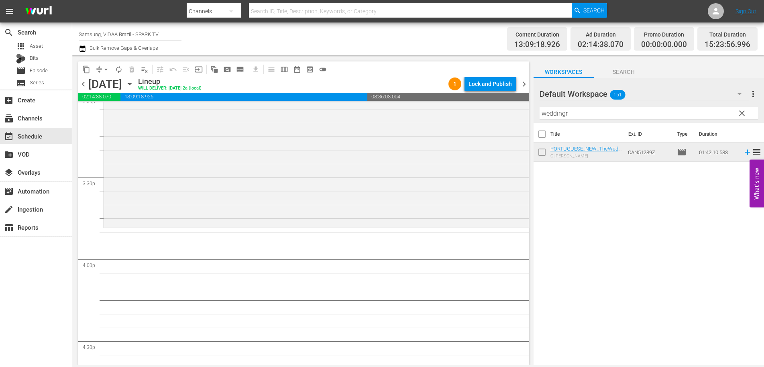
scroll to position [2516, 0]
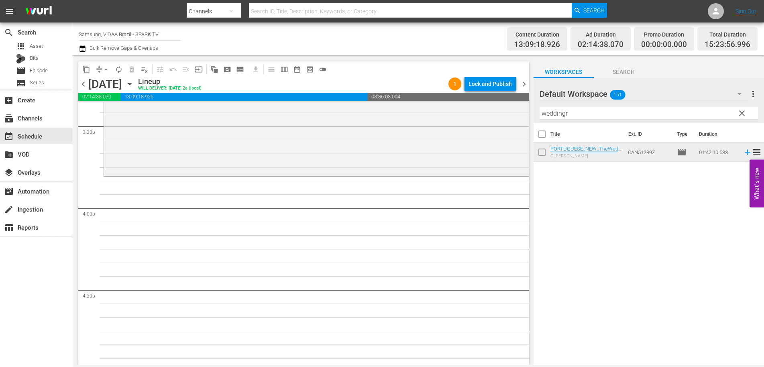
click at [590, 116] on input "weddingr" at bounding box center [649, 113] width 219 height 13
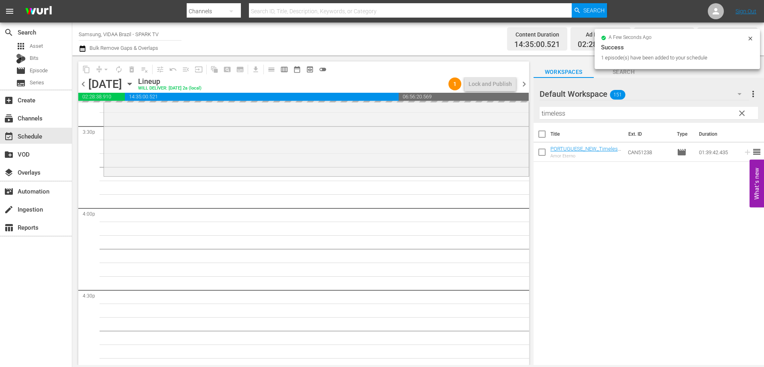
drag, startPoint x: 644, startPoint y: 148, endPoint x: 427, endPoint y: 2, distance: 261.7
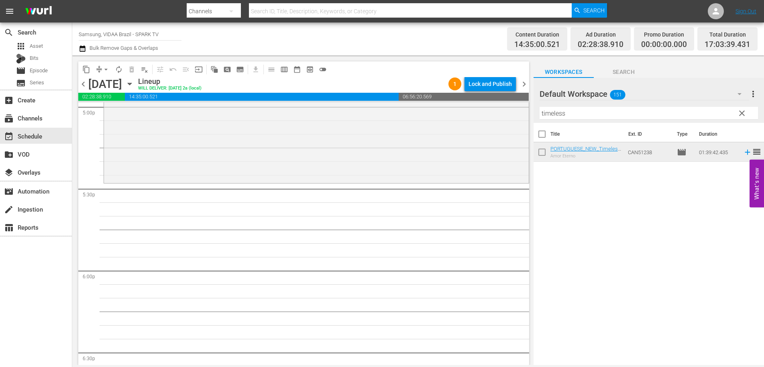
scroll to position [2811, 0]
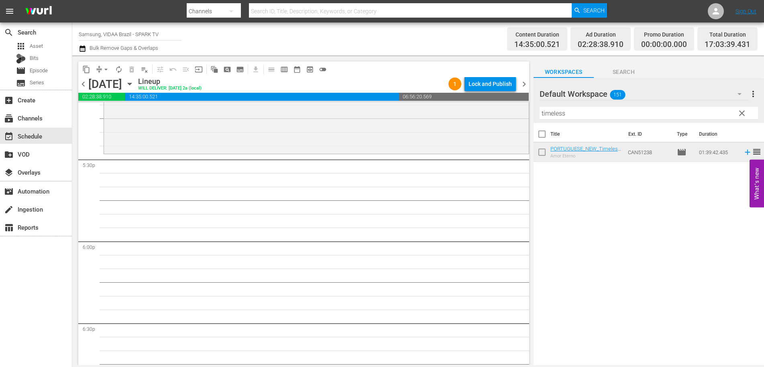
click at [582, 109] on input "timeless" at bounding box center [649, 113] width 219 height 13
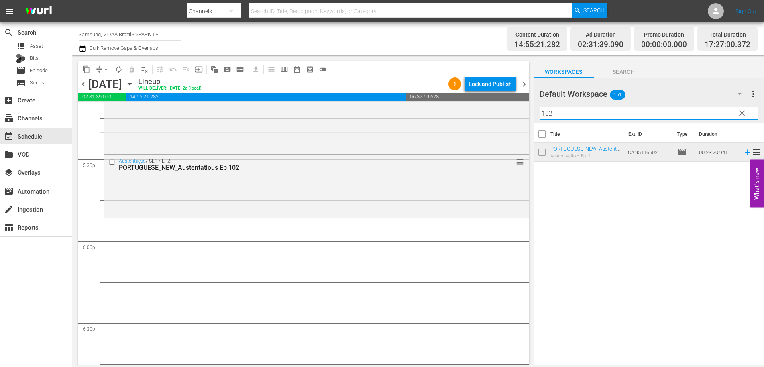
click at [582, 113] on input "102" at bounding box center [649, 113] width 219 height 13
click at [588, 112] on input "102" at bounding box center [649, 113] width 219 height 13
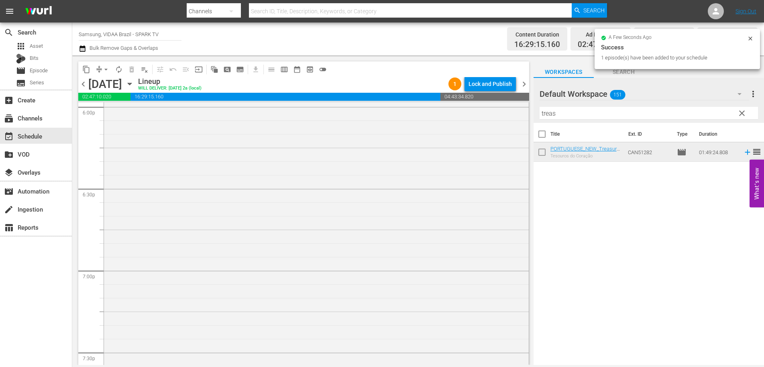
scroll to position [2843, 0]
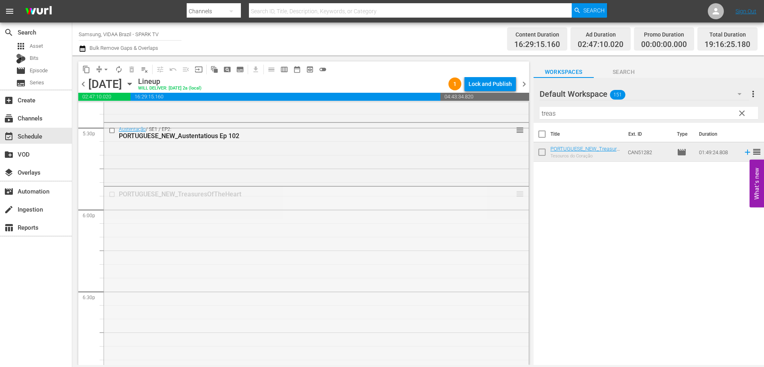
drag, startPoint x: 513, startPoint y: 193, endPoint x: 495, endPoint y: 284, distance: 92.6
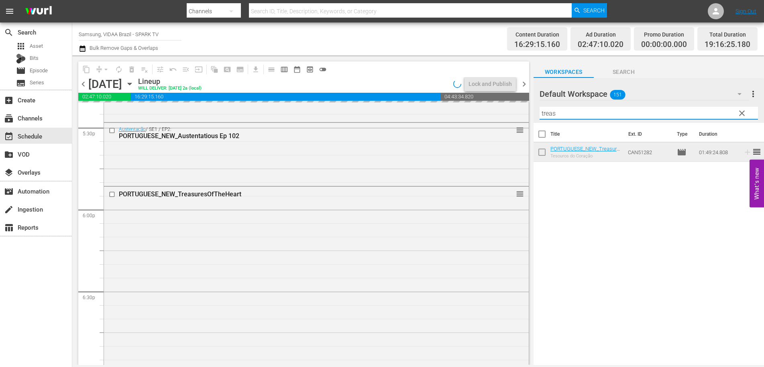
click at [583, 115] on input "treas" at bounding box center [649, 113] width 219 height 13
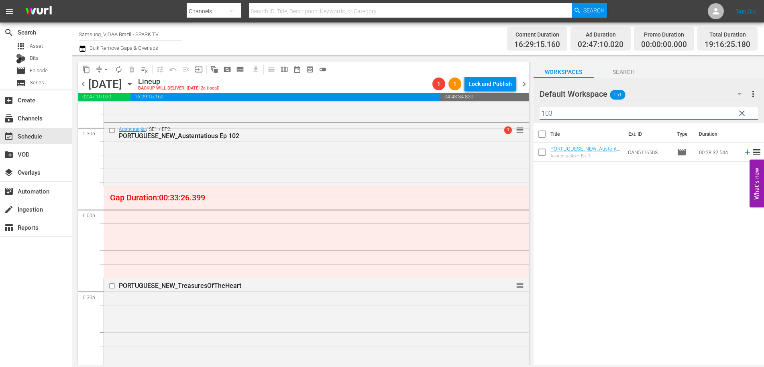
type input "103"
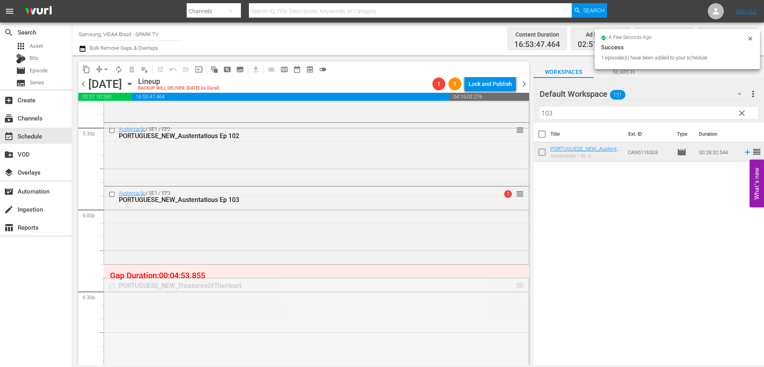
drag, startPoint x: 517, startPoint y: 285, endPoint x: 512, endPoint y: 268, distance: 17.7
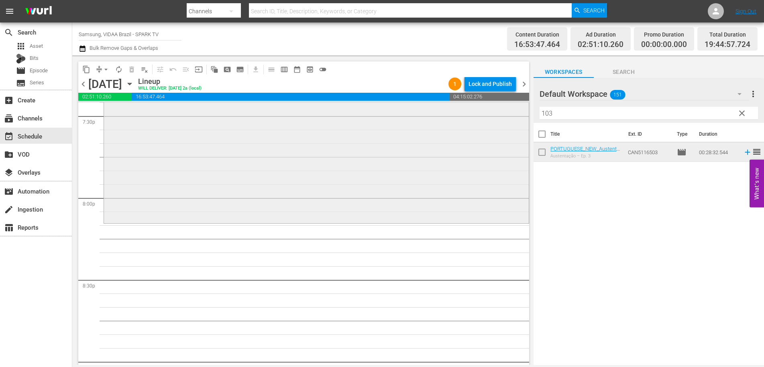
scroll to position [3185, 0]
click at [740, 115] on span "clear" at bounding box center [742, 113] width 10 height 10
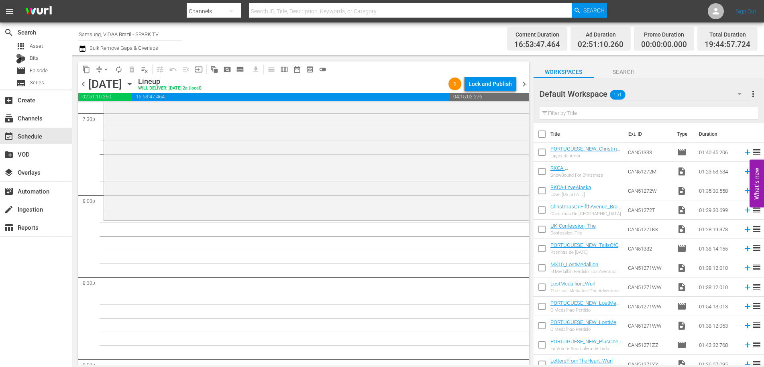
click at [616, 110] on input "text" at bounding box center [649, 113] width 219 height 13
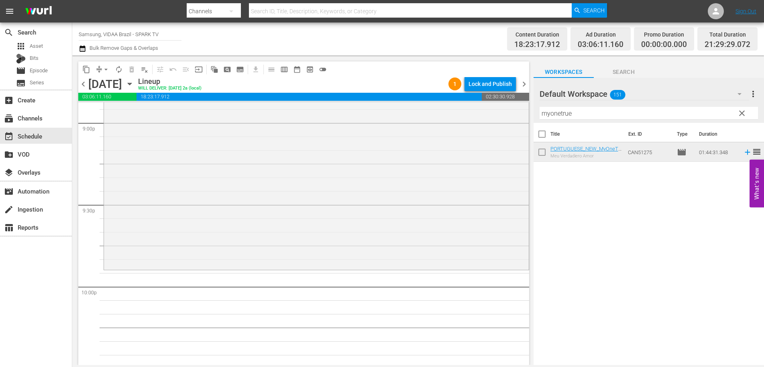
scroll to position [3443, 0]
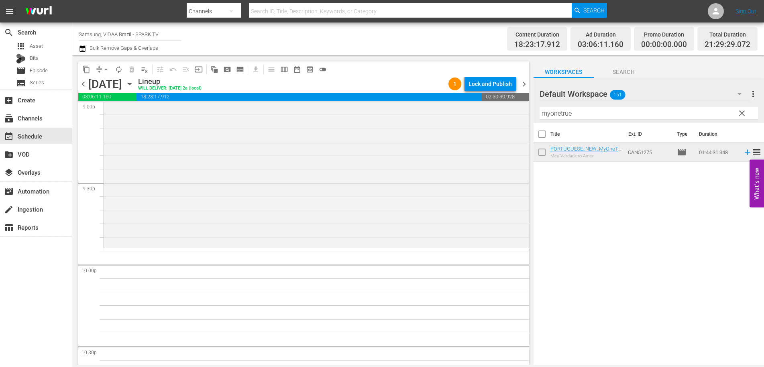
drag, startPoint x: 643, startPoint y: 153, endPoint x: 268, endPoint y: 1, distance: 405.0
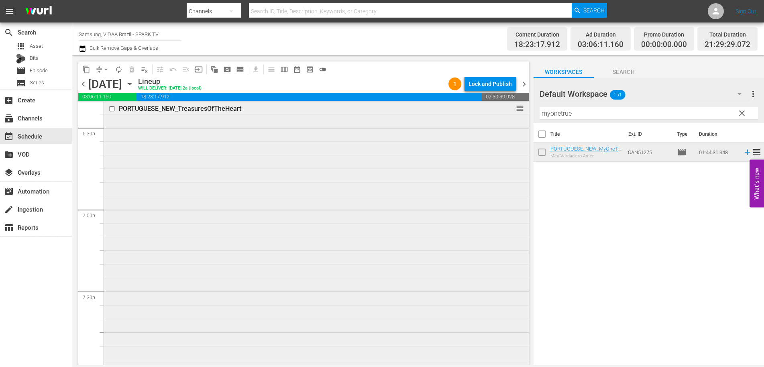
scroll to position [3034, 0]
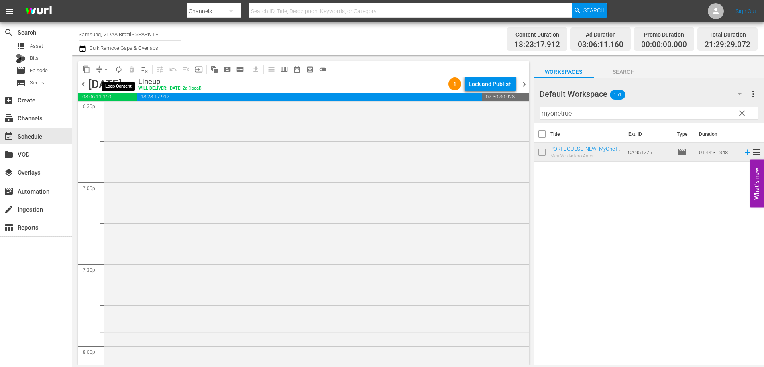
click at [120, 69] on span "autorenew_outlined" at bounding box center [119, 69] width 8 height 8
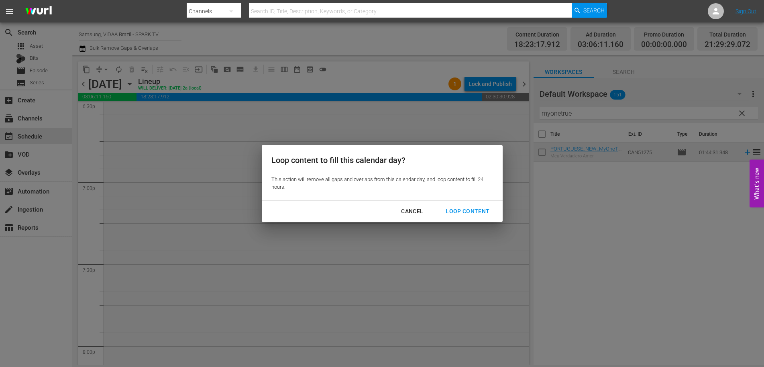
click at [472, 211] on div "Loop Content" at bounding box center [467, 211] width 57 height 10
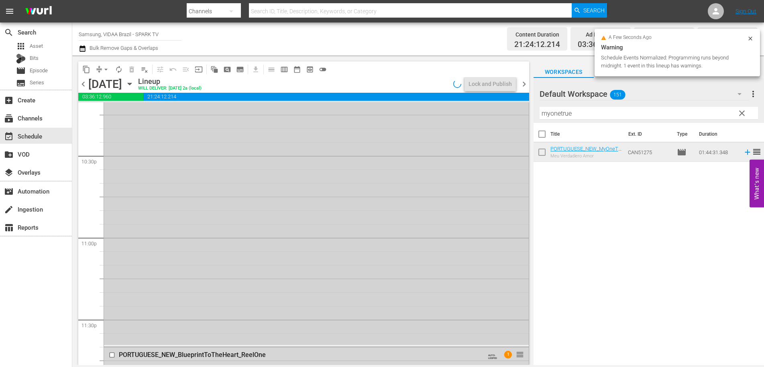
scroll to position [3902, 0]
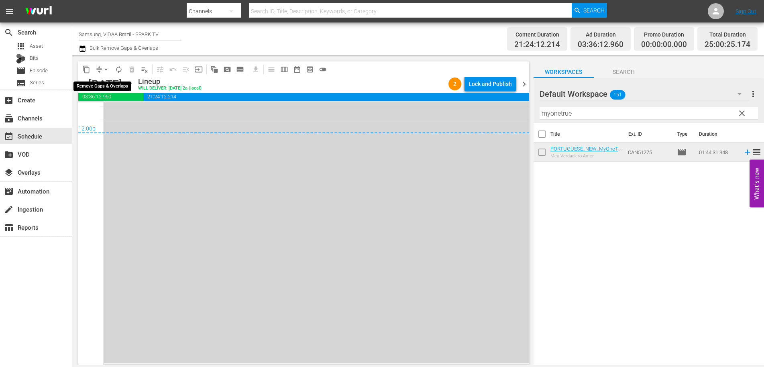
click at [102, 69] on span "arrow_drop_down" at bounding box center [106, 69] width 8 height 8
click at [104, 114] on li "Align to End of Previous Day" at bounding box center [106, 112] width 84 height 13
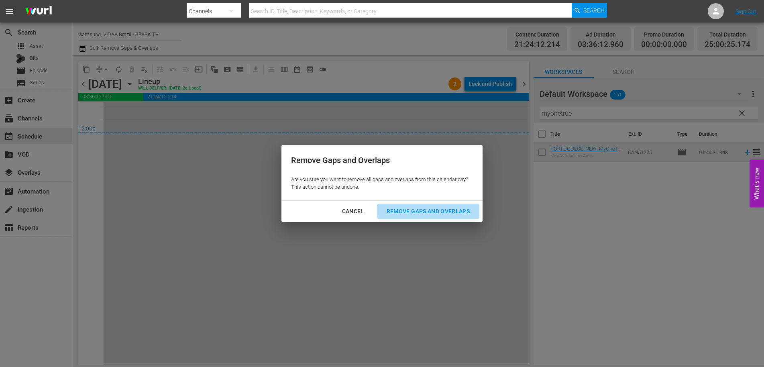
click at [421, 207] on div "Remove Gaps and Overlaps" at bounding box center [428, 211] width 96 height 10
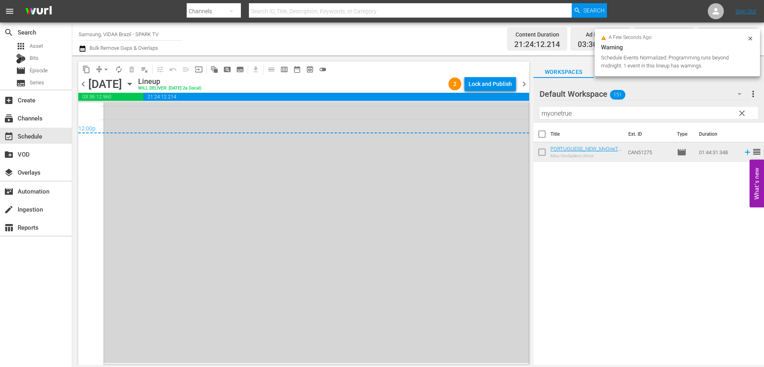
click at [486, 82] on div "Lock and Publish" at bounding box center [490, 84] width 43 height 14
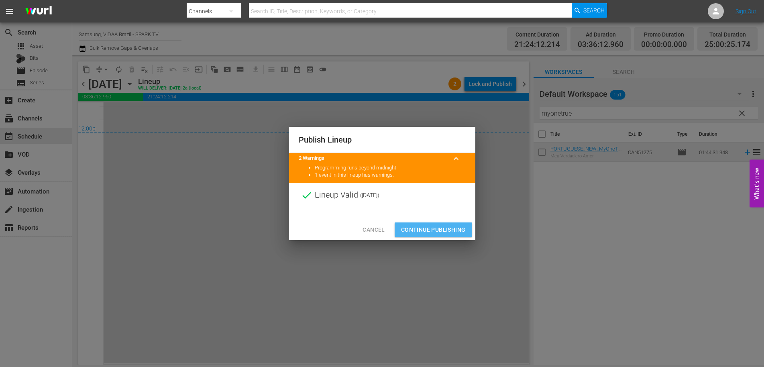
click at [455, 231] on span "Continue Publishing" at bounding box center [433, 230] width 65 height 10
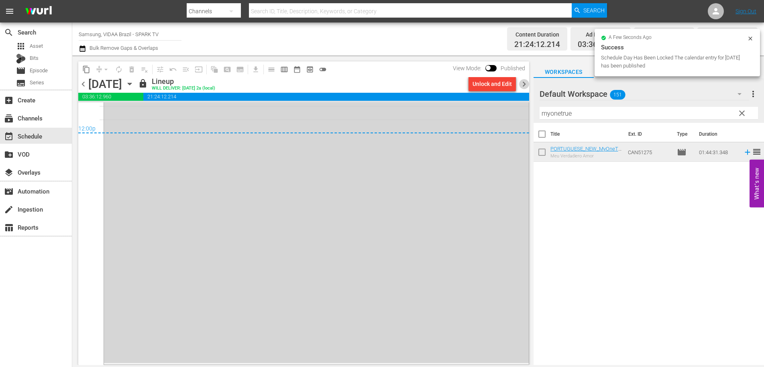
click at [527, 84] on span "chevron_right" at bounding box center [524, 84] width 10 height 10
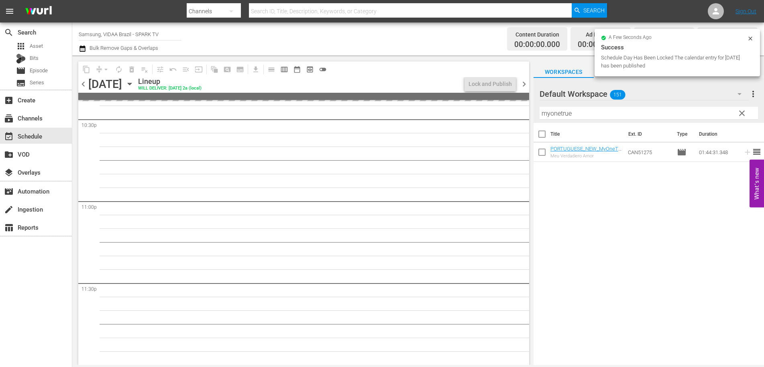
scroll to position [3670, 0]
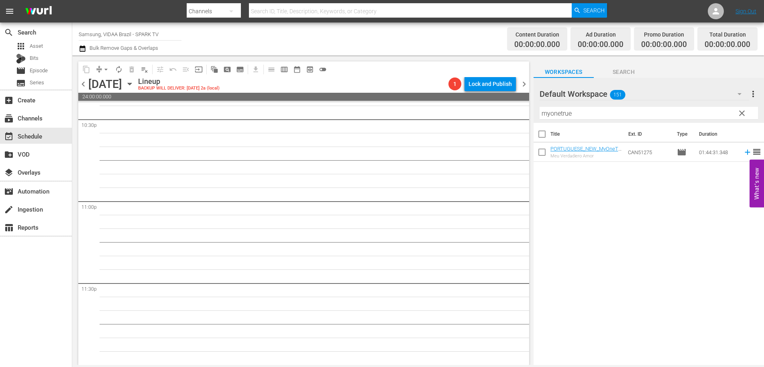
drag, startPoint x: 523, startPoint y: 354, endPoint x: 527, endPoint y: 341, distance: 14.4
click at [526, 337] on div "S N A P S N A P S N A P S N A P S N A P S N A P S N A P S N A P S N A P S N A P…" at bounding box center [303, 233] width 451 height 263
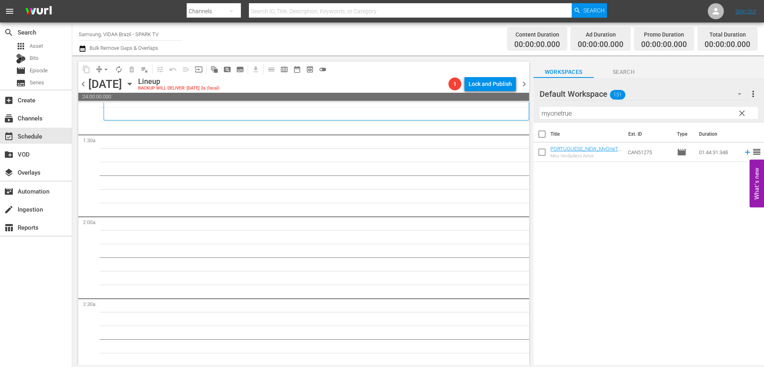
scroll to position [214, 0]
click at [582, 114] on input "myonetrue" at bounding box center [649, 113] width 219 height 13
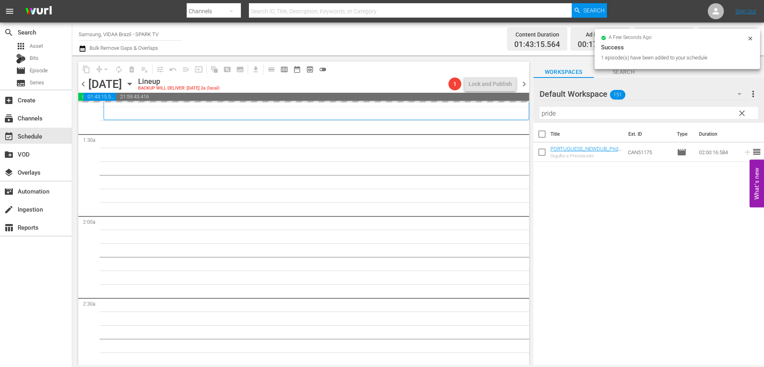
drag, startPoint x: 633, startPoint y: 153, endPoint x: 343, endPoint y: 3, distance: 325.7
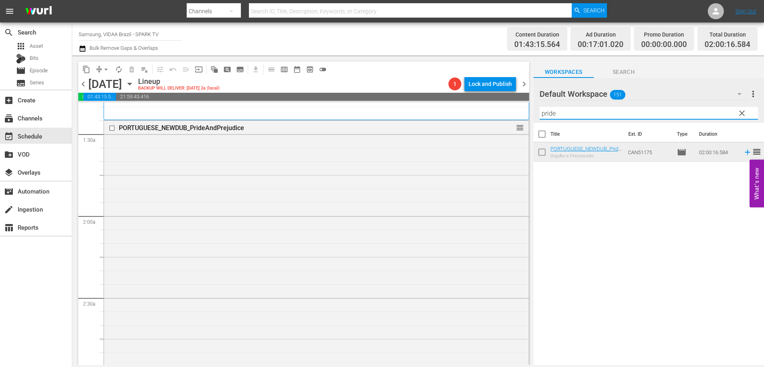
click at [582, 113] on input "pride" at bounding box center [649, 113] width 219 height 13
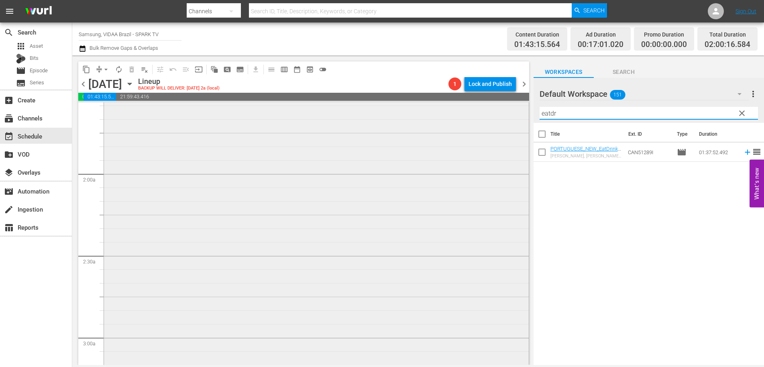
scroll to position [348, 0]
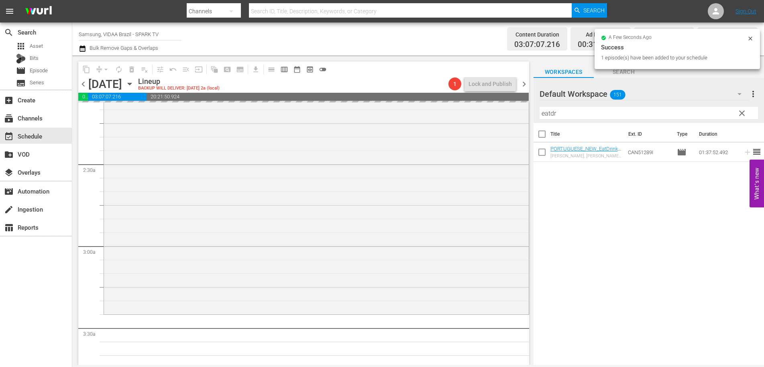
drag, startPoint x: 631, startPoint y: 151, endPoint x: 453, endPoint y: 3, distance: 231.6
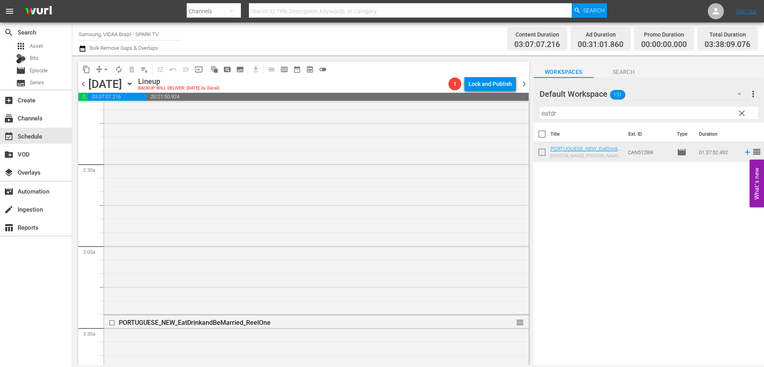
click at [587, 109] on input "eatdr" at bounding box center [649, 113] width 219 height 13
click at [586, 109] on input "eatdr" at bounding box center [649, 113] width 219 height 13
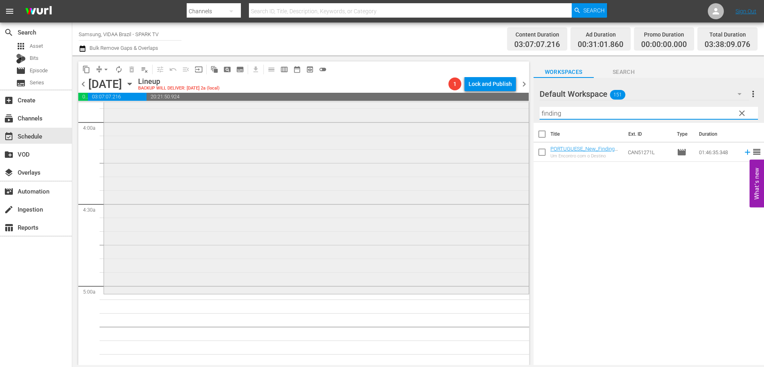
scroll to position [649, 0]
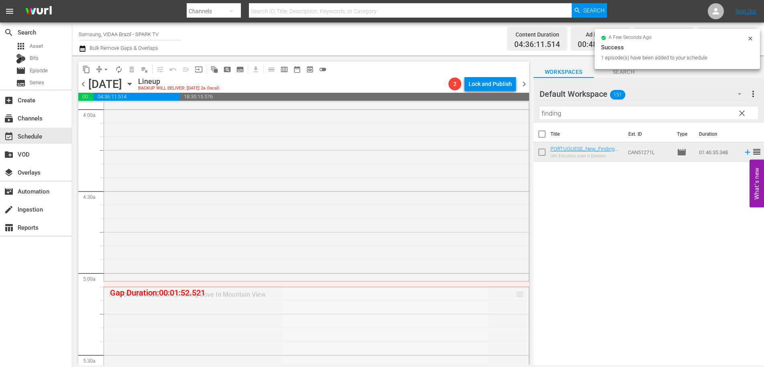
drag, startPoint x: 515, startPoint y: 294, endPoint x: 513, endPoint y: 286, distance: 8.2
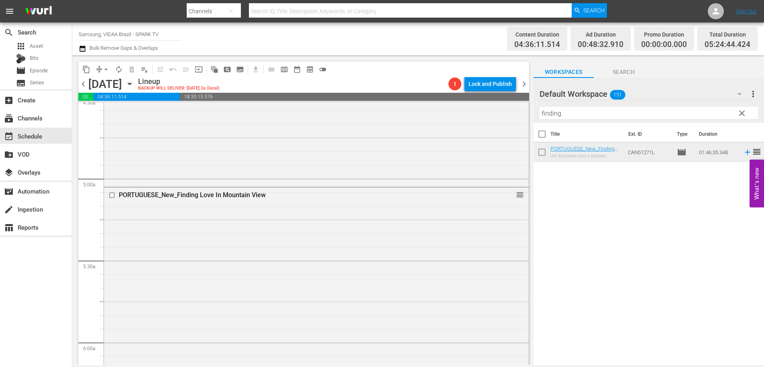
scroll to position [1001, 0]
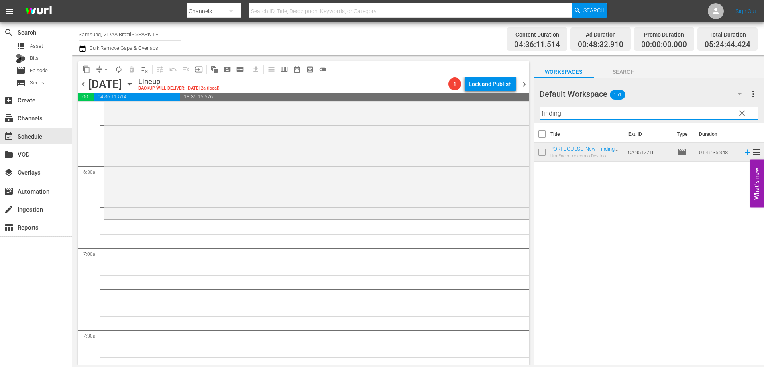
click at [578, 112] on input "finding" at bounding box center [649, 113] width 219 height 13
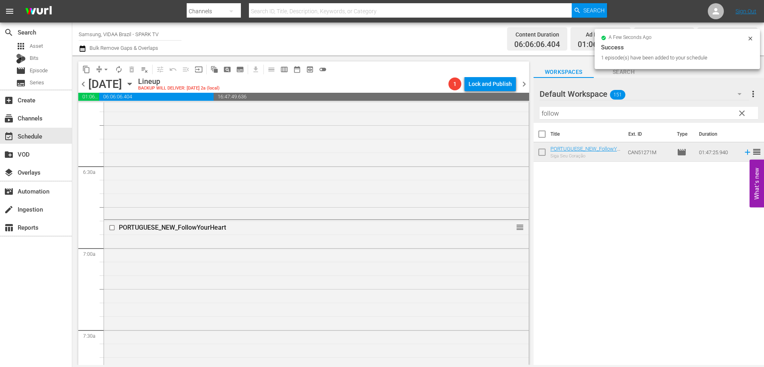
drag, startPoint x: 638, startPoint y: 153, endPoint x: 430, endPoint y: 2, distance: 257.1
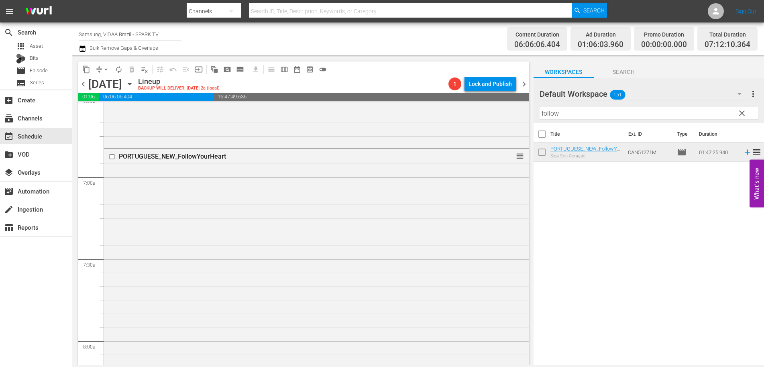
scroll to position [1368, 0]
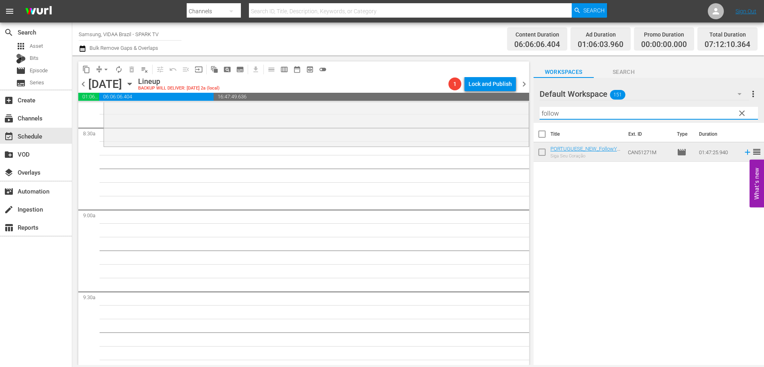
click at [580, 112] on input "follow" at bounding box center [649, 113] width 219 height 13
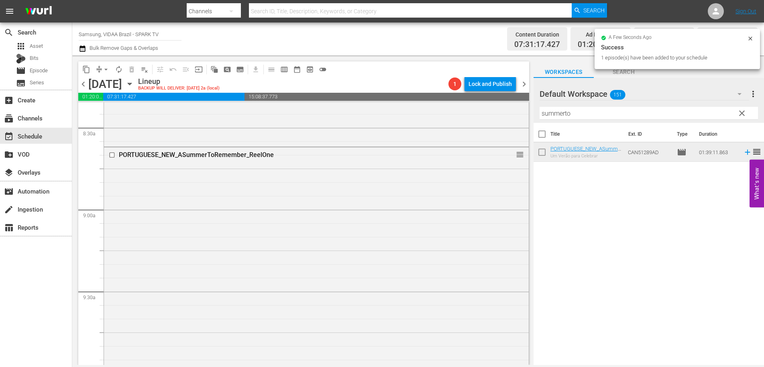
drag, startPoint x: 630, startPoint y: 151, endPoint x: 434, endPoint y: 6, distance: 244.4
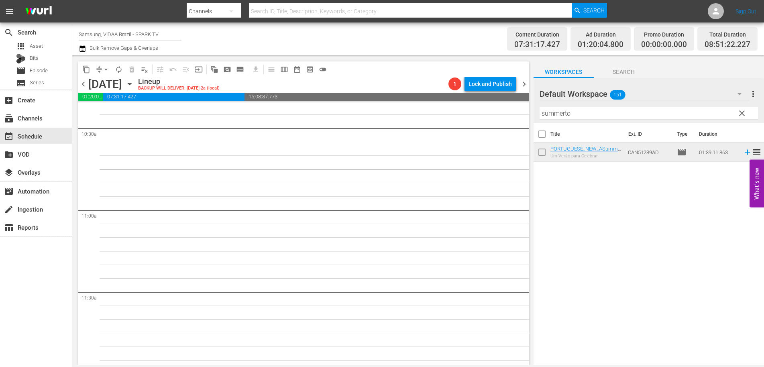
scroll to position [1712, 0]
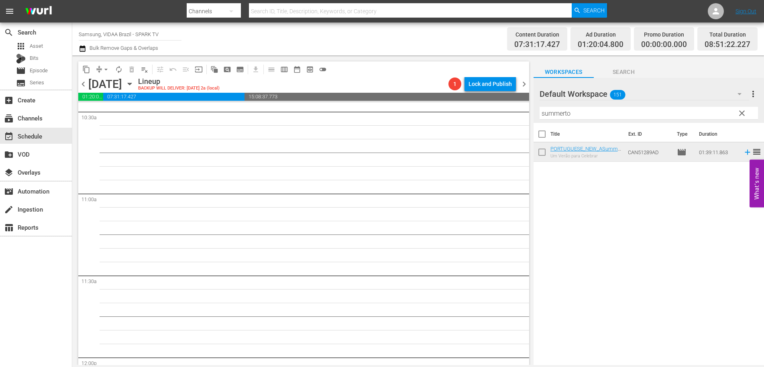
click at [625, 114] on input "summerto" at bounding box center [649, 113] width 219 height 13
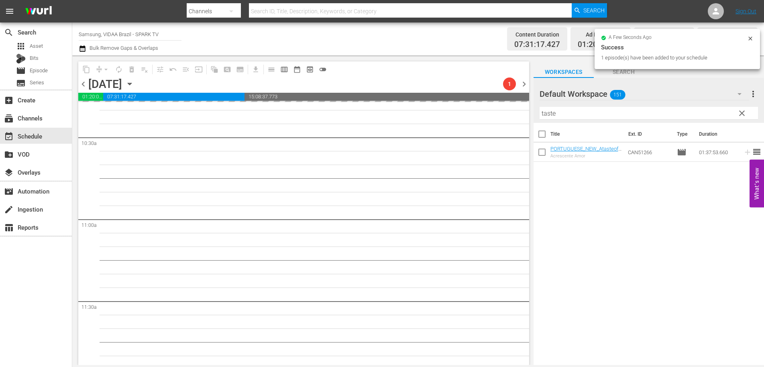
scroll to position [1612, 0]
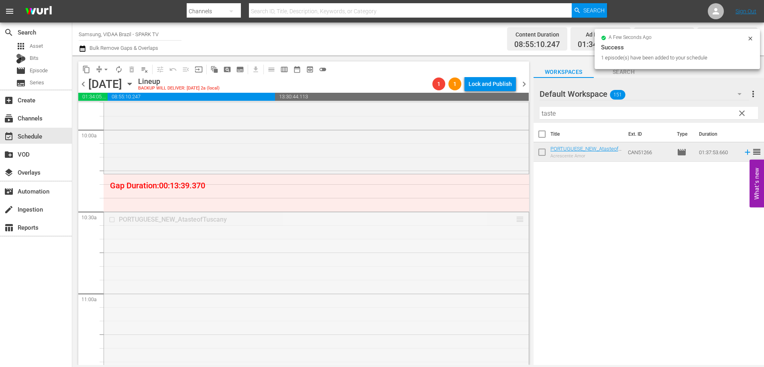
drag, startPoint x: 514, startPoint y: 220, endPoint x: 502, endPoint y: 181, distance: 40.2
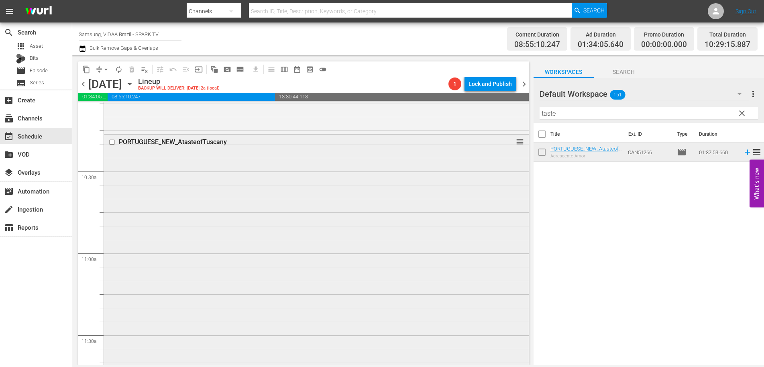
scroll to position [1842, 0]
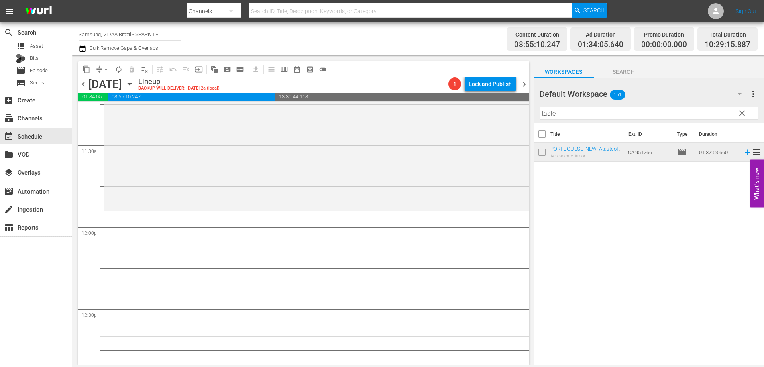
click at [576, 111] on input "taste" at bounding box center [649, 113] width 219 height 13
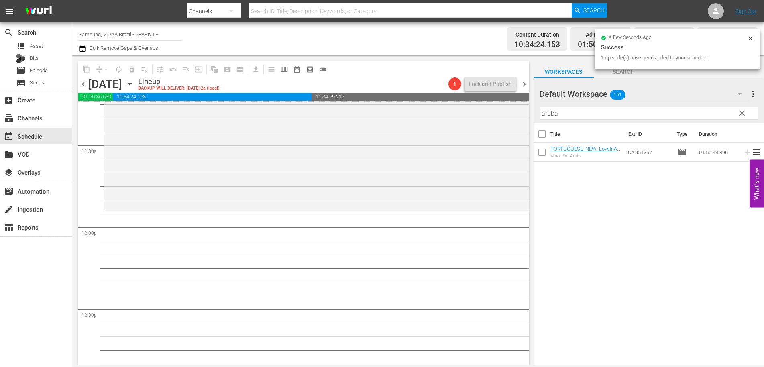
drag, startPoint x: 638, startPoint y: 150, endPoint x: 414, endPoint y: 4, distance: 267.6
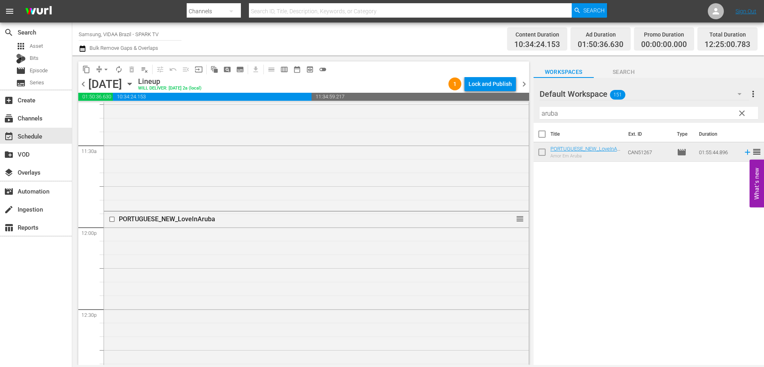
scroll to position [2196, 0]
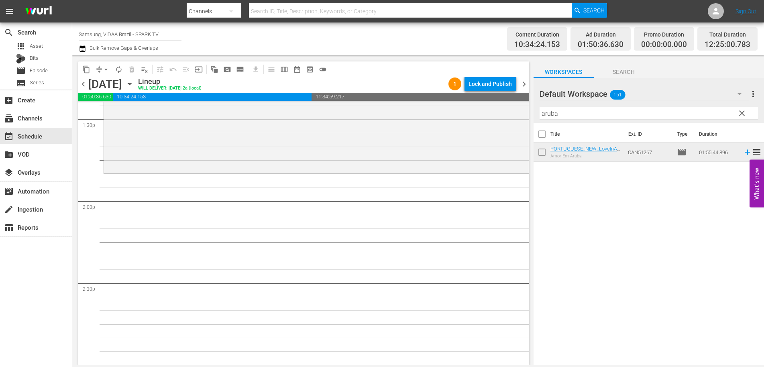
click at [616, 111] on input "aruba" at bounding box center [649, 113] width 219 height 13
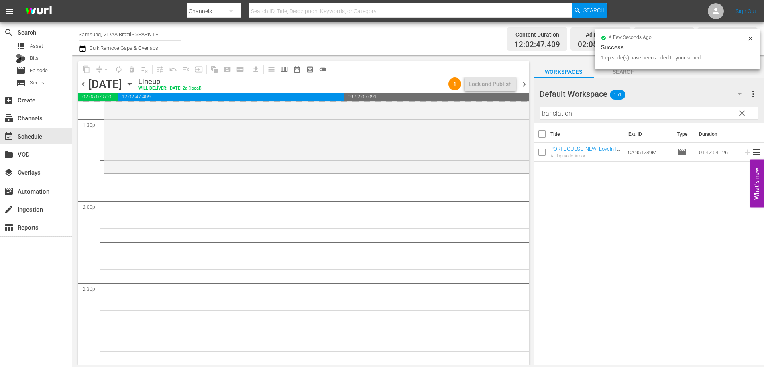
drag, startPoint x: 635, startPoint y: 150, endPoint x: 468, endPoint y: 2, distance: 223.7
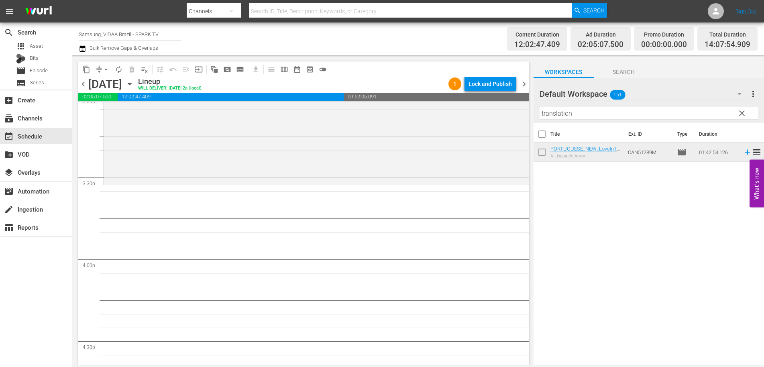
scroll to position [2454, 0]
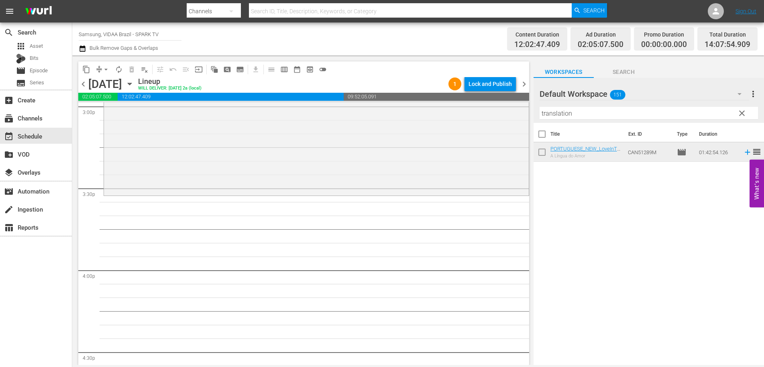
click at [598, 114] on input "translation" at bounding box center [649, 113] width 219 height 13
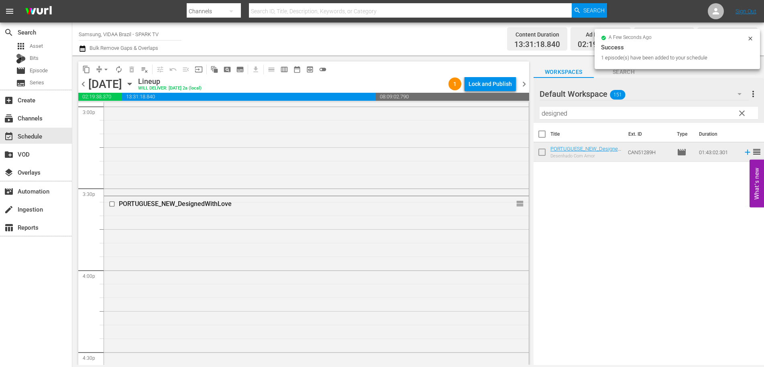
drag, startPoint x: 635, startPoint y: 156, endPoint x: 427, endPoint y: 3, distance: 258.5
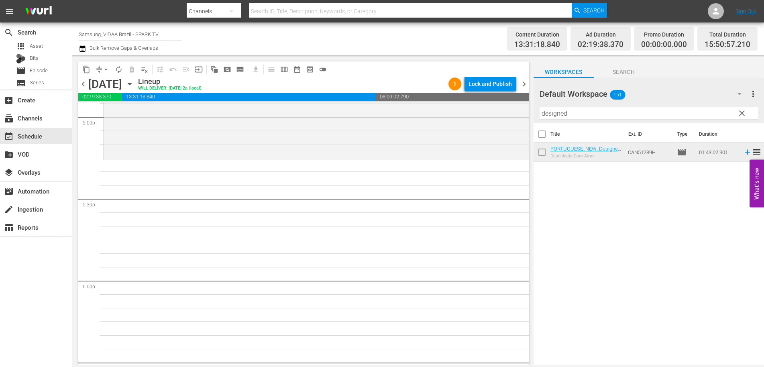
scroll to position [2777, 0]
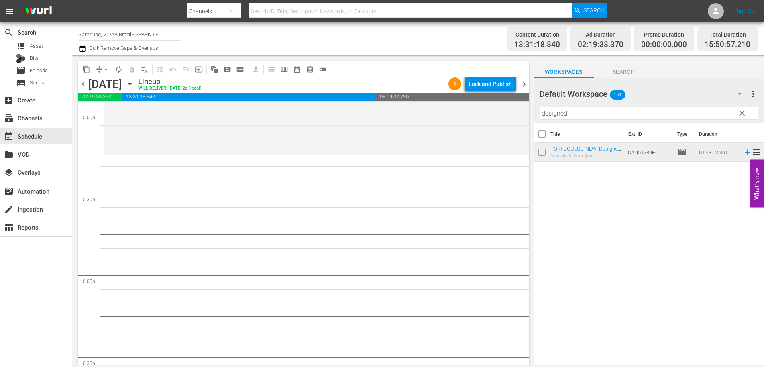
click at [578, 117] on input "designed" at bounding box center [649, 113] width 219 height 13
type input "summerto"
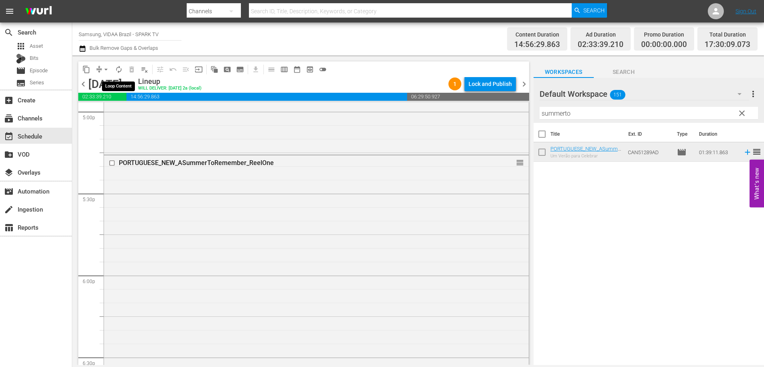
click at [120, 68] on span "autorenew_outlined" at bounding box center [119, 69] width 8 height 8
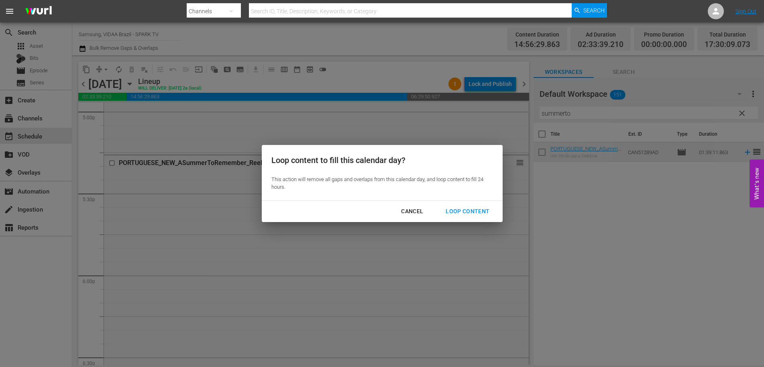
click at [475, 211] on div "Loop Content" at bounding box center [467, 211] width 57 height 10
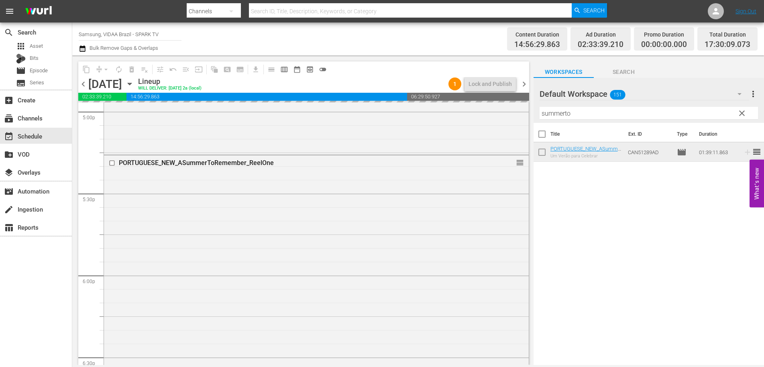
click at [744, 114] on span "clear" at bounding box center [742, 113] width 10 height 10
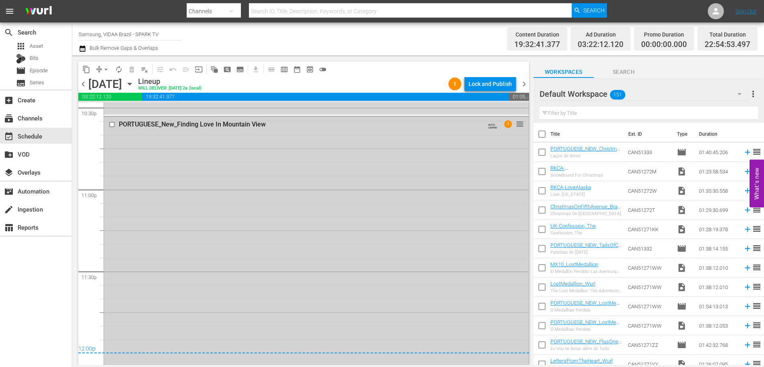
scroll to position [3725, 0]
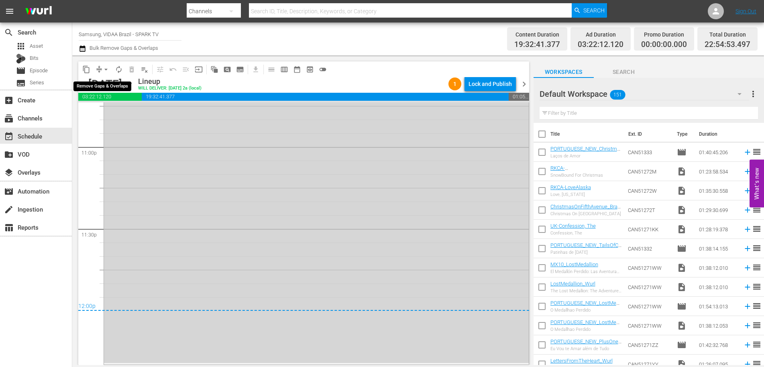
click at [102, 69] on span "arrow_drop_down" at bounding box center [106, 69] width 8 height 8
click at [110, 113] on li "Align to End of Previous Day" at bounding box center [106, 112] width 84 height 13
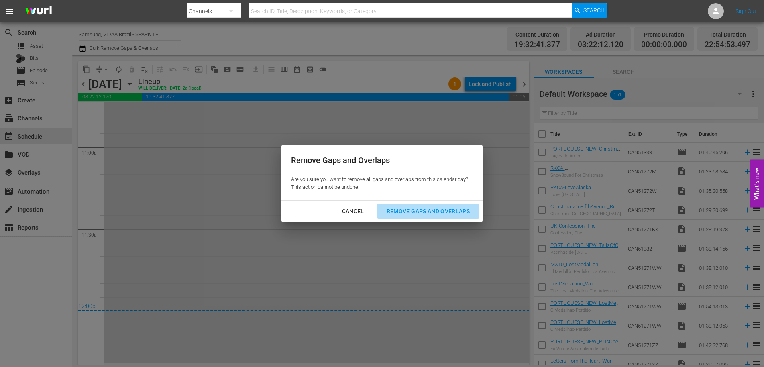
click at [412, 210] on div "Remove Gaps and Overlaps" at bounding box center [428, 211] width 96 height 10
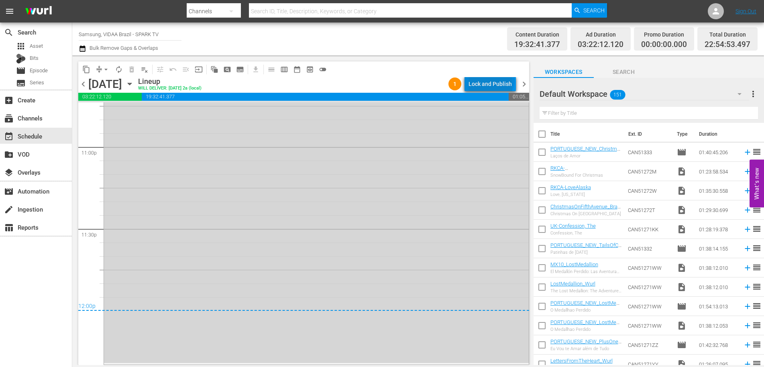
click at [493, 80] on div "Lock and Publish" at bounding box center [490, 84] width 43 height 14
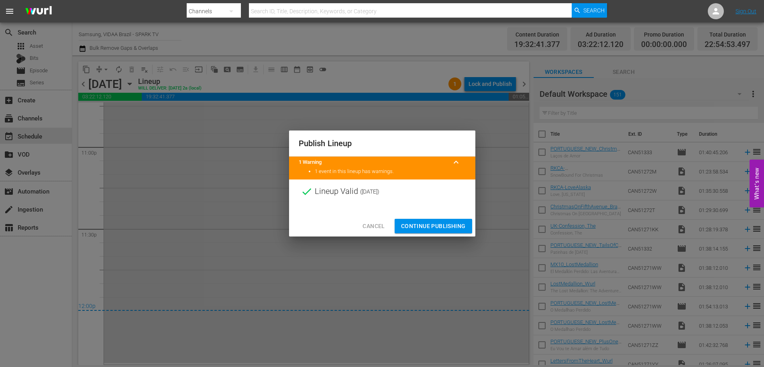
click at [434, 227] on span "Continue Publishing" at bounding box center [433, 226] width 65 height 10
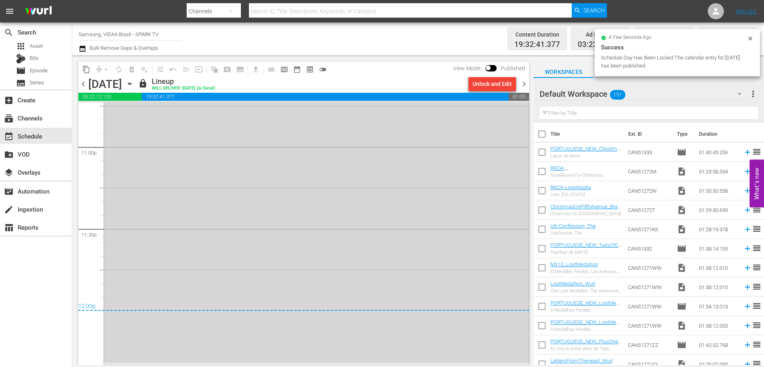
click at [522, 84] on span "chevron_right" at bounding box center [524, 84] width 10 height 10
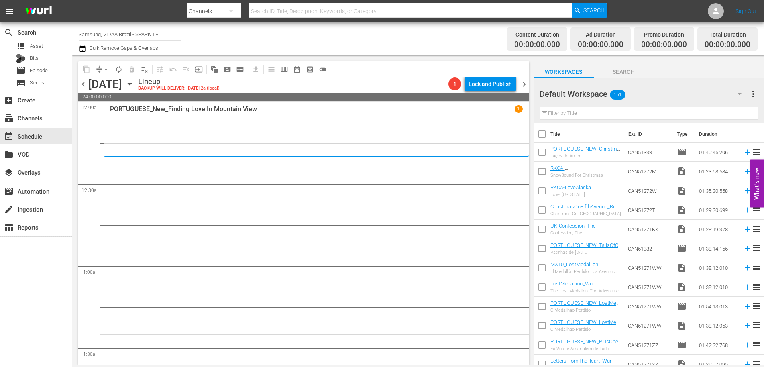
click at [589, 114] on input "text" at bounding box center [649, 113] width 219 height 13
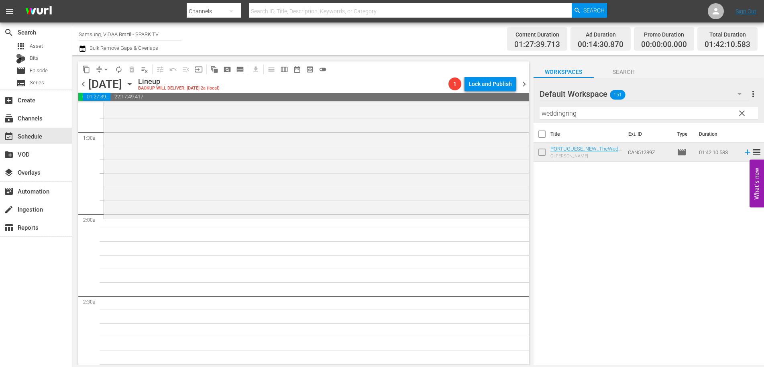
scroll to position [248, 0]
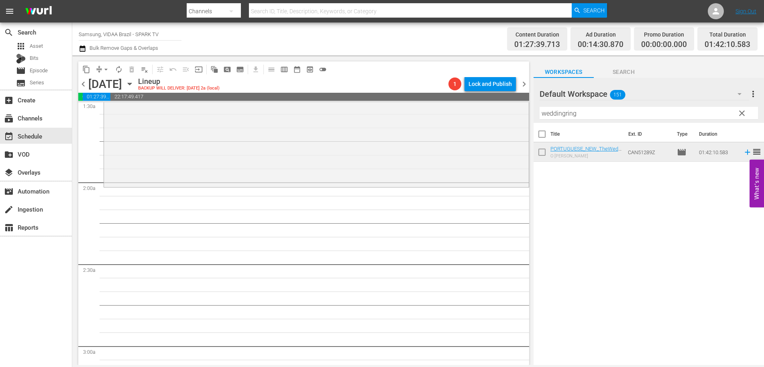
drag, startPoint x: 631, startPoint y: 150, endPoint x: 376, endPoint y: 0, distance: 295.5
click at [579, 113] on input "weddingring" at bounding box center [649, 113] width 219 height 13
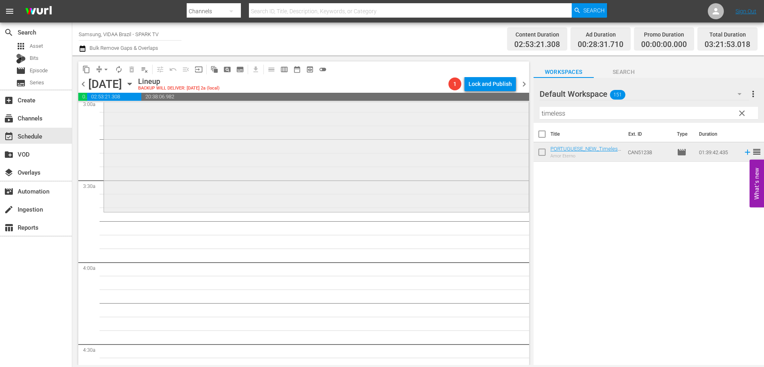
scroll to position [500, 0]
drag, startPoint x: 643, startPoint y: 155, endPoint x: 468, endPoint y: 0, distance: 233.0
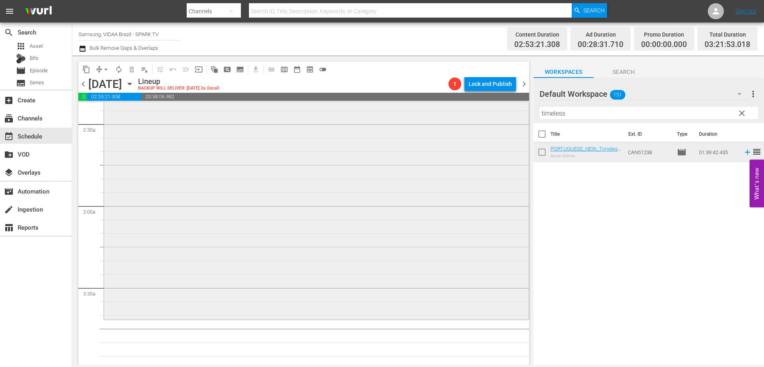
scroll to position [393, 0]
click at [575, 114] on input "timeless" at bounding box center [649, 113] width 219 height 13
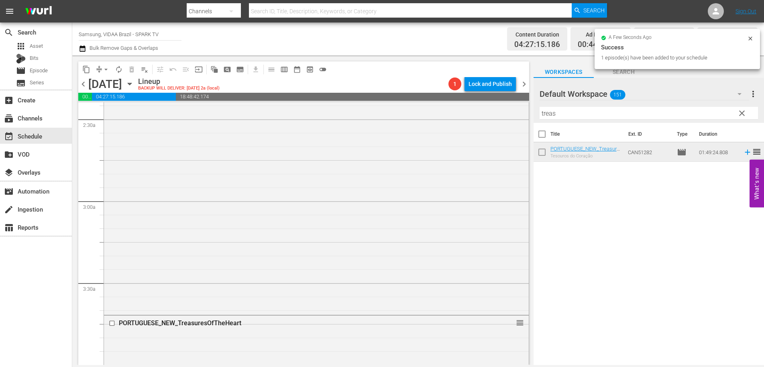
drag, startPoint x: 654, startPoint y: 154, endPoint x: 415, endPoint y: 4, distance: 281.2
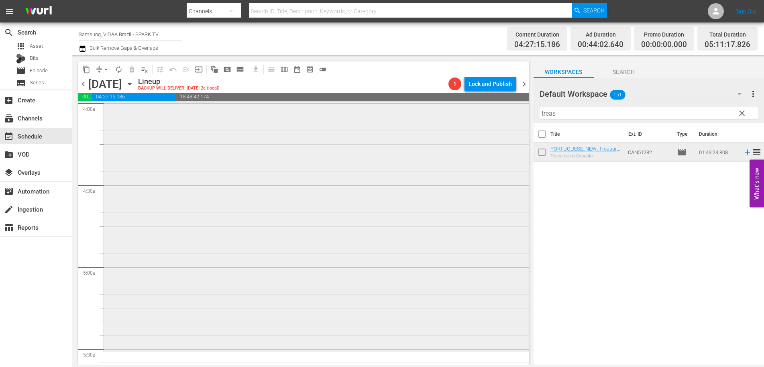
scroll to position [711, 0]
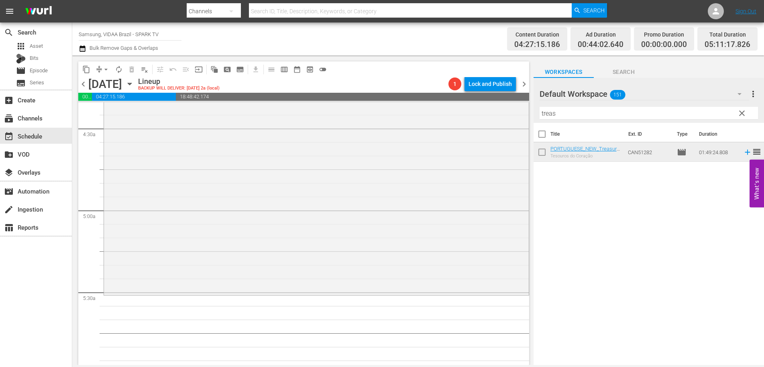
click at [597, 112] on input "treas" at bounding box center [649, 113] width 219 height 13
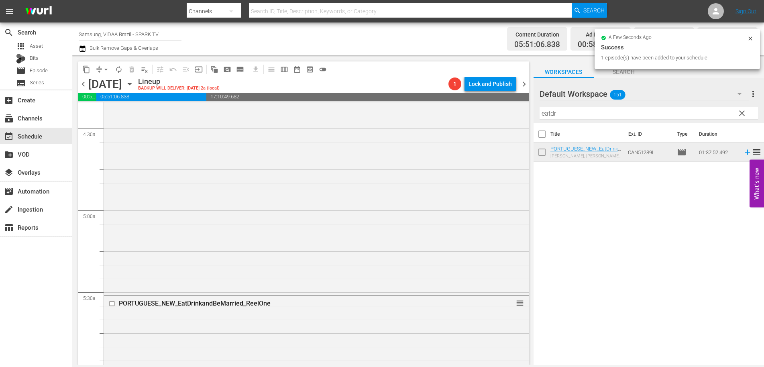
drag, startPoint x: 625, startPoint y: 151, endPoint x: 444, endPoint y: 1, distance: 235.3
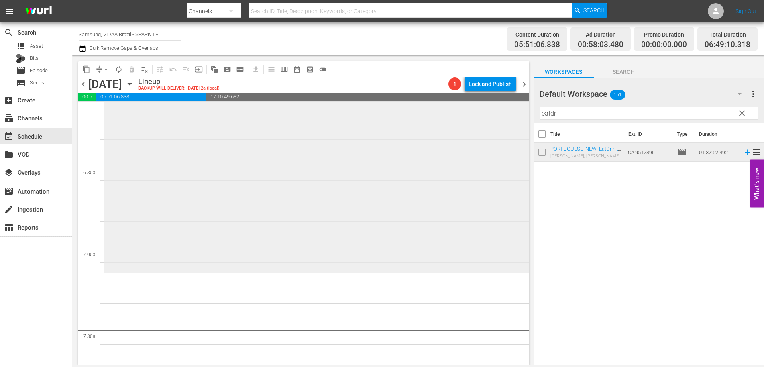
scroll to position [1053, 0]
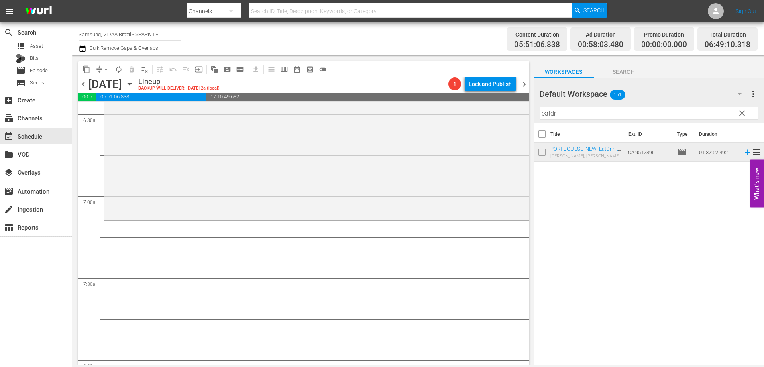
click at [577, 110] on input "eatdr" at bounding box center [649, 113] width 219 height 13
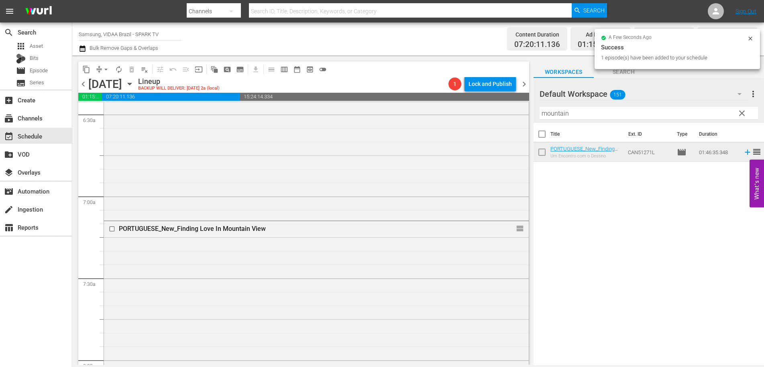
drag, startPoint x: 644, startPoint y: 150, endPoint x: 364, endPoint y: 4, distance: 315.5
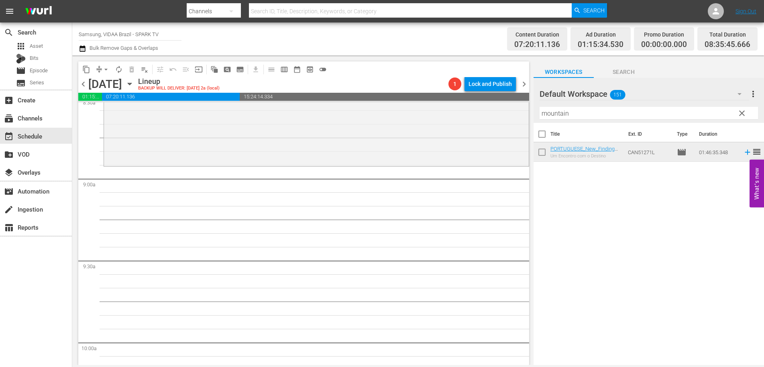
scroll to position [1401, 0]
click at [585, 108] on input "mountain" at bounding box center [649, 113] width 219 height 13
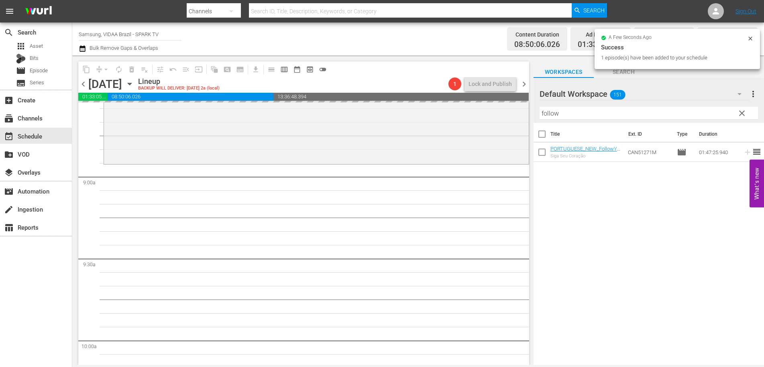
drag, startPoint x: 635, startPoint y: 151, endPoint x: 411, endPoint y: 4, distance: 268.4
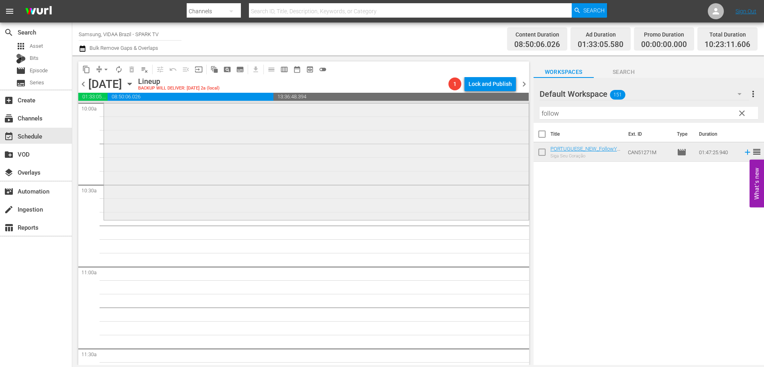
scroll to position [1642, 0]
click at [600, 113] on input "follow" at bounding box center [649, 113] width 219 height 13
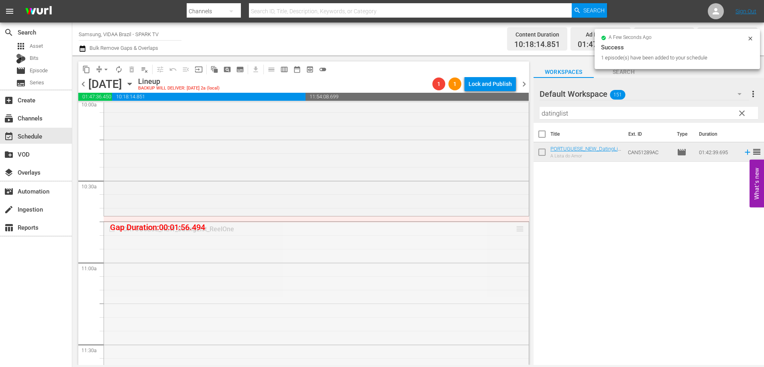
drag, startPoint x: 514, startPoint y: 229, endPoint x: 512, endPoint y: 220, distance: 9.4
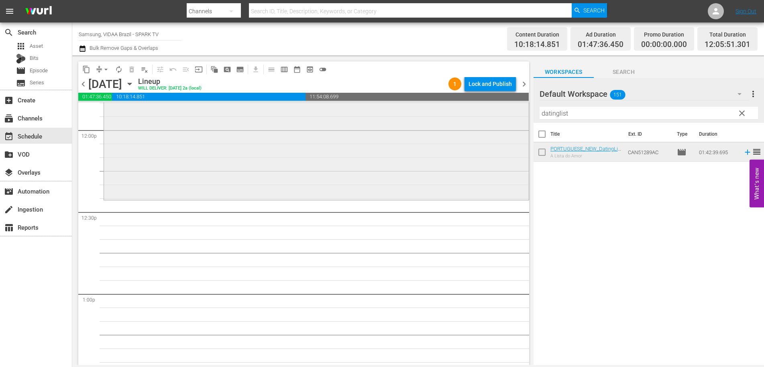
scroll to position [1943, 0]
click at [592, 116] on input "datinglist" at bounding box center [649, 113] width 219 height 13
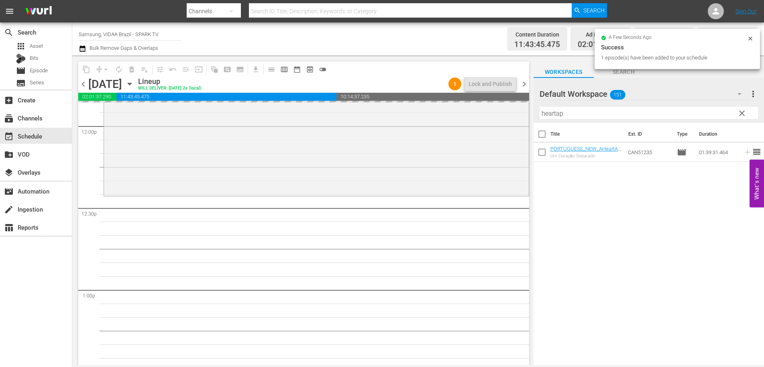
drag, startPoint x: 640, startPoint y: 152, endPoint x: 468, endPoint y: 4, distance: 227.0
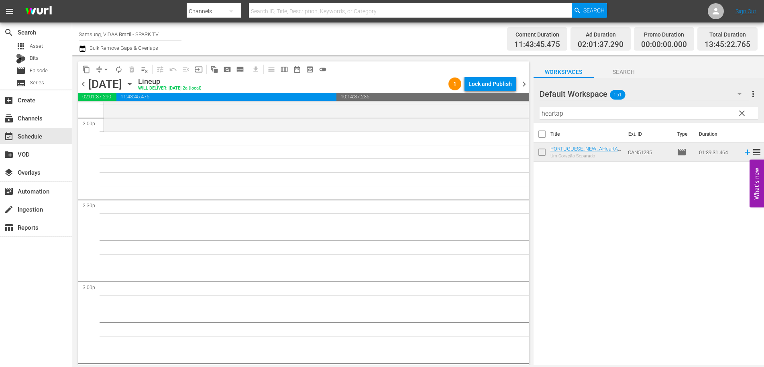
scroll to position [2296, 0]
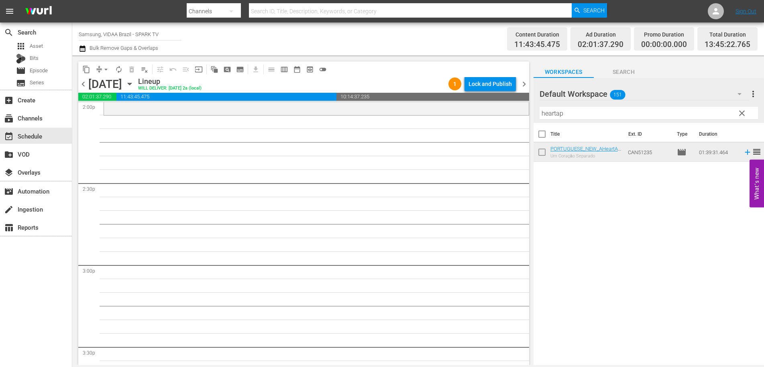
click at [579, 112] on input "heartap" at bounding box center [649, 113] width 219 height 13
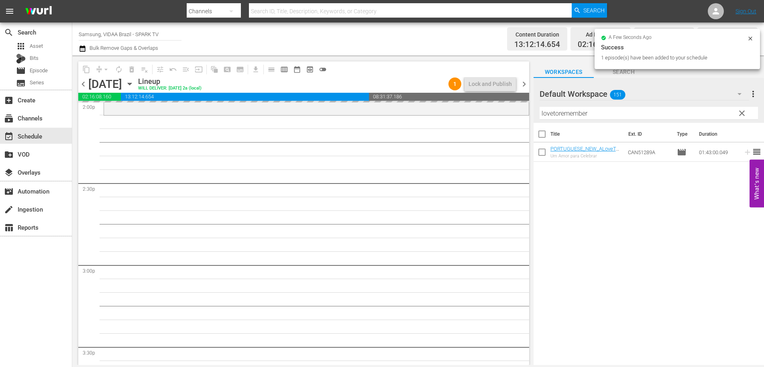
drag, startPoint x: 635, startPoint y: 156, endPoint x: 402, endPoint y: 4, distance: 277.8
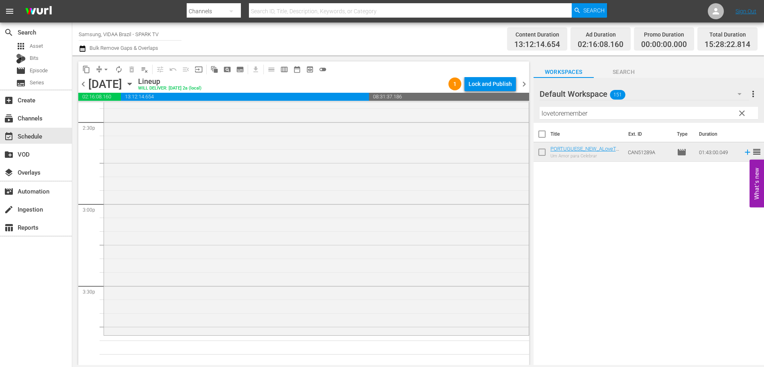
scroll to position [2541, 0]
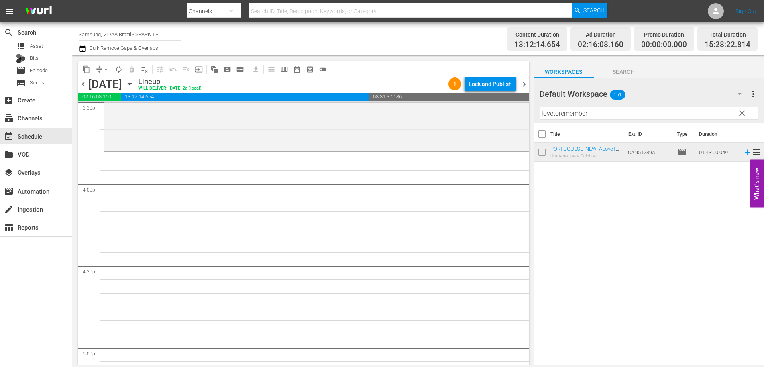
click at [605, 116] on input "lovetoremember" at bounding box center [649, 113] width 219 height 13
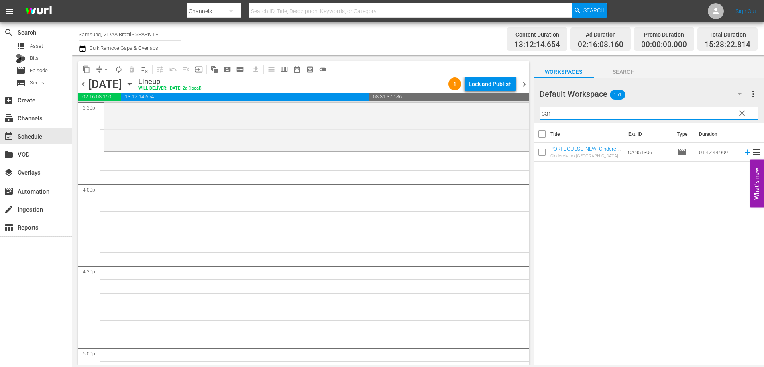
type input "car"
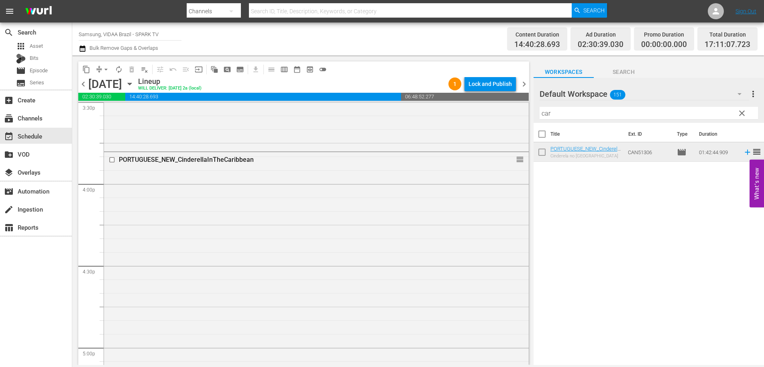
drag, startPoint x: 638, startPoint y: 150, endPoint x: 319, endPoint y: 3, distance: 351.0
click at [121, 67] on span "autorenew_outlined" at bounding box center [119, 69] width 8 height 8
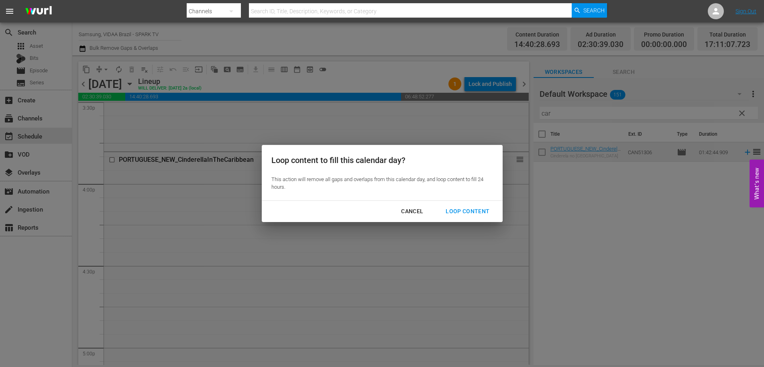
click at [477, 208] on div "Loop Content" at bounding box center [467, 211] width 57 height 10
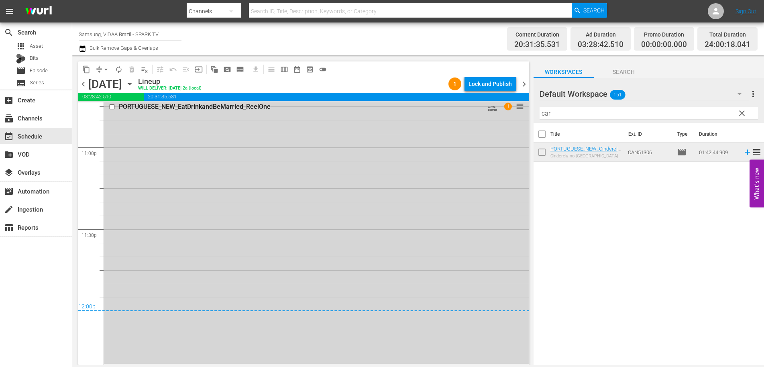
scroll to position [3726, 0]
click at [104, 69] on span "arrow_drop_down" at bounding box center [106, 69] width 8 height 8
click at [108, 114] on li "Align to End of Previous Day" at bounding box center [106, 112] width 84 height 13
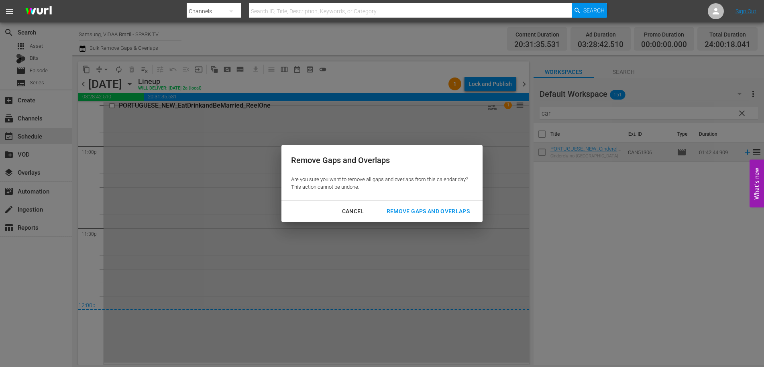
click at [424, 221] on div "Cancel Remove Gaps and Overlaps" at bounding box center [382, 211] width 201 height 21
click at [423, 214] on div "Remove Gaps and Overlaps" at bounding box center [428, 211] width 96 height 10
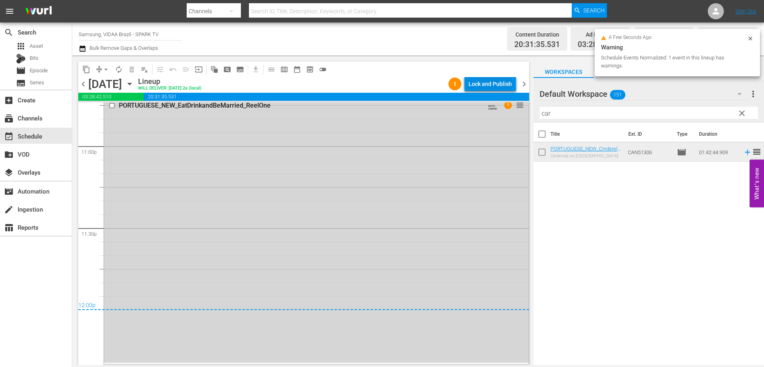
click at [492, 84] on div "Lock and Publish" at bounding box center [490, 84] width 43 height 14
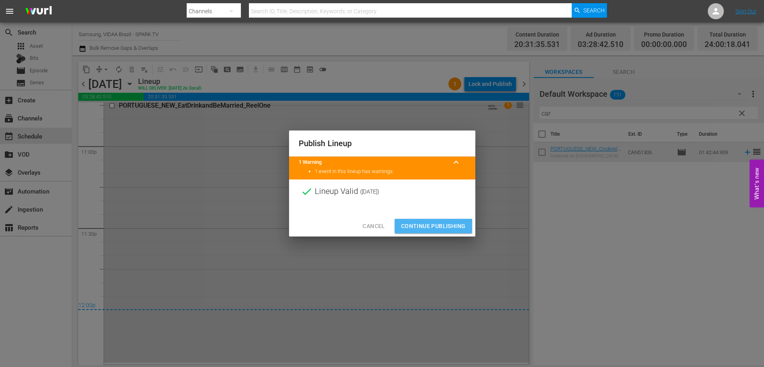
click at [432, 227] on span "Continue Publishing" at bounding box center [433, 226] width 65 height 10
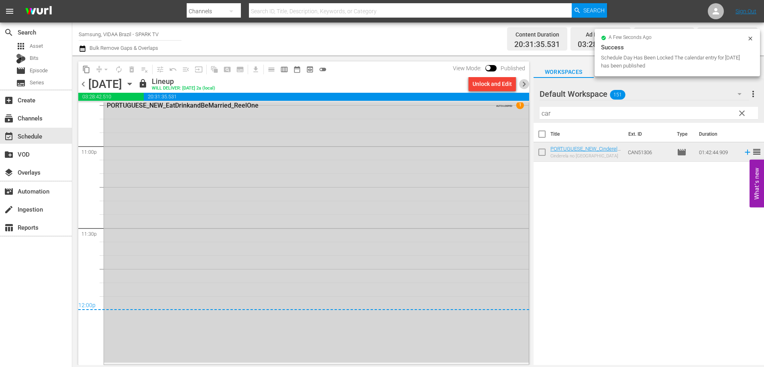
click at [523, 86] on span "chevron_right" at bounding box center [524, 84] width 10 height 10
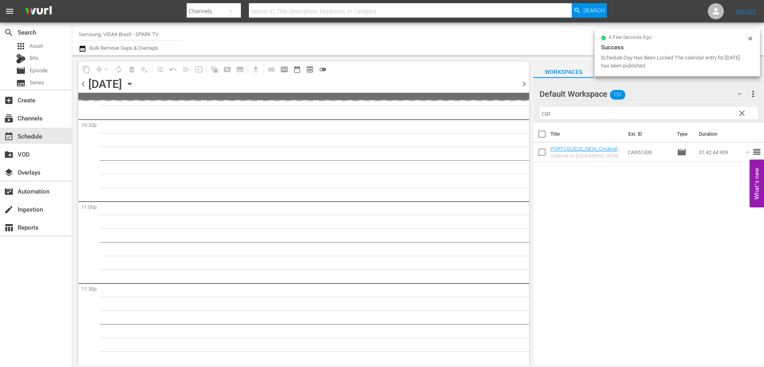
scroll to position [3669, 0]
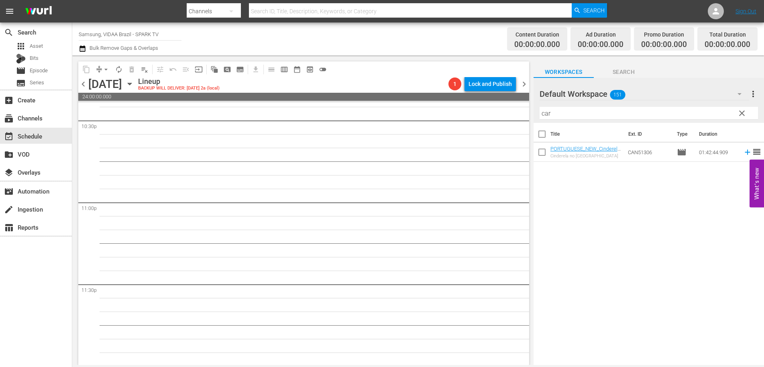
click at [742, 113] on span "clear" at bounding box center [742, 113] width 10 height 10
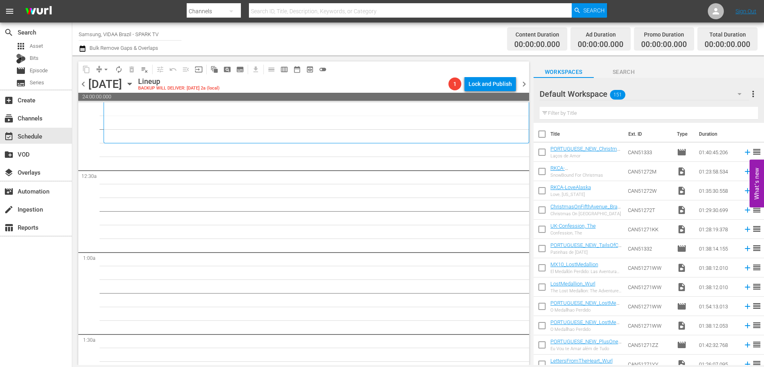
scroll to position [0, 0]
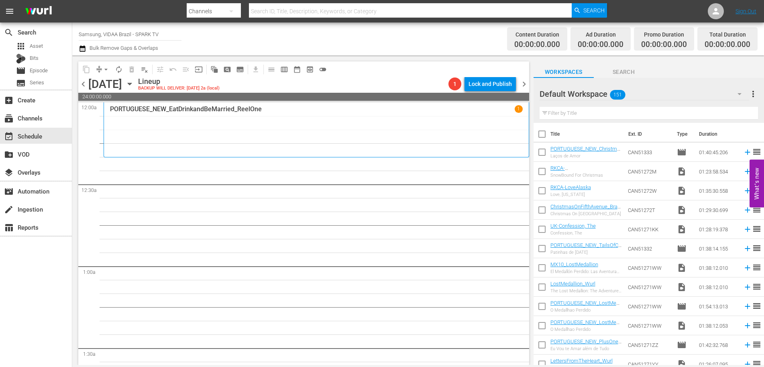
click at [584, 111] on input "text" at bounding box center [649, 113] width 219 height 13
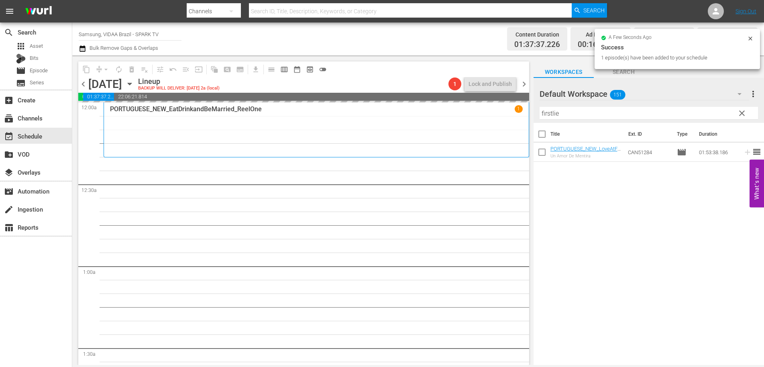
drag, startPoint x: 648, startPoint y: 155, endPoint x: 453, endPoint y: 8, distance: 244.3
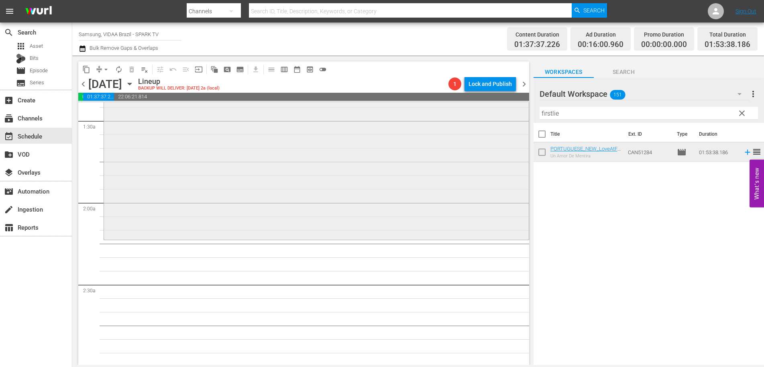
scroll to position [235, 0]
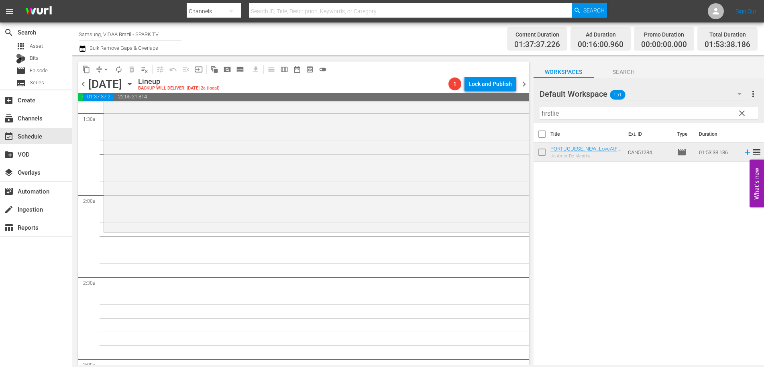
click at [574, 116] on input "firstlie" at bounding box center [649, 113] width 219 height 13
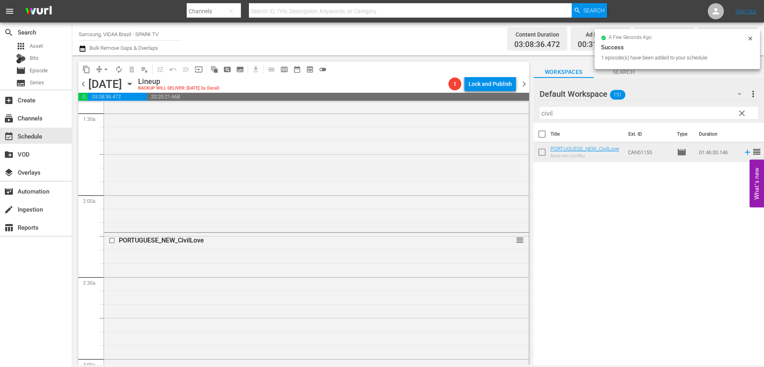
drag, startPoint x: 631, startPoint y: 152, endPoint x: 388, endPoint y: 1, distance: 285.4
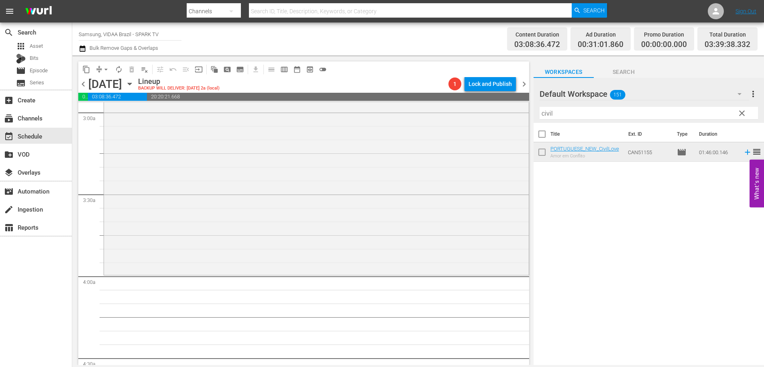
scroll to position [551, 0]
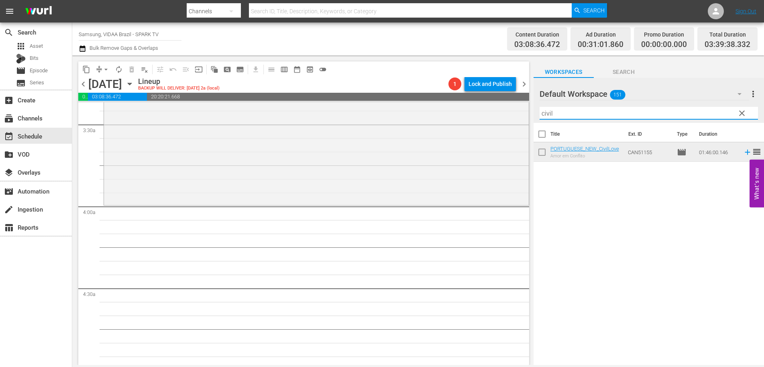
click at [581, 117] on input "civil" at bounding box center [649, 113] width 219 height 13
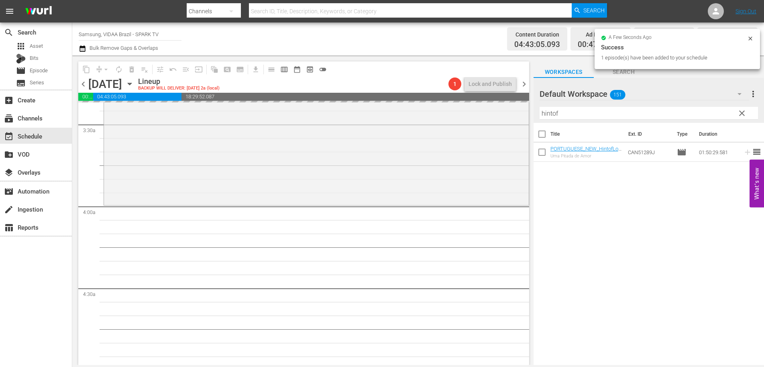
drag, startPoint x: 633, startPoint y: 151, endPoint x: 437, endPoint y: 2, distance: 246.6
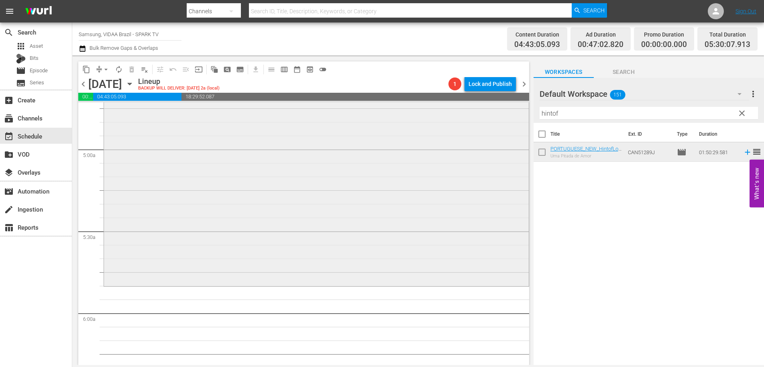
scroll to position [780, 0]
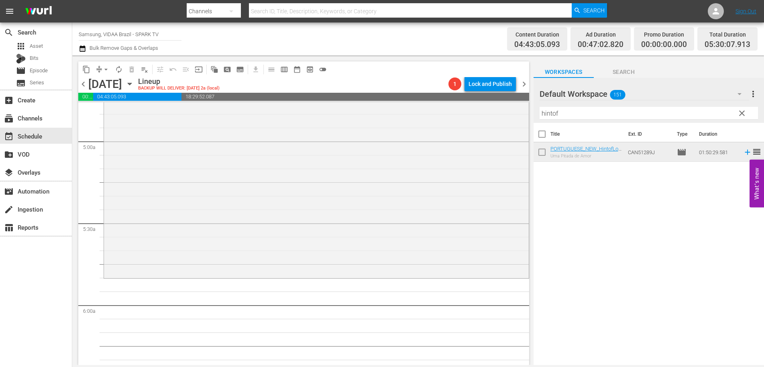
click at [588, 112] on input "hintof" at bounding box center [649, 113] width 219 height 13
click at [587, 112] on input "hintof" at bounding box center [649, 113] width 219 height 13
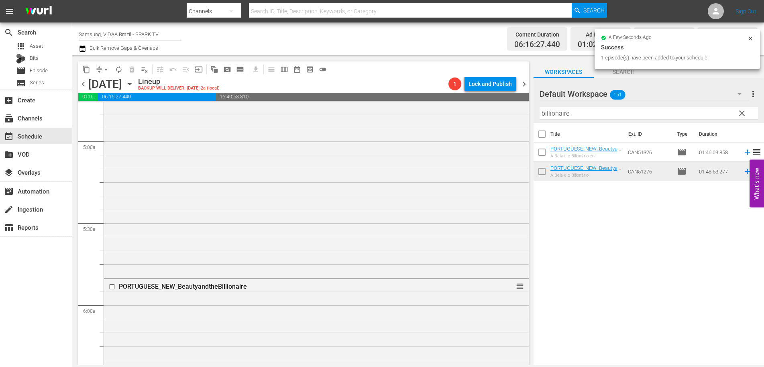
drag, startPoint x: 635, startPoint y: 174, endPoint x: 402, endPoint y: 0, distance: 290.8
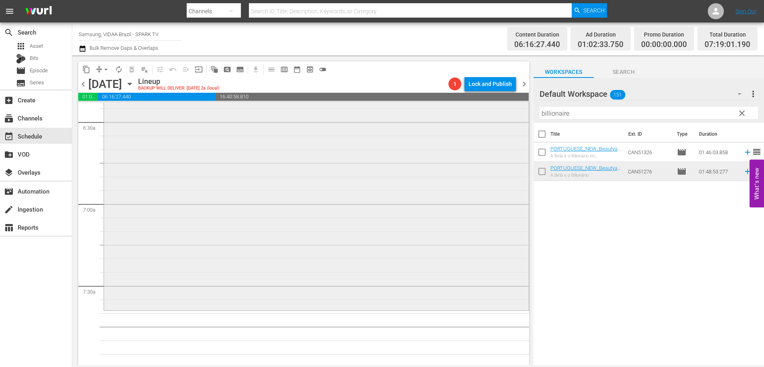
scroll to position [1103, 0]
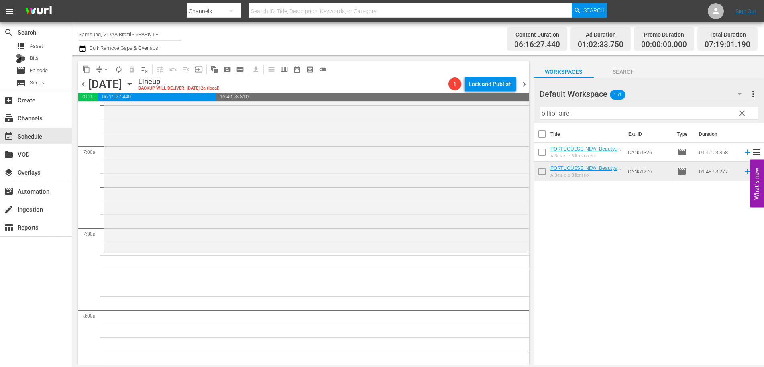
click at [590, 108] on input "billionaire" at bounding box center [649, 113] width 219 height 13
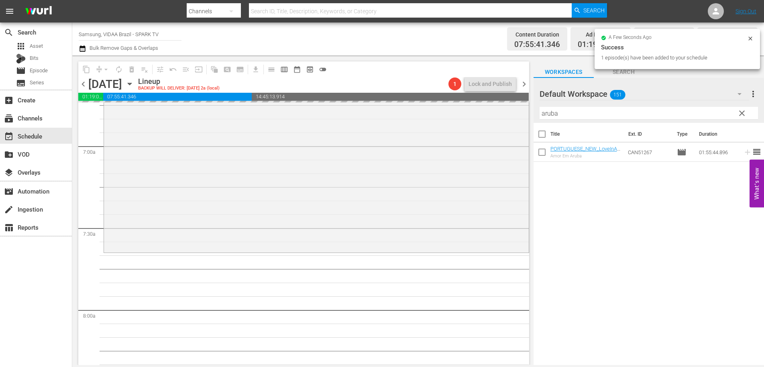
drag, startPoint x: 647, startPoint y: 155, endPoint x: 449, endPoint y: 0, distance: 251.6
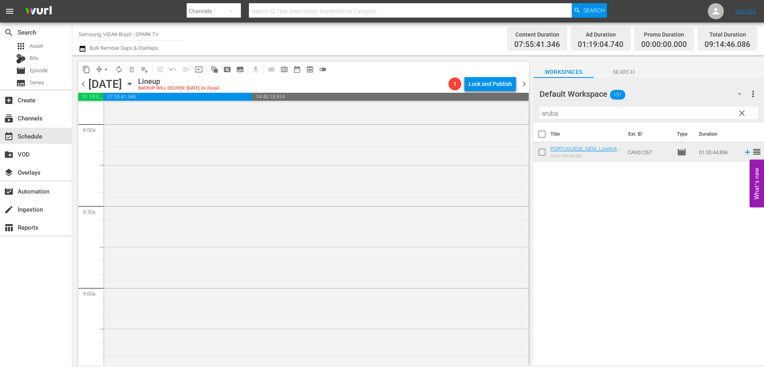
scroll to position [1482, 0]
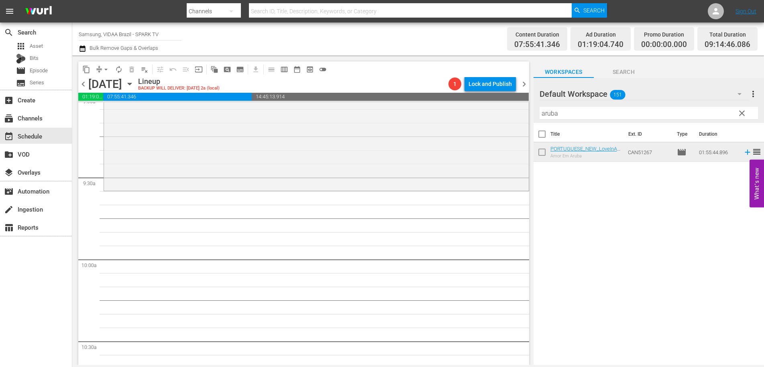
click at [574, 117] on input "aruba" at bounding box center [649, 113] width 219 height 13
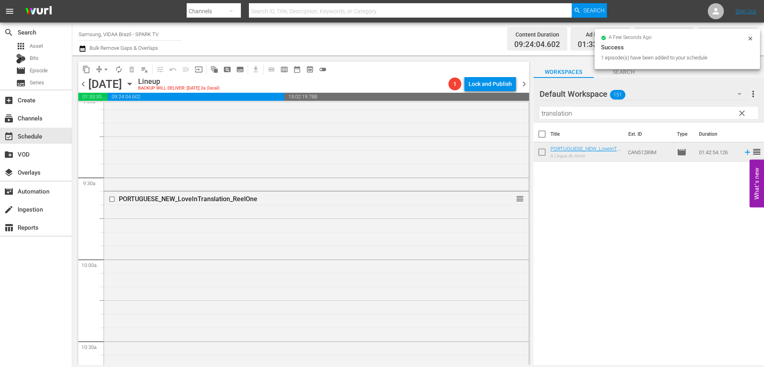
drag, startPoint x: 626, startPoint y: 150, endPoint x: 429, endPoint y: 1, distance: 247.4
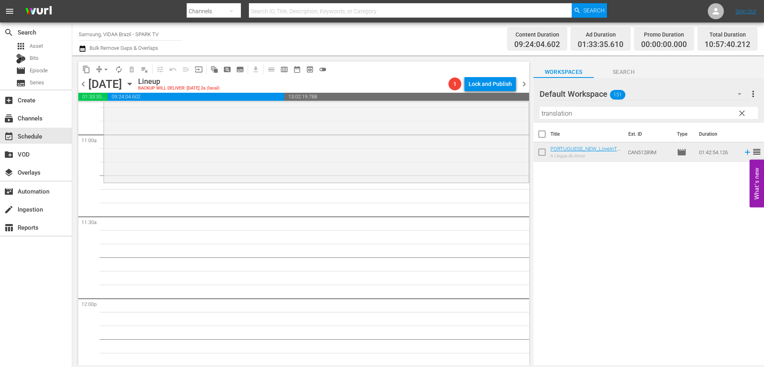
scroll to position [1814, 0]
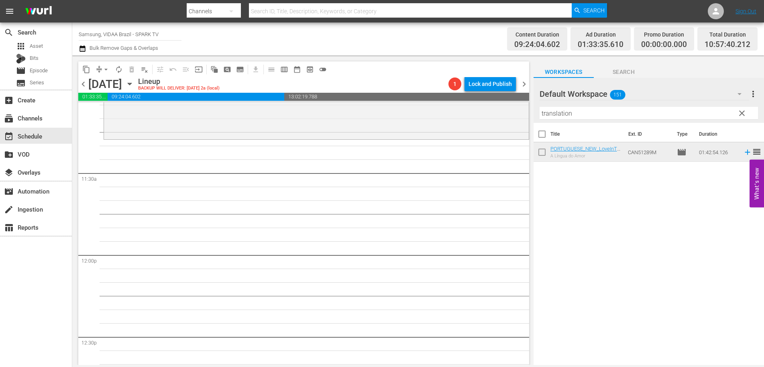
click at [595, 111] on input "translation" at bounding box center [649, 113] width 219 height 13
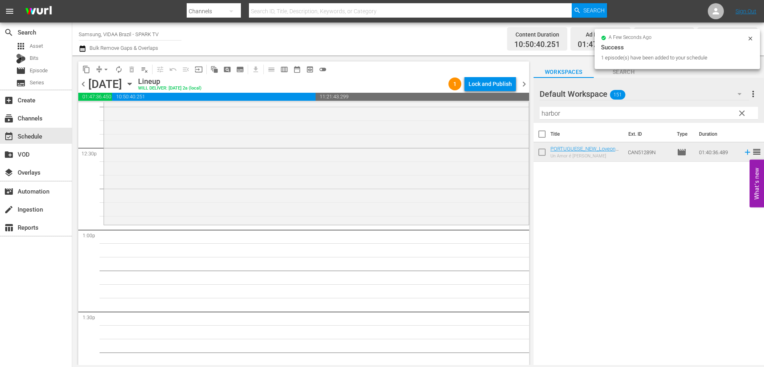
scroll to position [2049, 0]
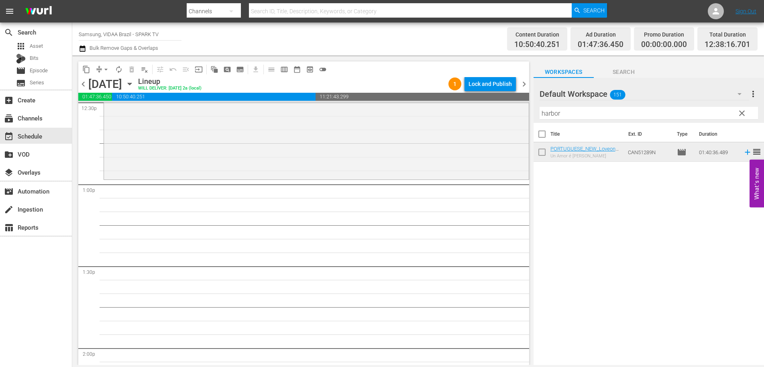
drag, startPoint x: 633, startPoint y: 152, endPoint x: 476, endPoint y: 2, distance: 217.6
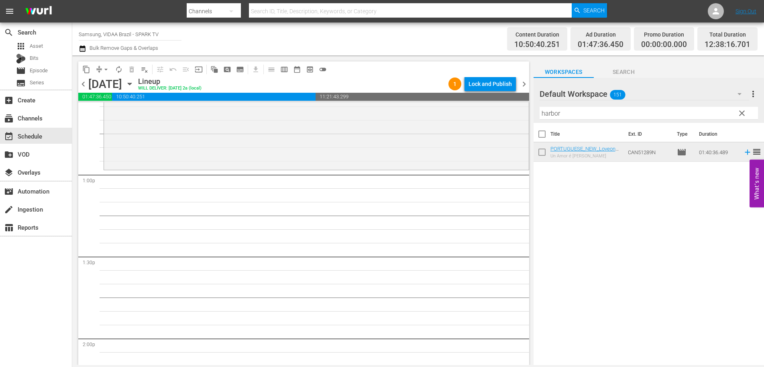
scroll to position [2072, 0]
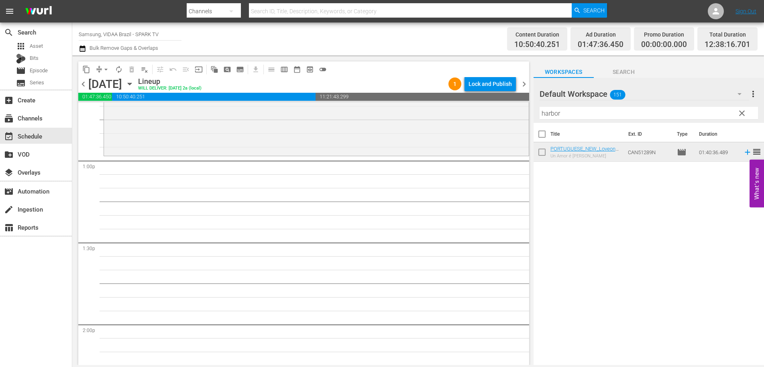
click at [565, 116] on input "harbor" at bounding box center [649, 113] width 219 height 13
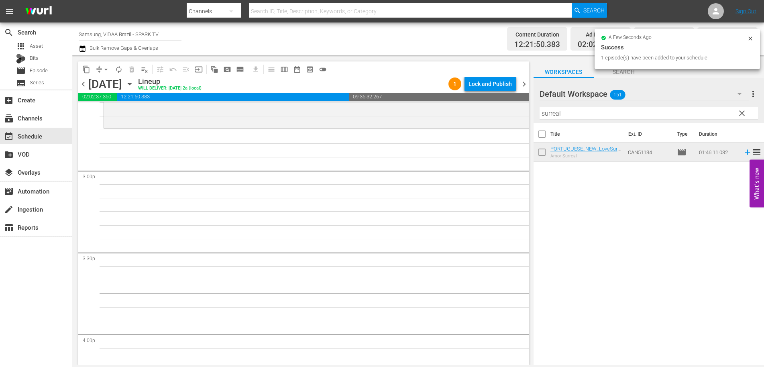
scroll to position [2390, 0]
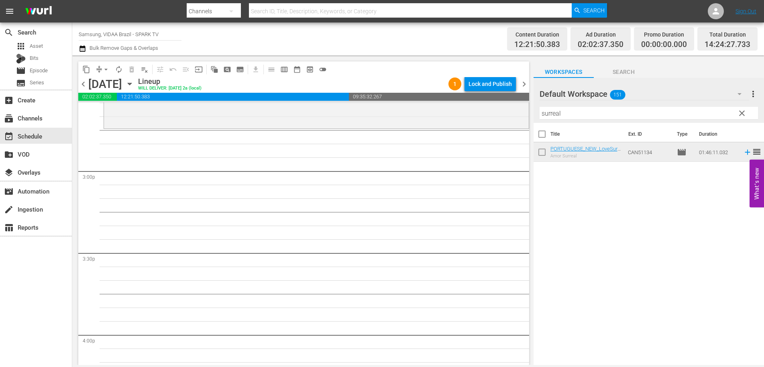
drag, startPoint x: 633, startPoint y: 149, endPoint x: 366, endPoint y: 0, distance: 305.2
click at [590, 108] on input "surreal" at bounding box center [649, 113] width 219 height 13
click at [589, 108] on input "surreal" at bounding box center [649, 113] width 219 height 13
click at [605, 114] on input "surreal" at bounding box center [649, 113] width 219 height 13
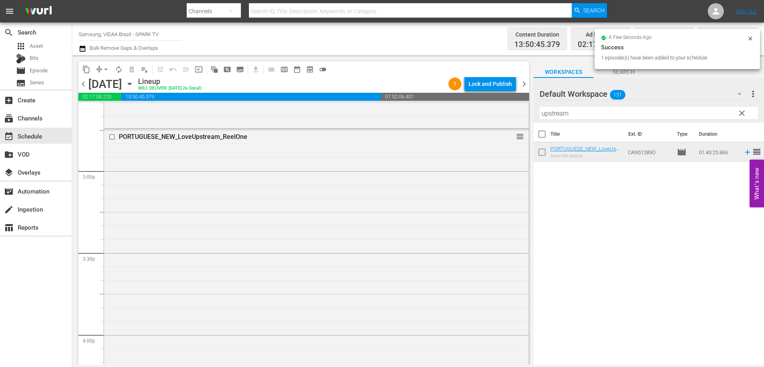
drag, startPoint x: 646, startPoint y: 153, endPoint x: 459, endPoint y: 0, distance: 242.1
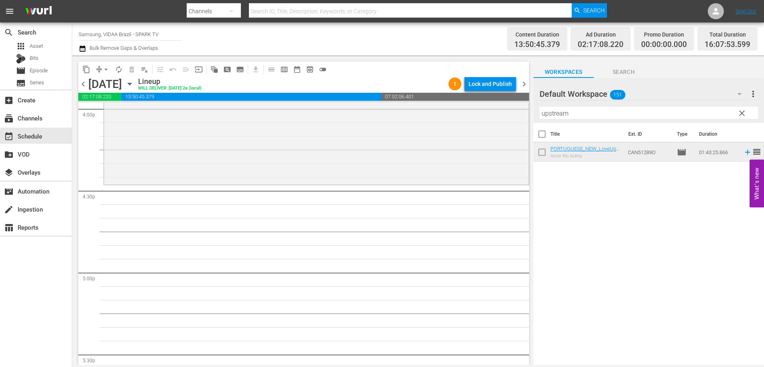
scroll to position [2629, 0]
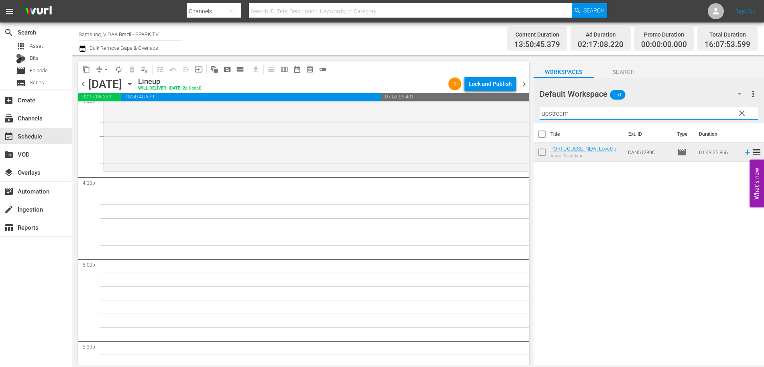
click at [596, 108] on input "upstream" at bounding box center [649, 113] width 219 height 13
type input "lostand"
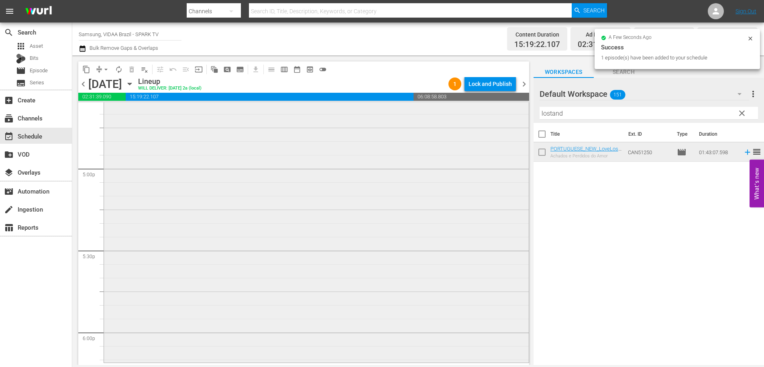
scroll to position [2837, 0]
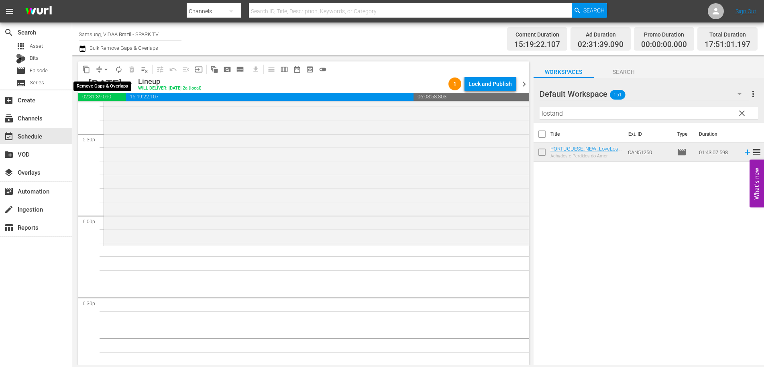
click at [106, 67] on span "arrow_drop_down" at bounding box center [106, 69] width 8 height 8
click at [121, 71] on span "autorenew_outlined" at bounding box center [119, 69] width 8 height 8
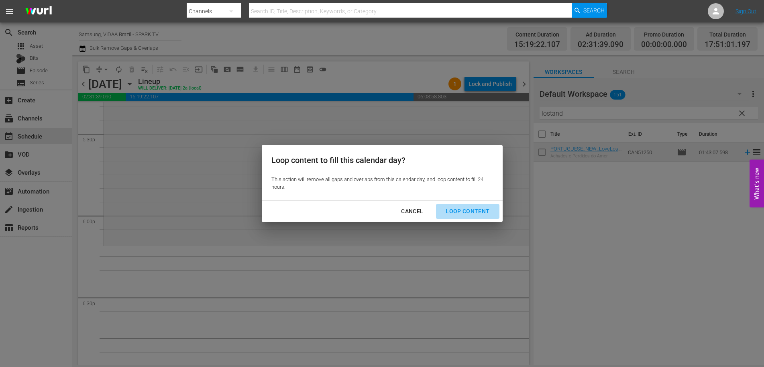
click at [478, 214] on div "Loop Content" at bounding box center [467, 211] width 57 height 10
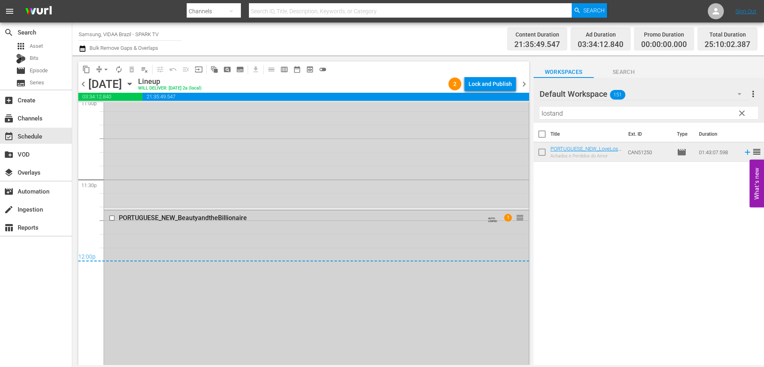
scroll to position [3776, 0]
click at [106, 68] on span "arrow_drop_down" at bounding box center [106, 69] width 8 height 8
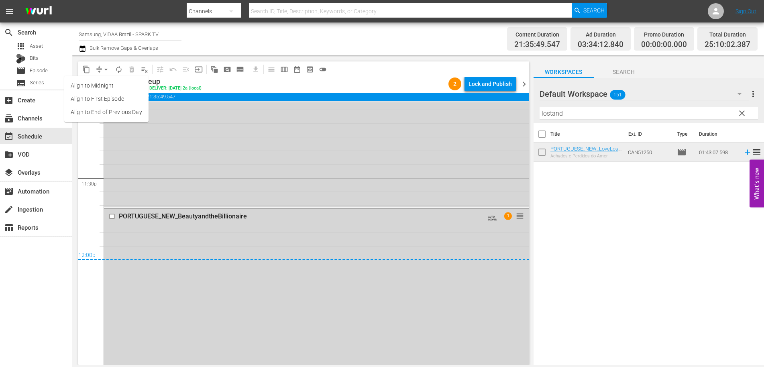
click at [110, 112] on li "Align to End of Previous Day" at bounding box center [106, 112] width 84 height 13
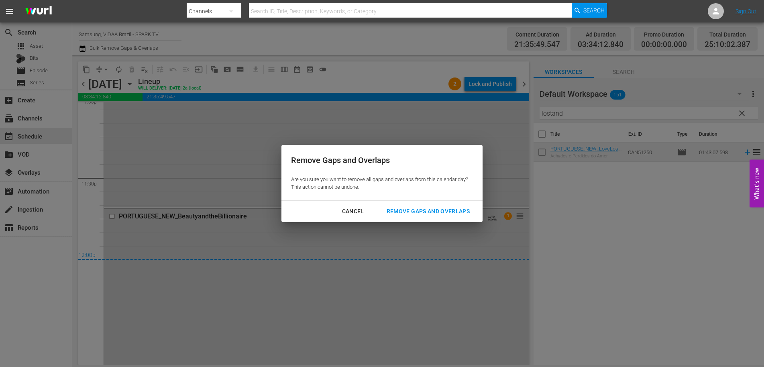
click at [456, 214] on div "Remove Gaps and Overlaps" at bounding box center [428, 211] width 96 height 10
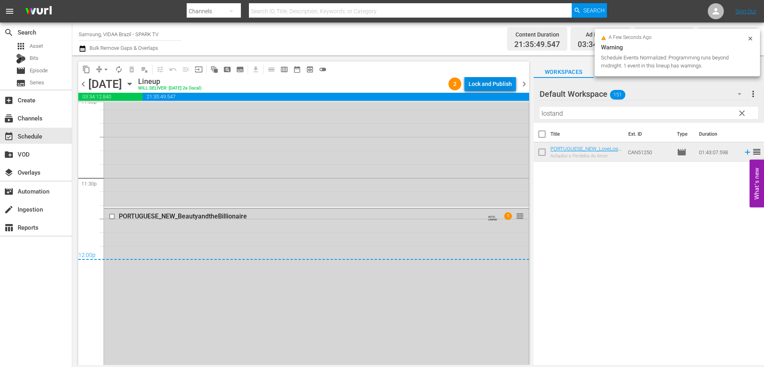
click at [502, 86] on div "Lock and Publish" at bounding box center [490, 84] width 43 height 14
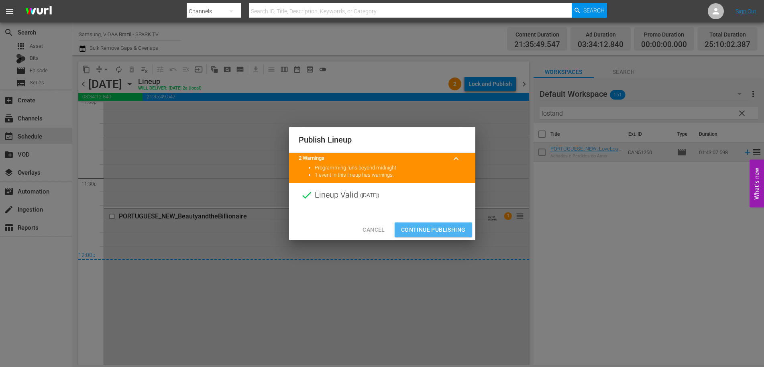
click at [428, 228] on span "Continue Publishing" at bounding box center [433, 230] width 65 height 10
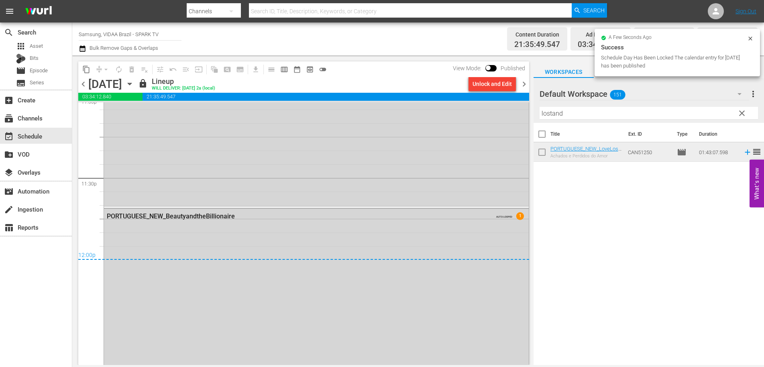
click at [740, 113] on span "clear" at bounding box center [742, 113] width 10 height 10
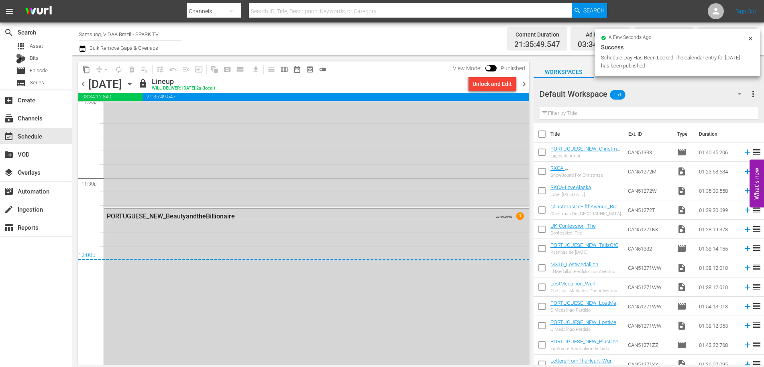
click at [523, 84] on span "chevron_right" at bounding box center [524, 84] width 10 height 10
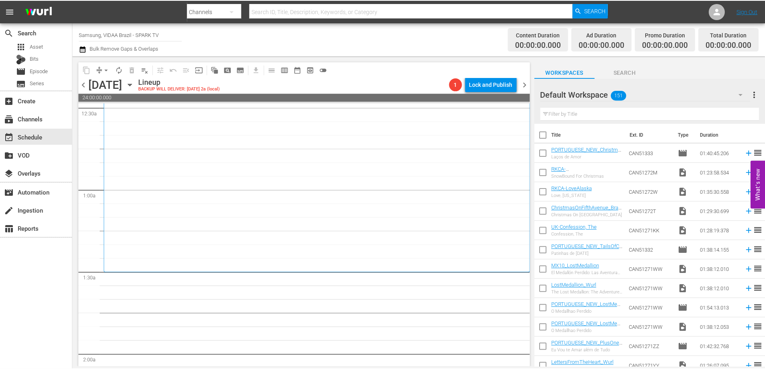
scroll to position [108, 0]
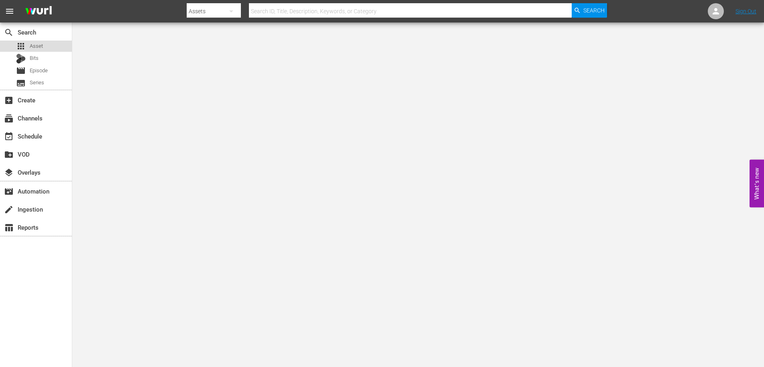
click at [31, 43] on span "Asset" at bounding box center [36, 46] width 13 height 8
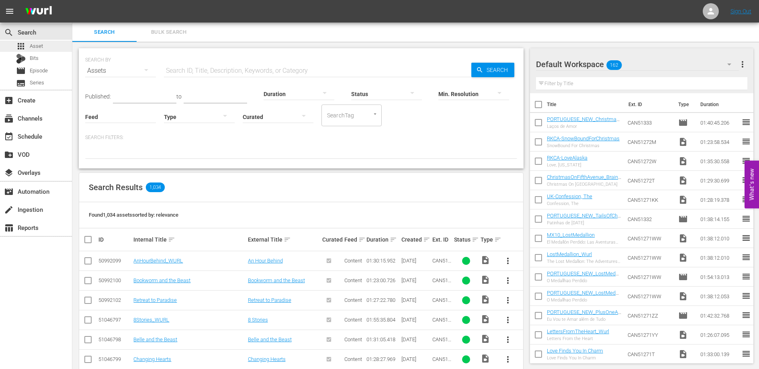
click at [37, 46] on span "Asset" at bounding box center [36, 46] width 13 height 8
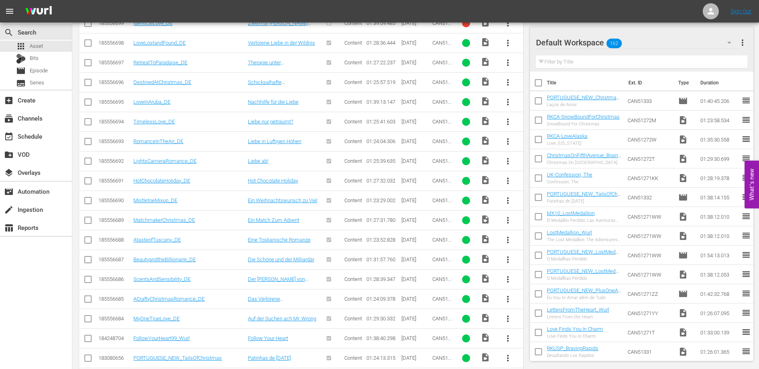
scroll to position [709, 0]
